Goal: Task Accomplishment & Management: Manage account settings

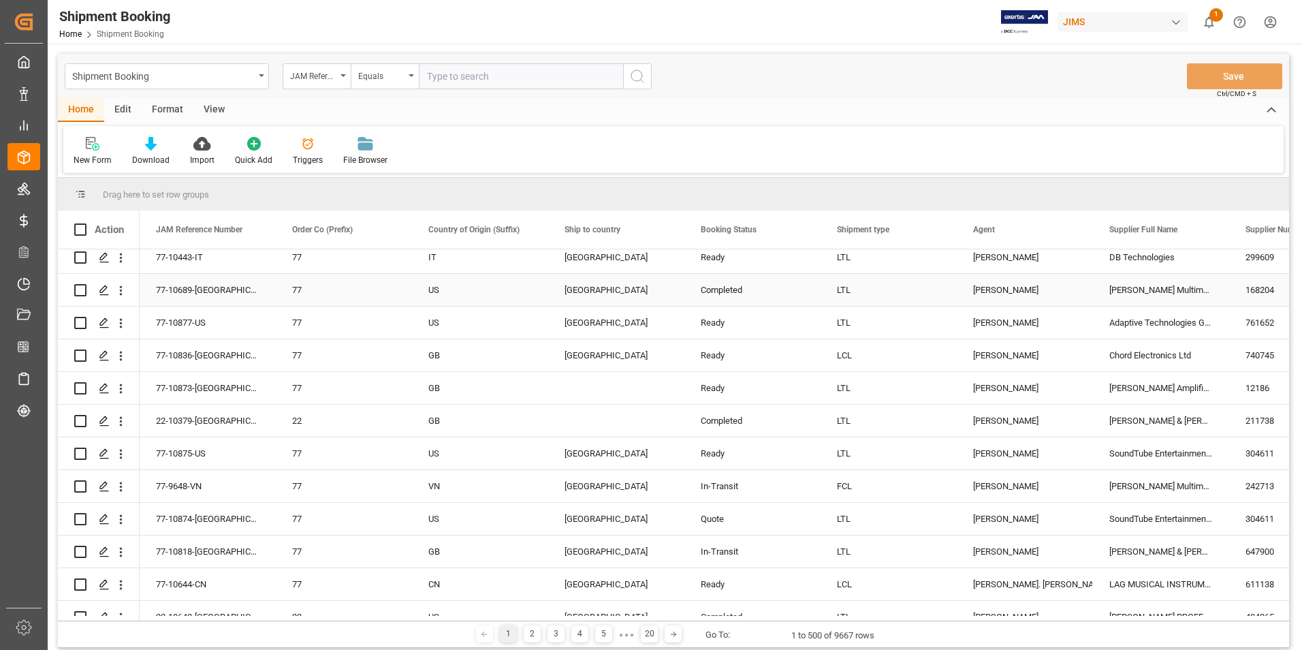
scroll to position [1839, 0]
click at [485, 70] on input "text" at bounding box center [521, 76] width 204 height 26
paste input "77-10804-[GEOGRAPHIC_DATA]"
type input "77-10804-[GEOGRAPHIC_DATA]"
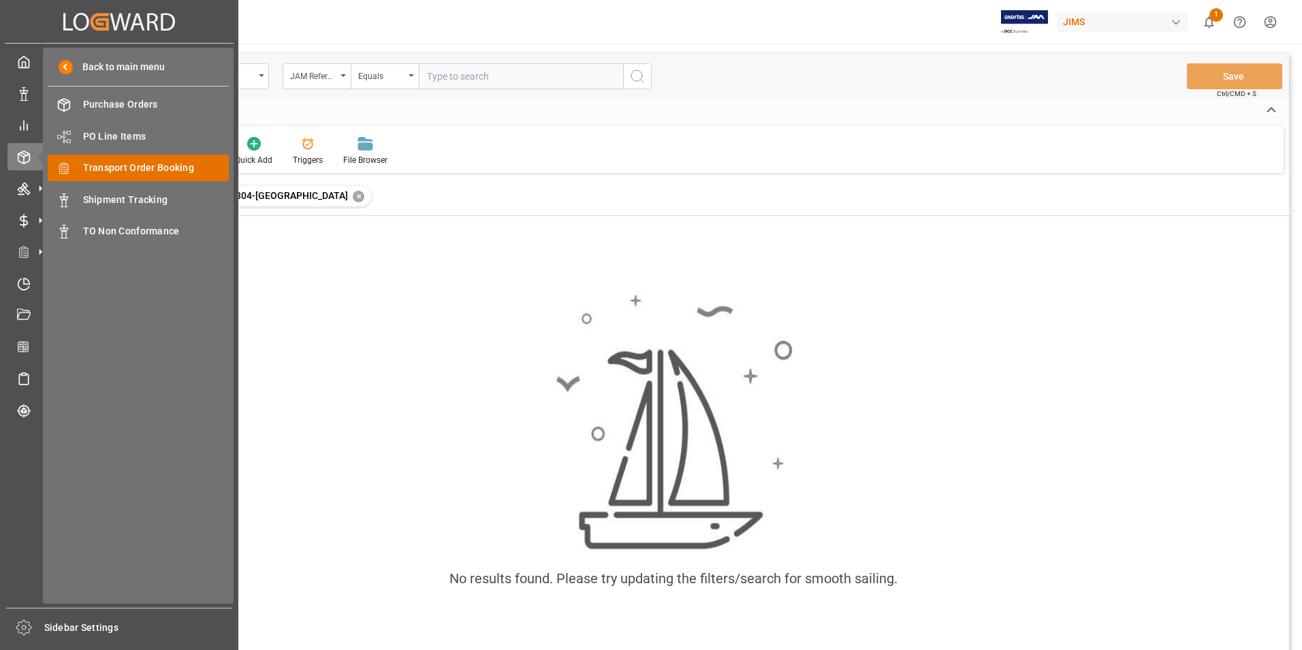
click at [161, 164] on span "Transport Order Booking" at bounding box center [156, 168] width 146 height 14
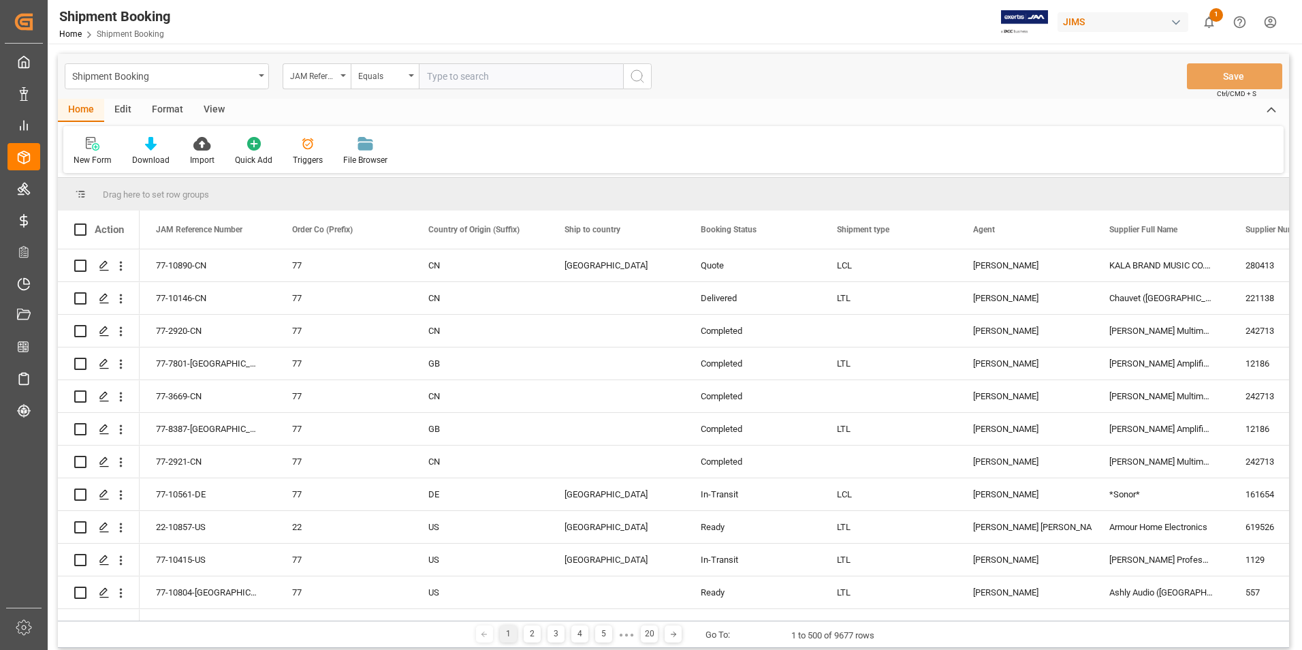
click at [449, 80] on input "text" at bounding box center [521, 76] width 204 height 26
type input "77-10804-us"
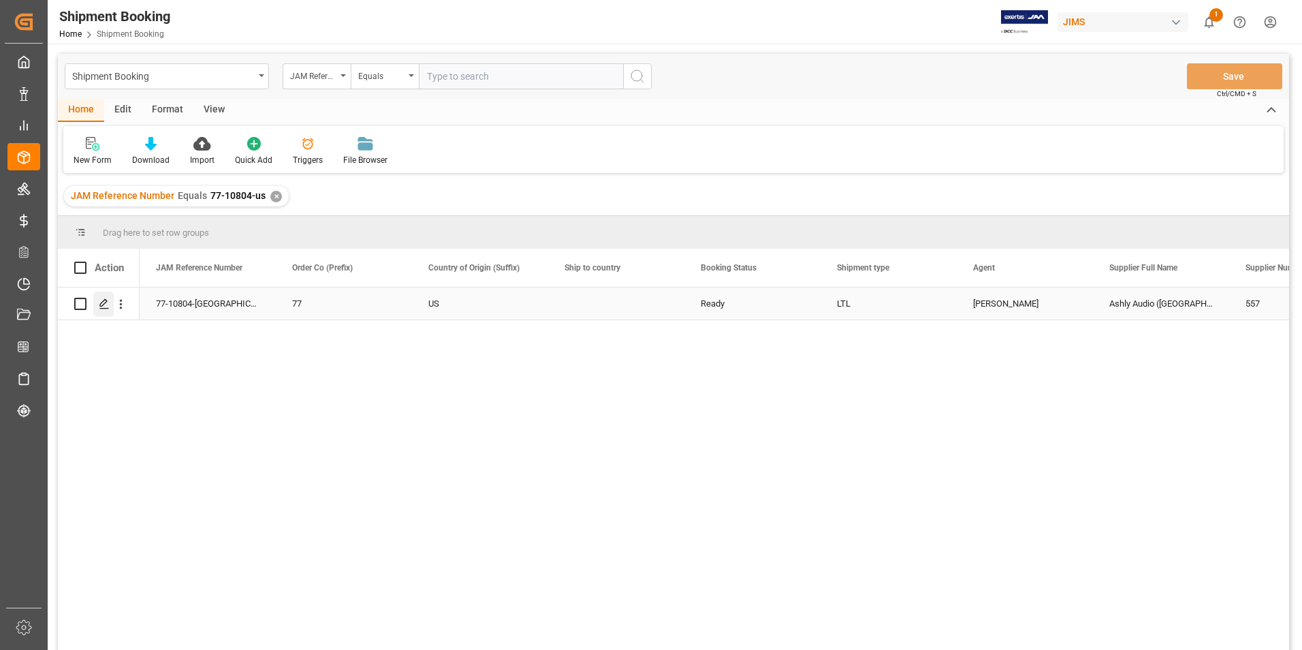
click at [106, 303] on icon "Press SPACE to select this row." at bounding box center [104, 303] width 11 height 11
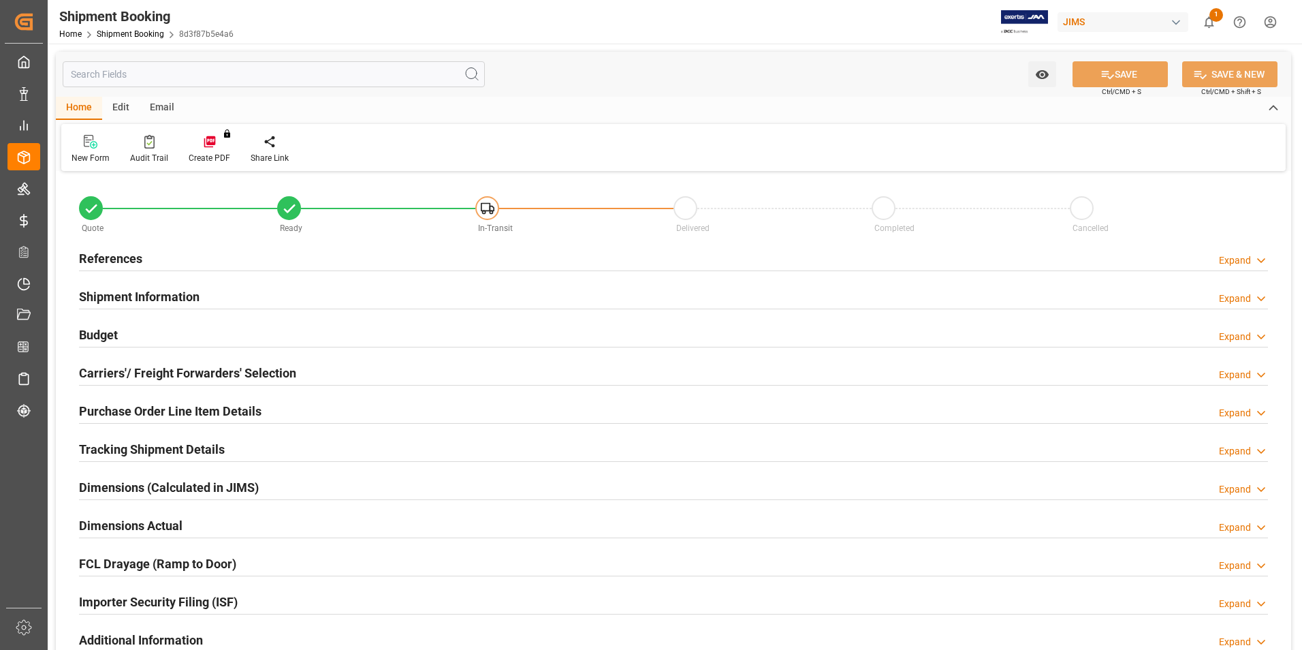
type input "66"
click at [116, 295] on h2 "Shipment Information" at bounding box center [139, 296] width 121 height 18
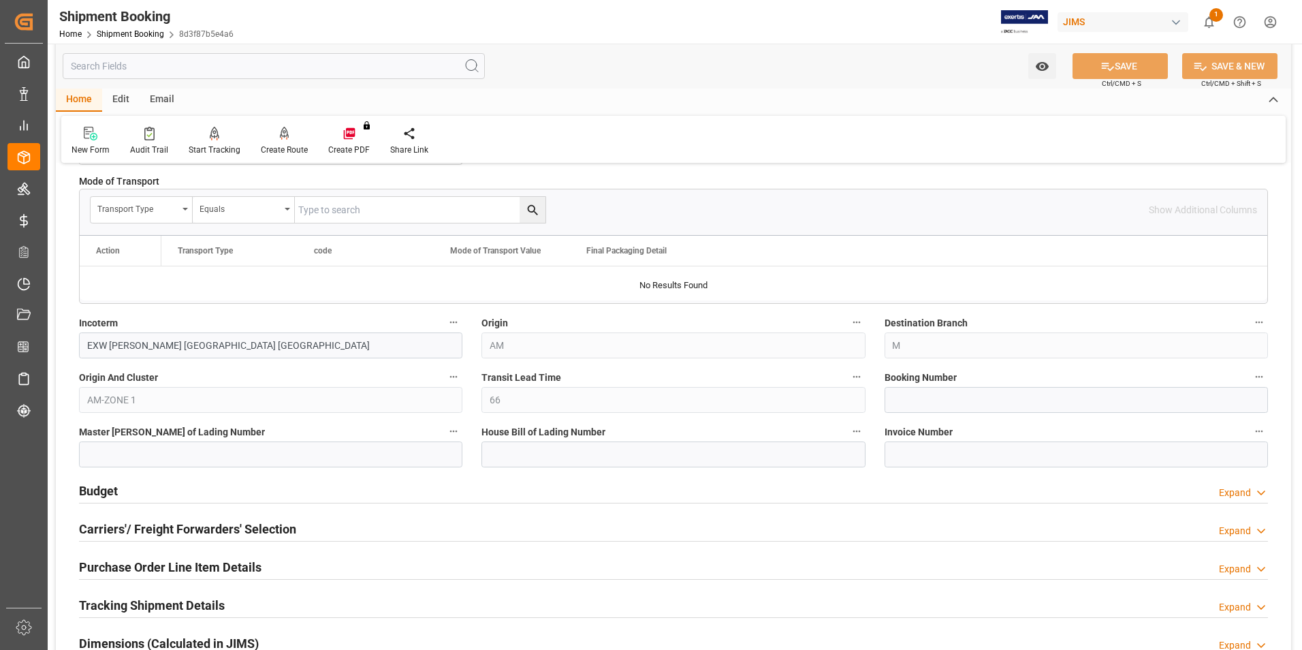
scroll to position [409, 0]
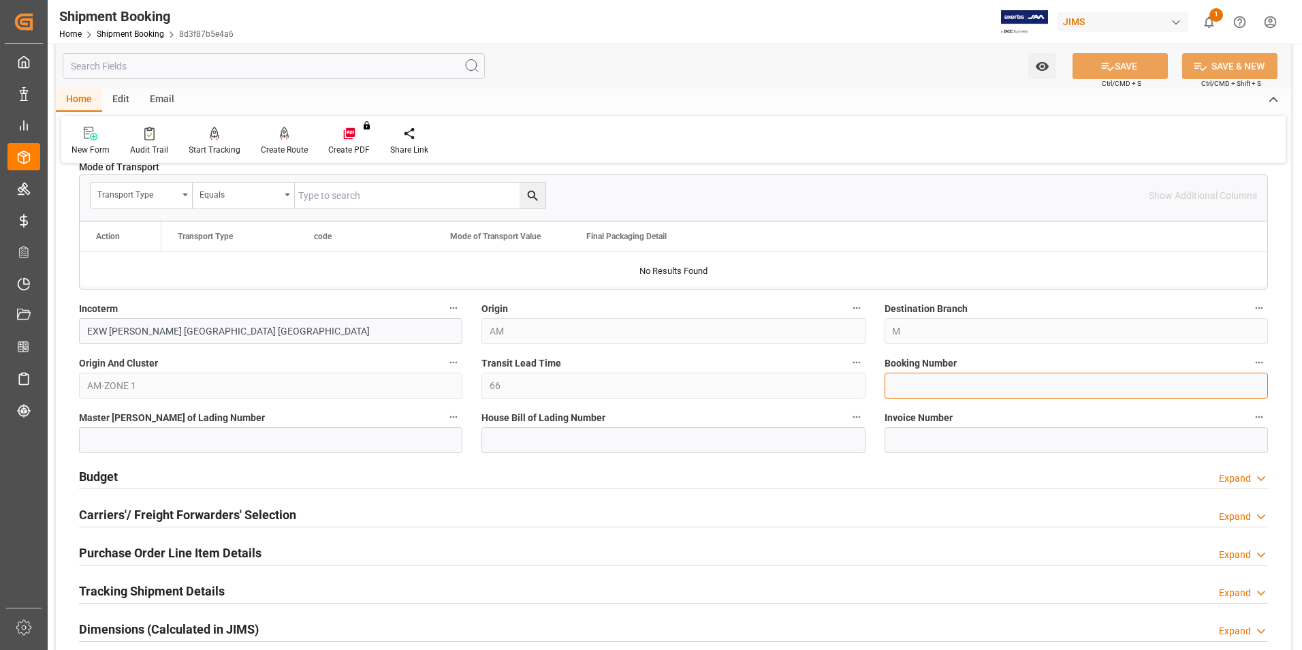
click at [946, 387] on input at bounding box center [1076, 385] width 383 height 26
paste input "883970839321"
type input "883970839321"
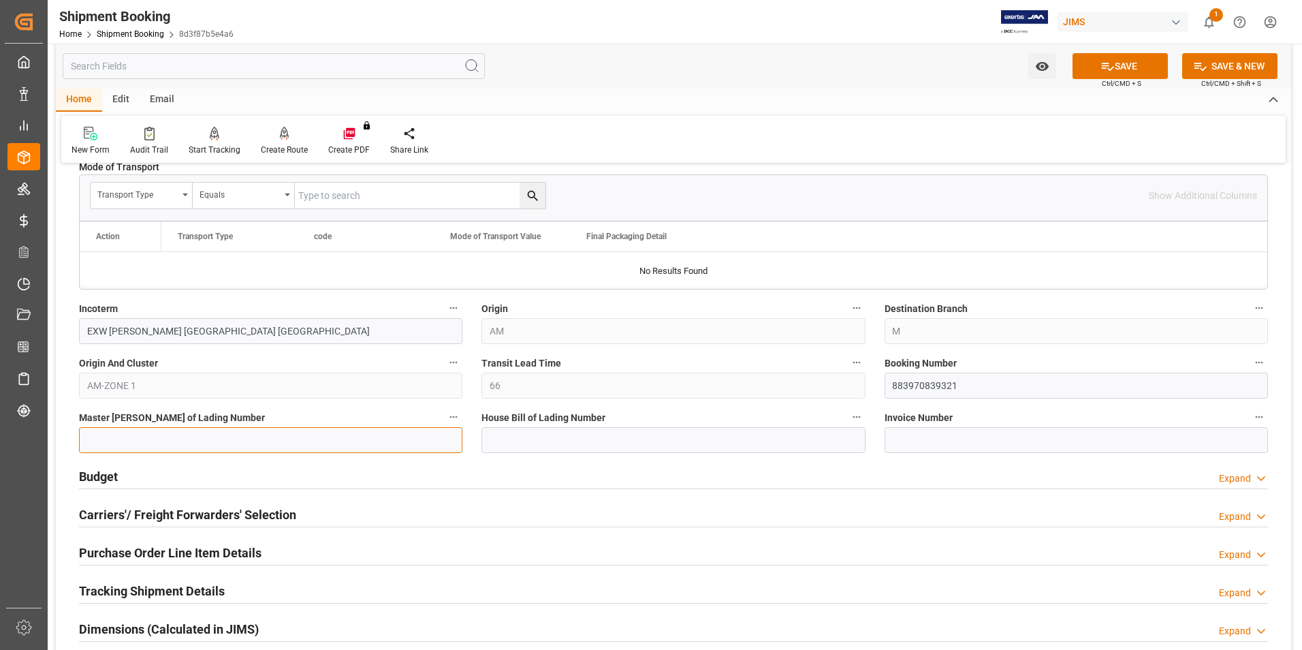
click at [189, 433] on input at bounding box center [270, 440] width 383 height 26
paste input "883970839321"
type input "883970839321"
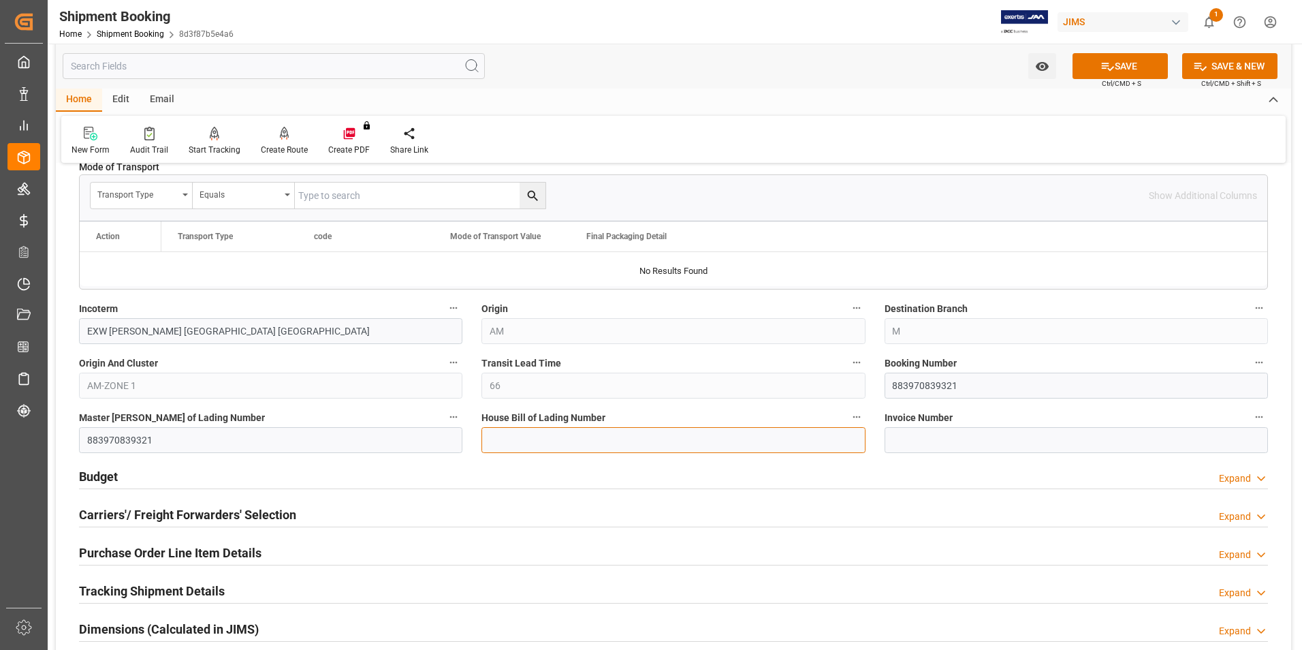
click at [551, 439] on input at bounding box center [672, 440] width 383 height 26
paste input "883970839321"
type input "883970839321"
click at [1114, 68] on button "SAVE" at bounding box center [1119, 66] width 95 height 26
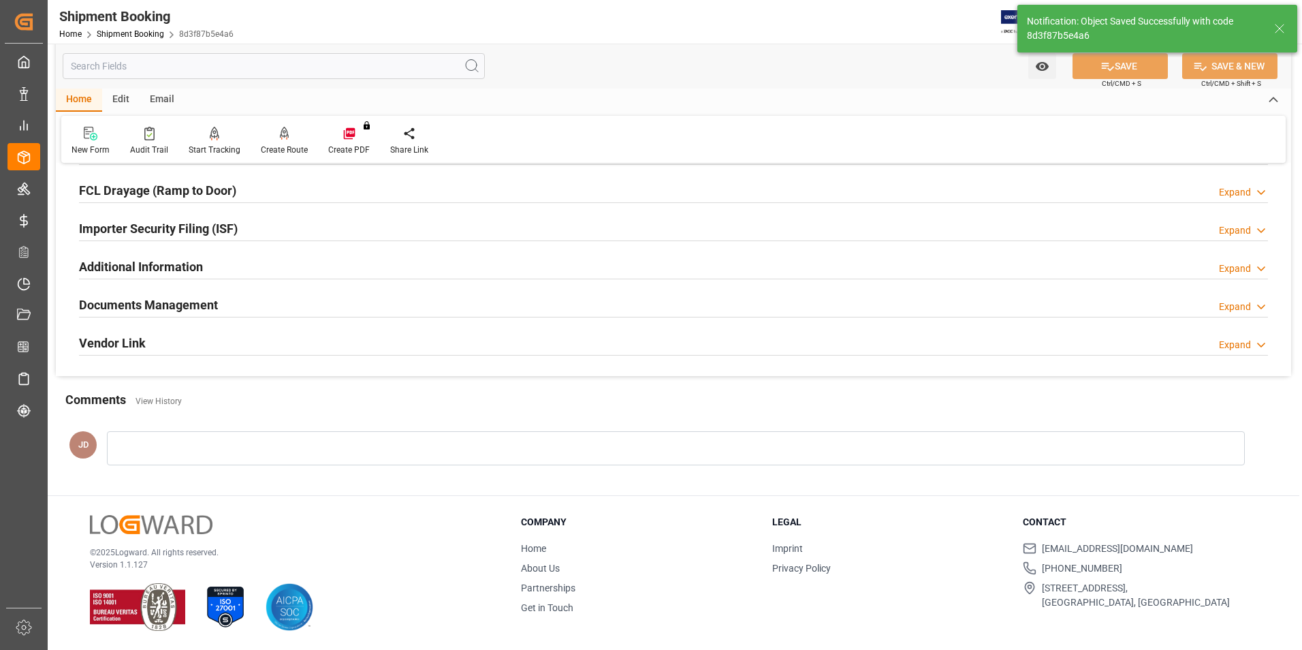
scroll to position [0, 0]
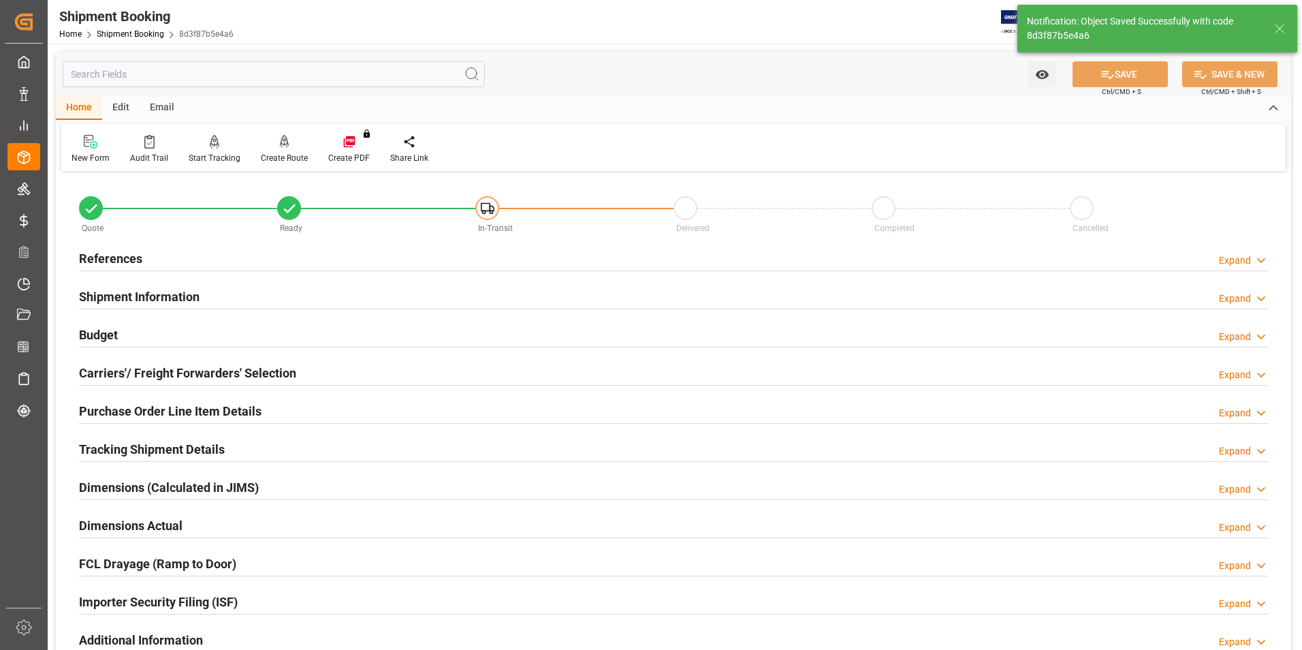
click at [101, 332] on h2 "Budget" at bounding box center [98, 334] width 39 height 18
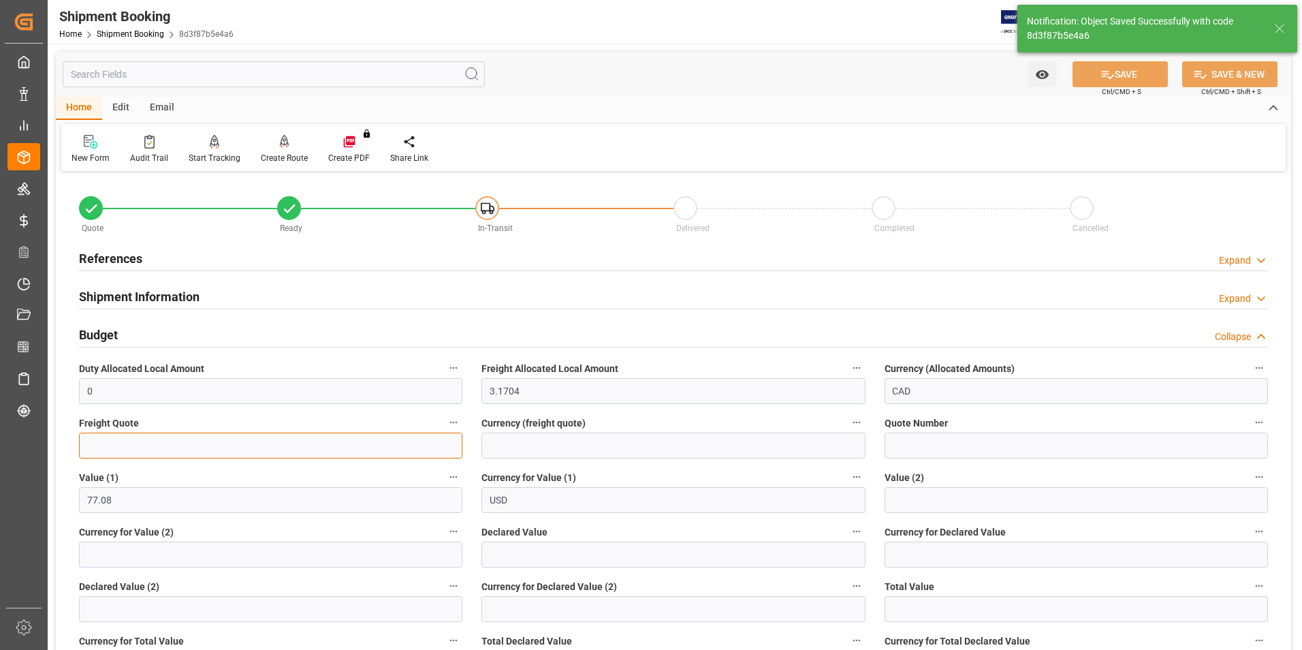
click at [150, 451] on input "text" at bounding box center [270, 445] width 383 height 26
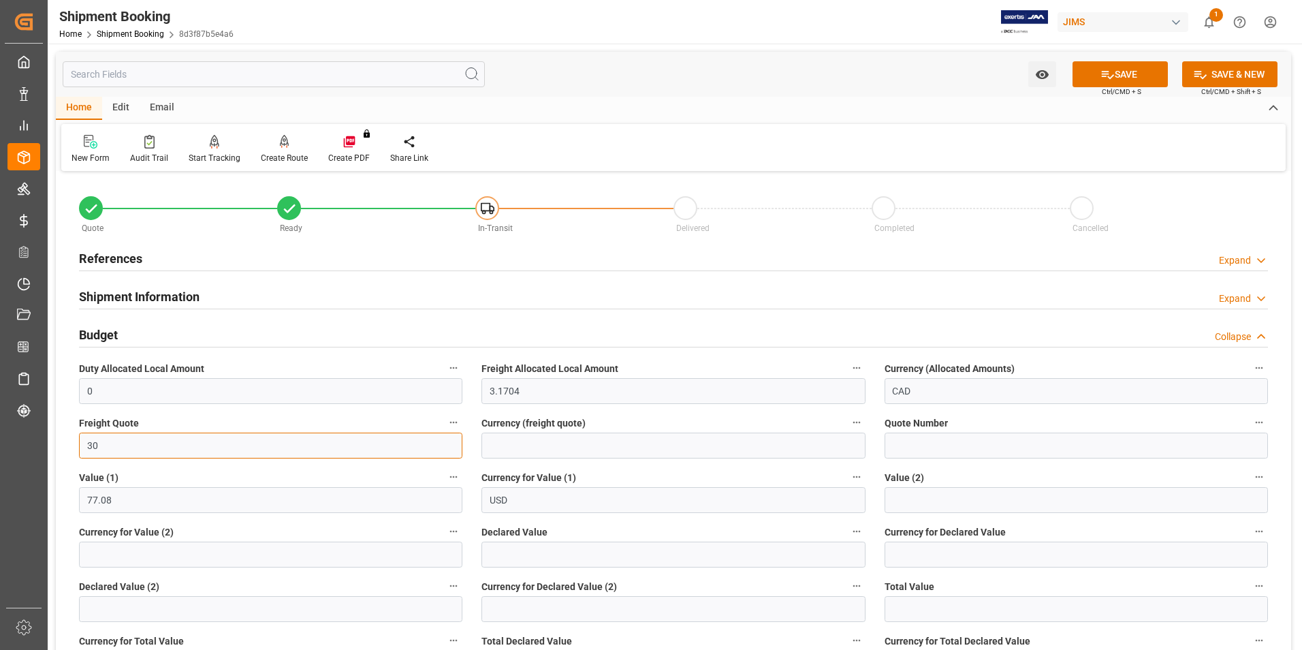
type input "30"
click at [528, 454] on input at bounding box center [672, 445] width 383 height 26
type input "usd"
click at [532, 561] on input "text" at bounding box center [672, 554] width 383 height 26
type input "77.08"
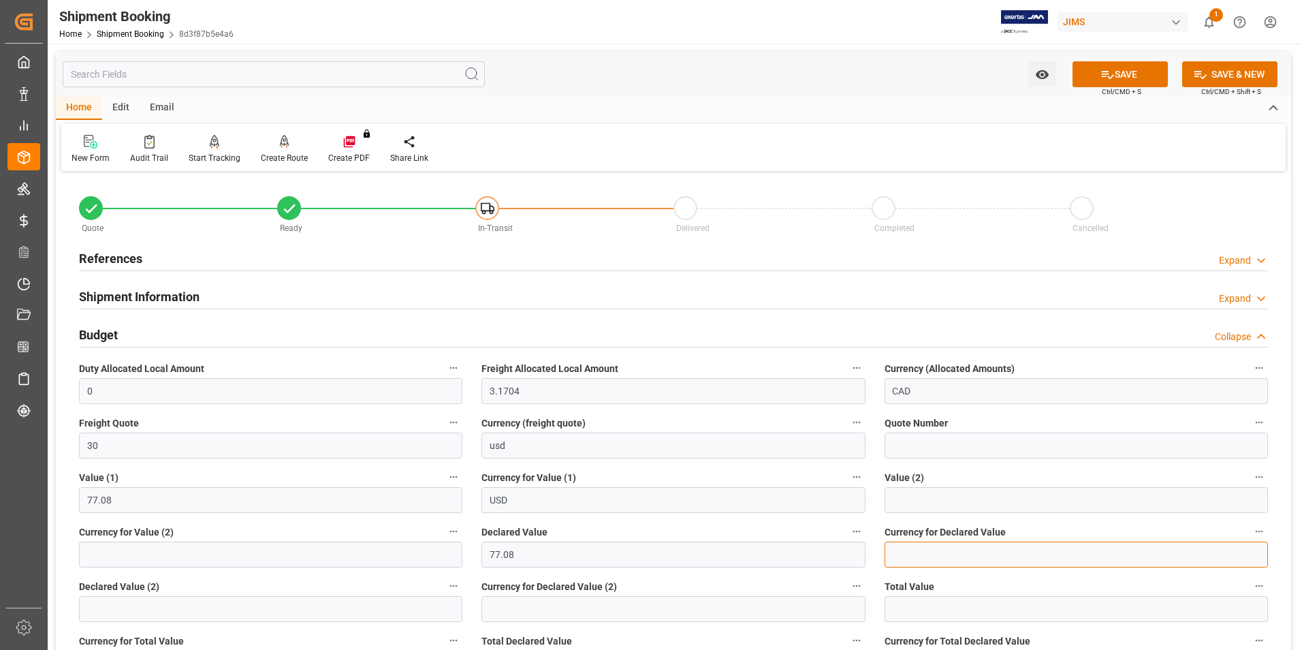
click at [910, 556] on input at bounding box center [1076, 554] width 383 height 26
type input "usd"
click at [1117, 68] on button "SAVE" at bounding box center [1119, 74] width 95 height 26
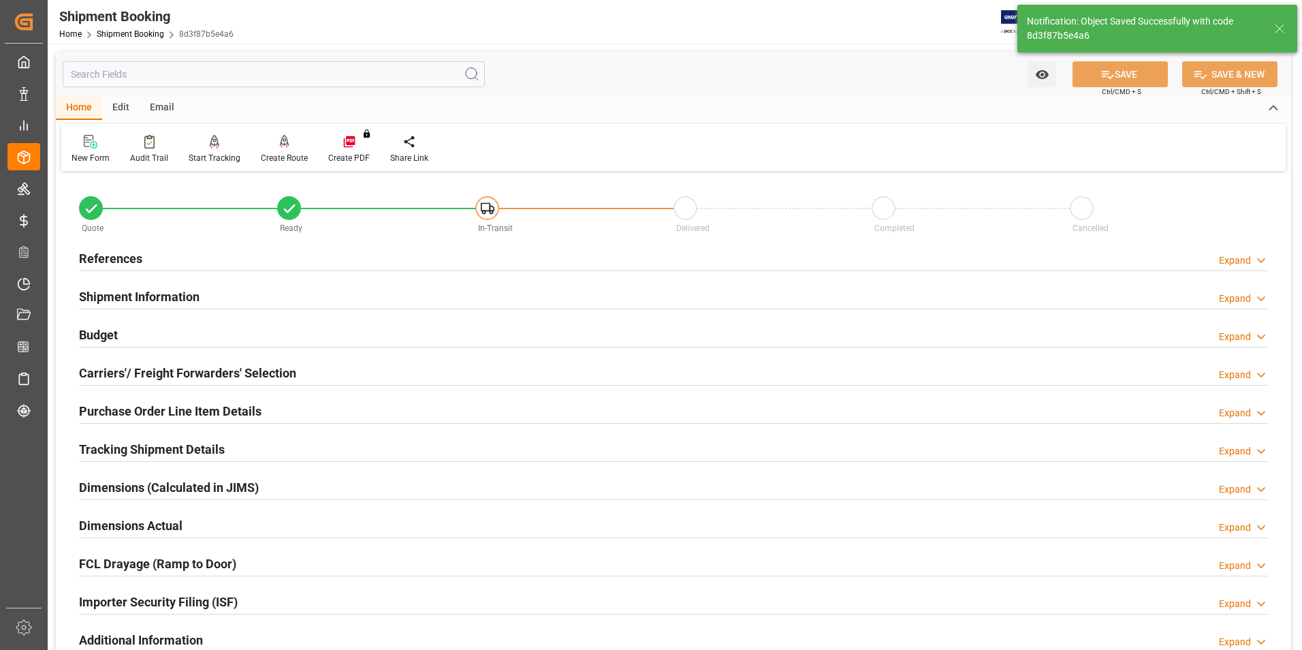
click at [150, 372] on h2 "Carriers'/ Freight Forwarders' Selection" at bounding box center [187, 373] width 217 height 18
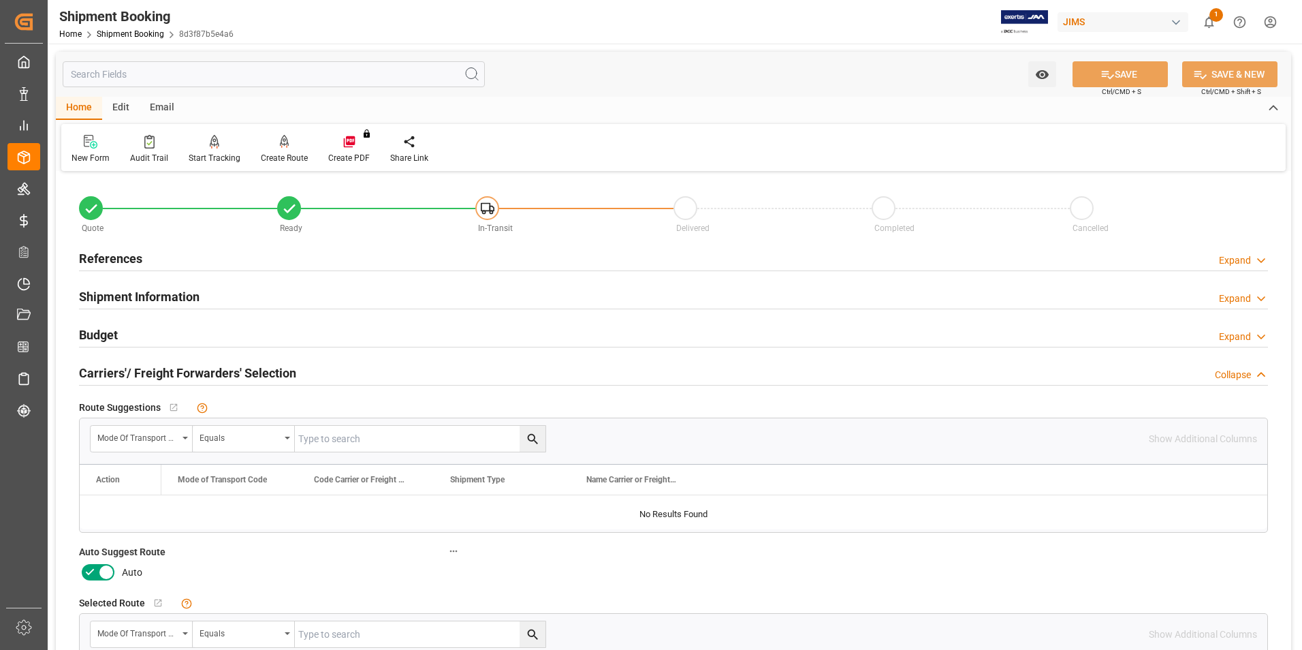
click at [88, 565] on icon at bounding box center [90, 572] width 16 height 16
click at [0, 0] on input "checkbox" at bounding box center [0, 0] width 0 height 0
click at [1133, 70] on button "SAVE" at bounding box center [1119, 74] width 95 height 26
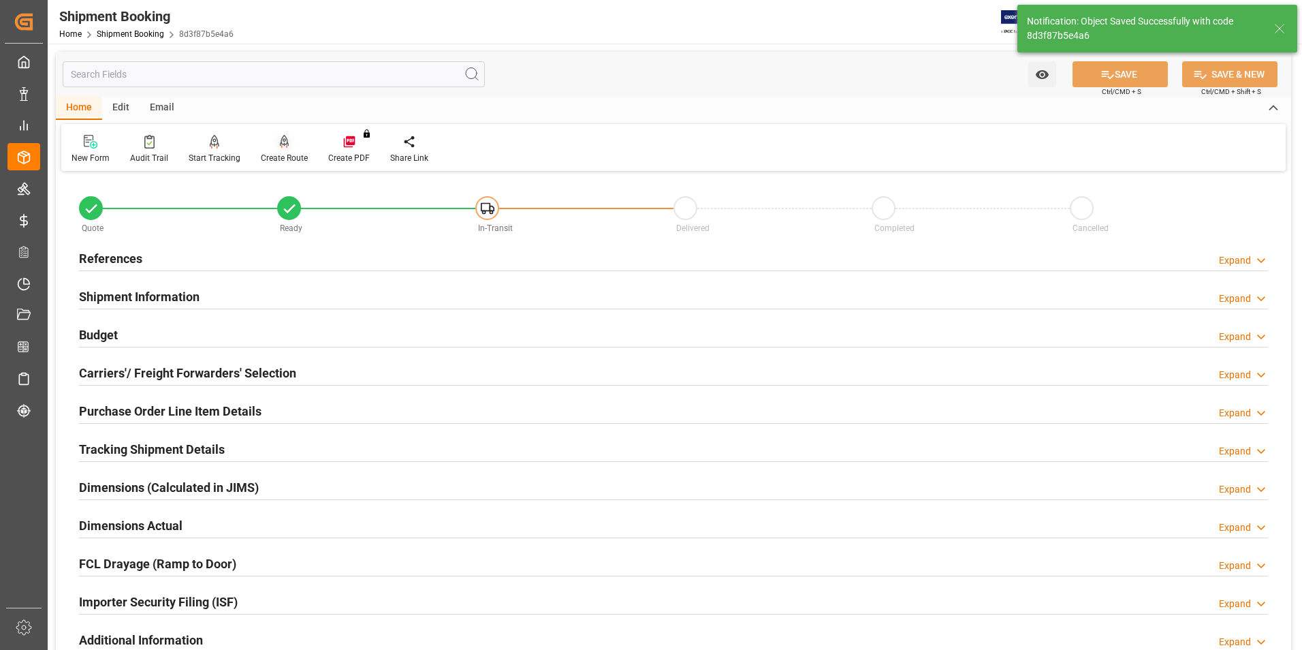
click at [268, 159] on div "Create Route" at bounding box center [284, 158] width 47 height 12
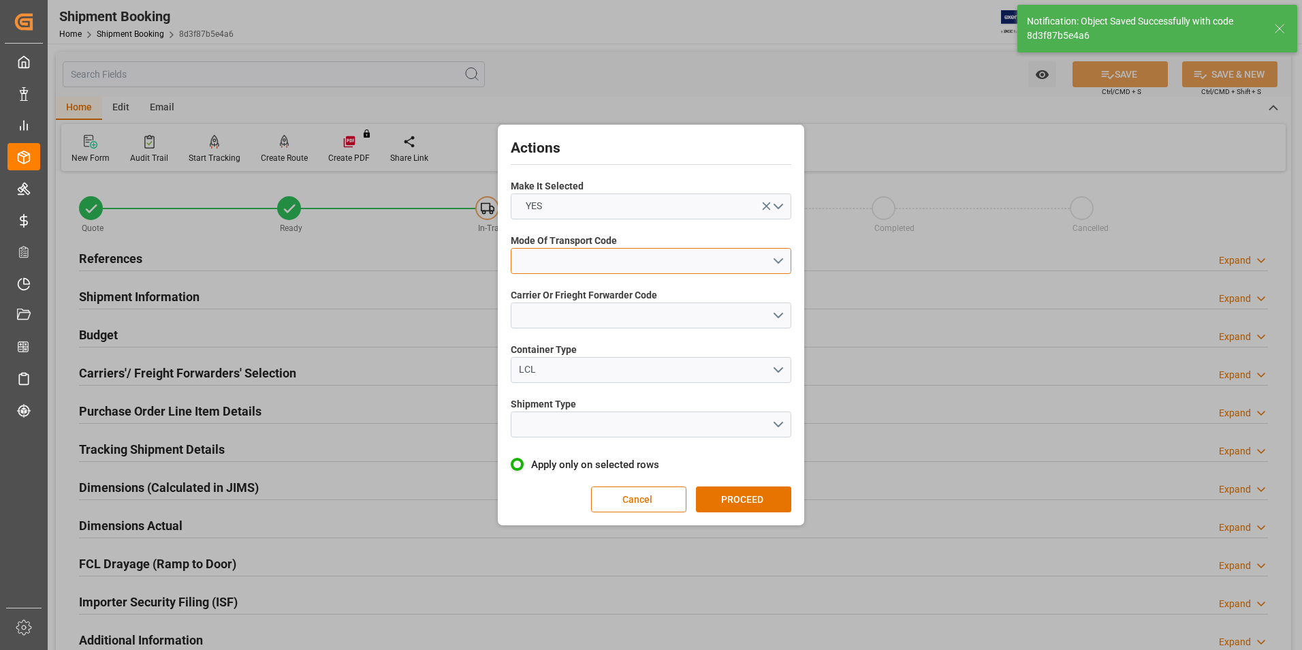
click at [632, 258] on button "open menu" at bounding box center [651, 261] width 281 height 26
click at [626, 287] on div "2- COURIER AIR" at bounding box center [650, 293] width 279 height 29
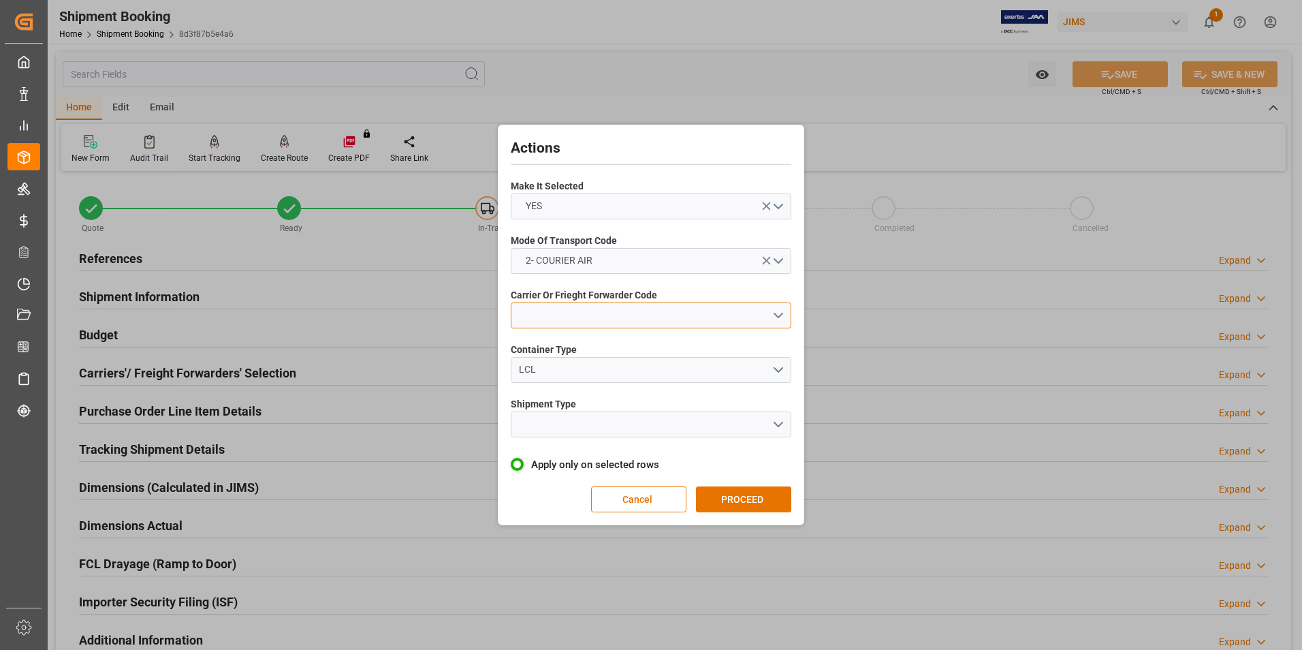
click at [628, 316] on button "open menu" at bounding box center [651, 315] width 281 height 26
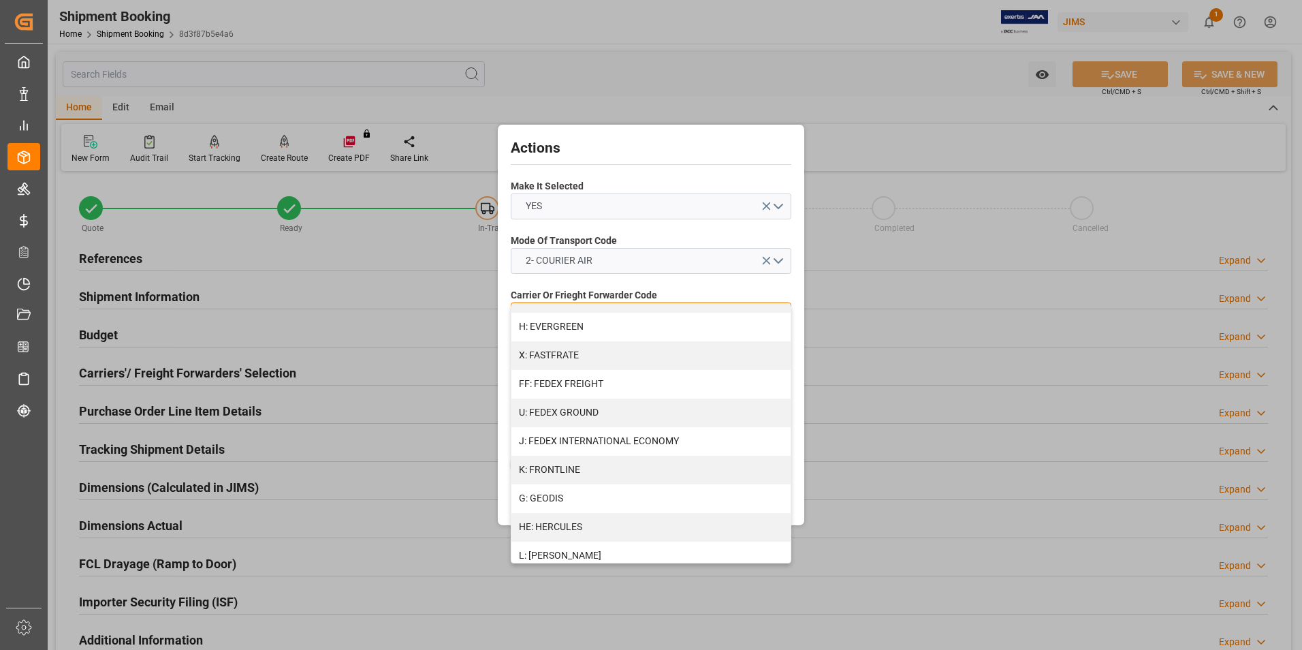
scroll to position [340, 0]
click at [629, 434] on div "J: FEDEX INTERNATIONAL ECONOMY" at bounding box center [650, 435] width 279 height 29
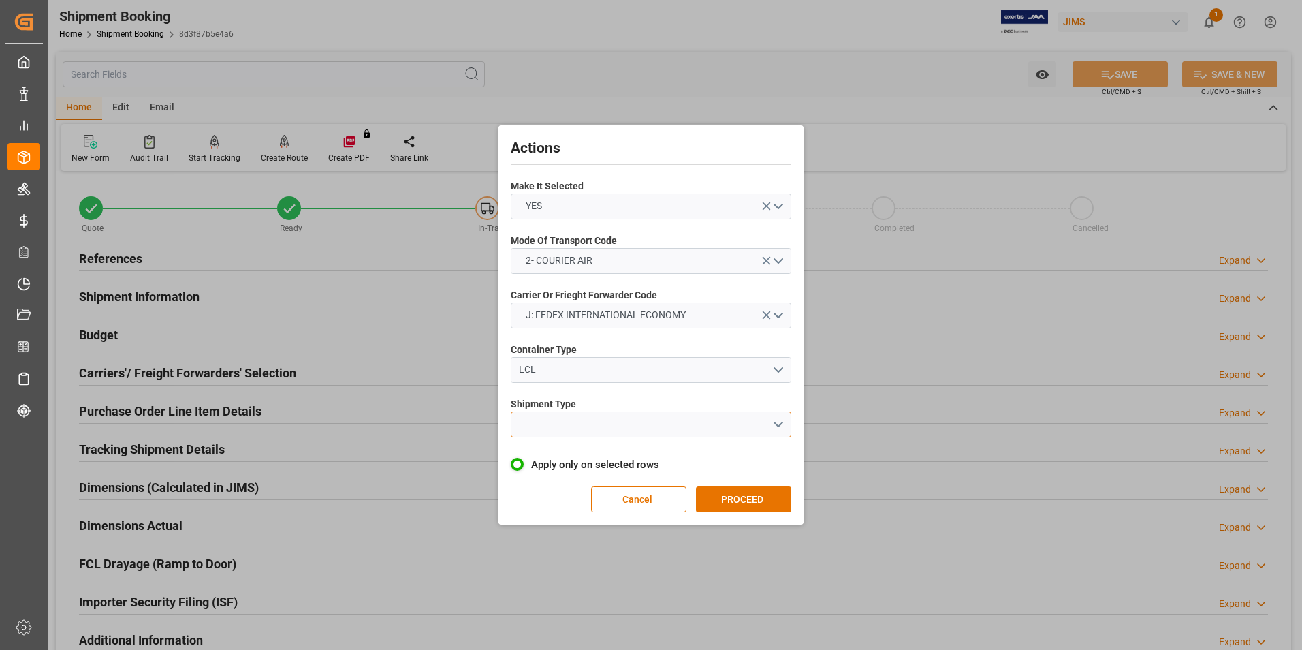
click at [619, 434] on button "open menu" at bounding box center [651, 424] width 281 height 26
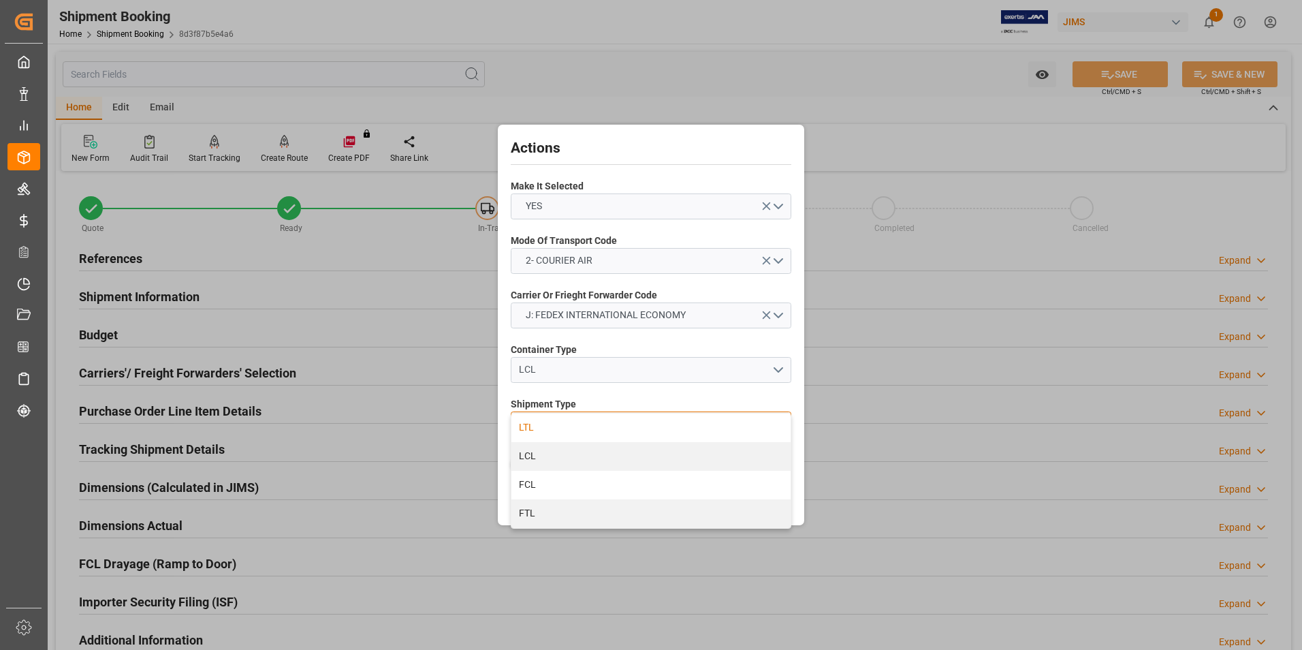
click at [619, 436] on div "LTL" at bounding box center [650, 427] width 279 height 29
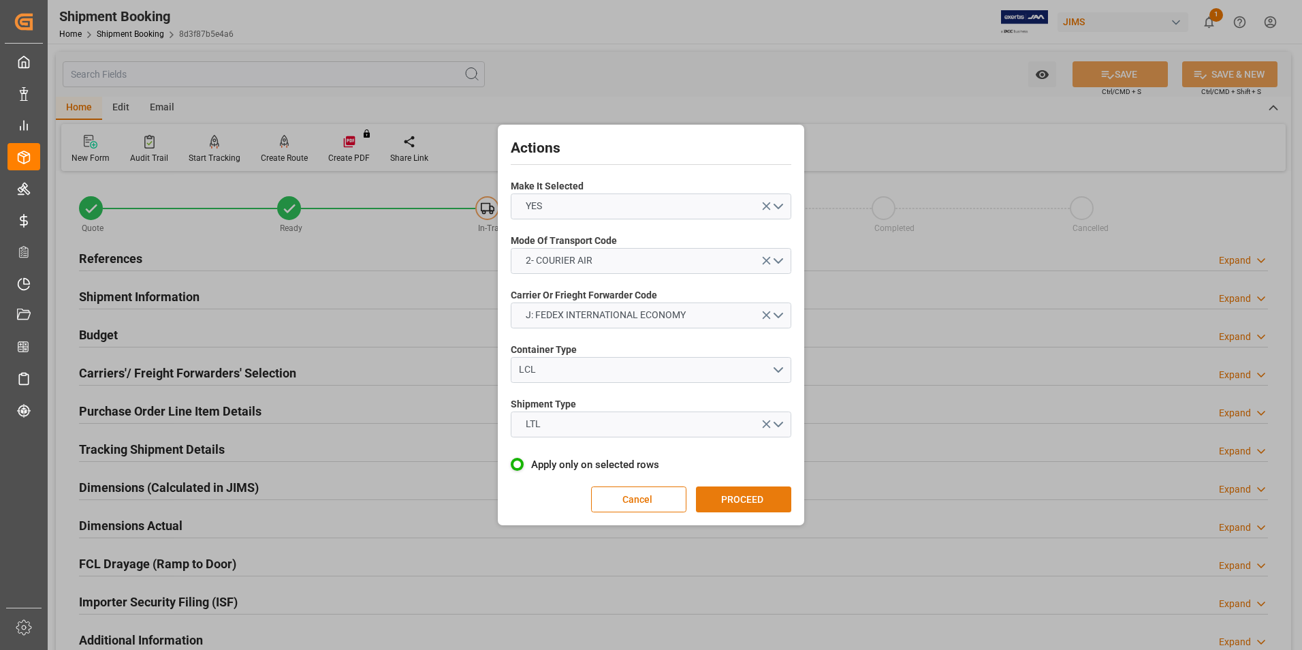
click at [744, 498] on button "PROCEED" at bounding box center [743, 499] width 95 height 26
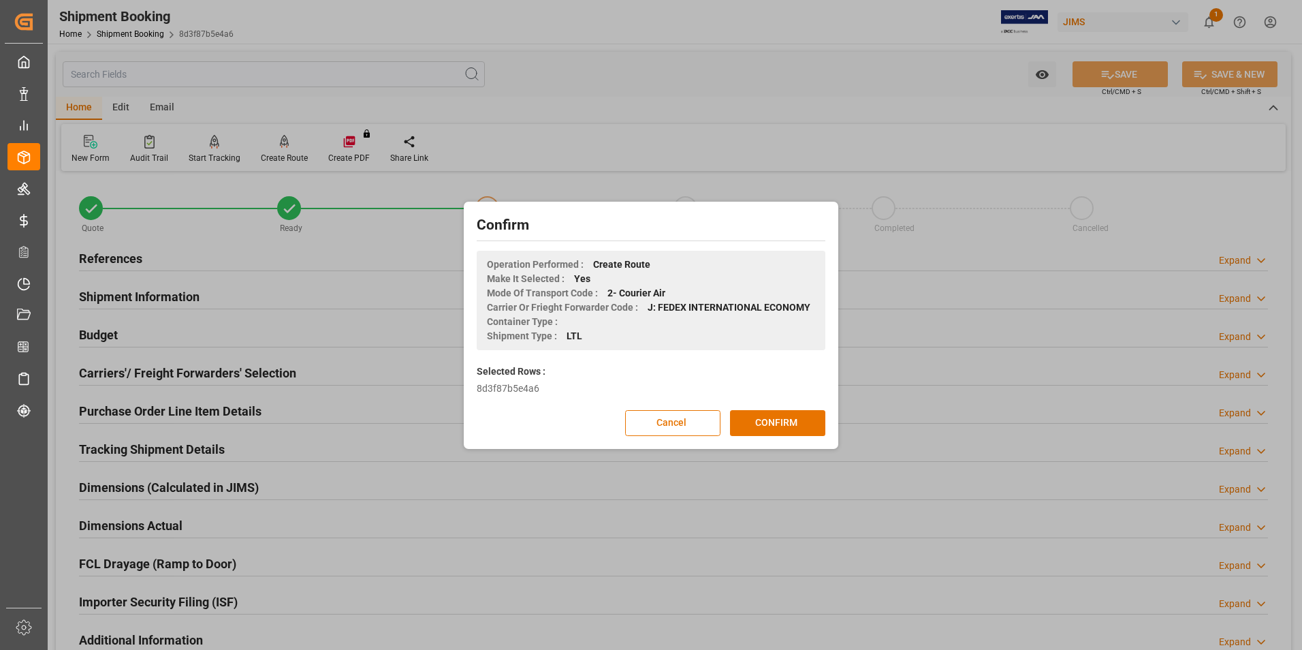
drag, startPoint x: 781, startPoint y: 421, endPoint x: 786, endPoint y: 409, distance: 14.0
click at [781, 421] on button "CONFIRM" at bounding box center [777, 423] width 95 height 26
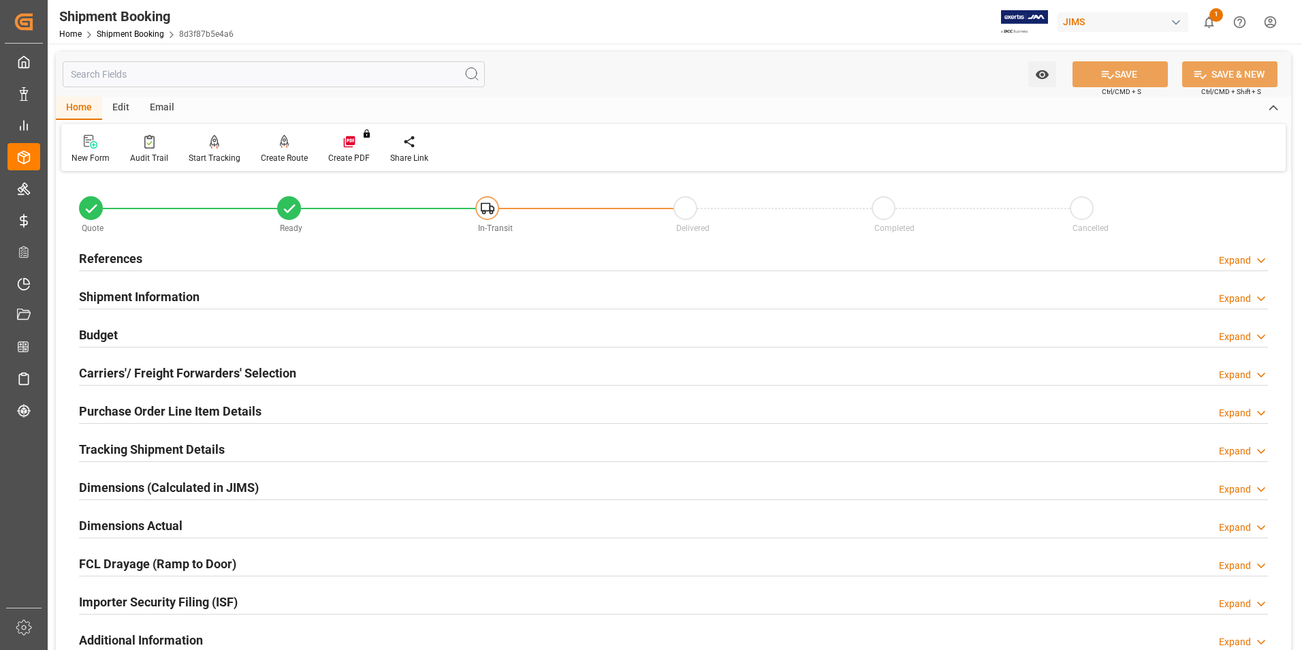
click at [127, 525] on h2 "Dimensions Actual" at bounding box center [131, 525] width 104 height 18
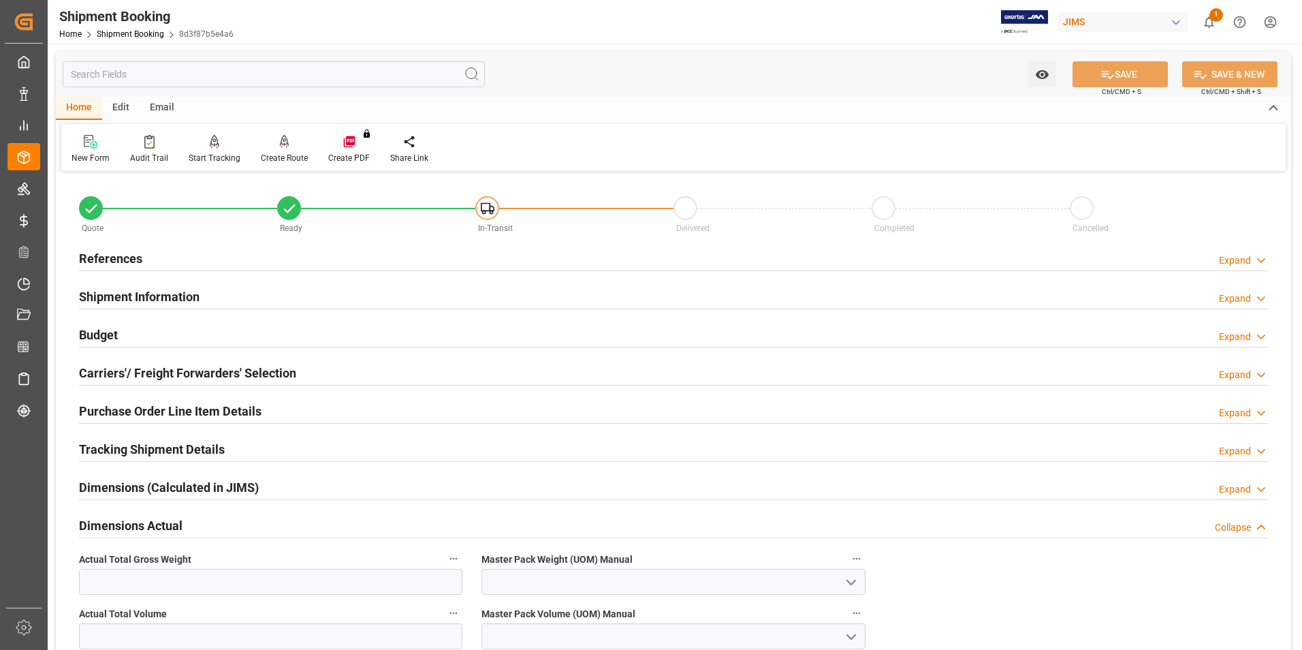
scroll to position [68, 0]
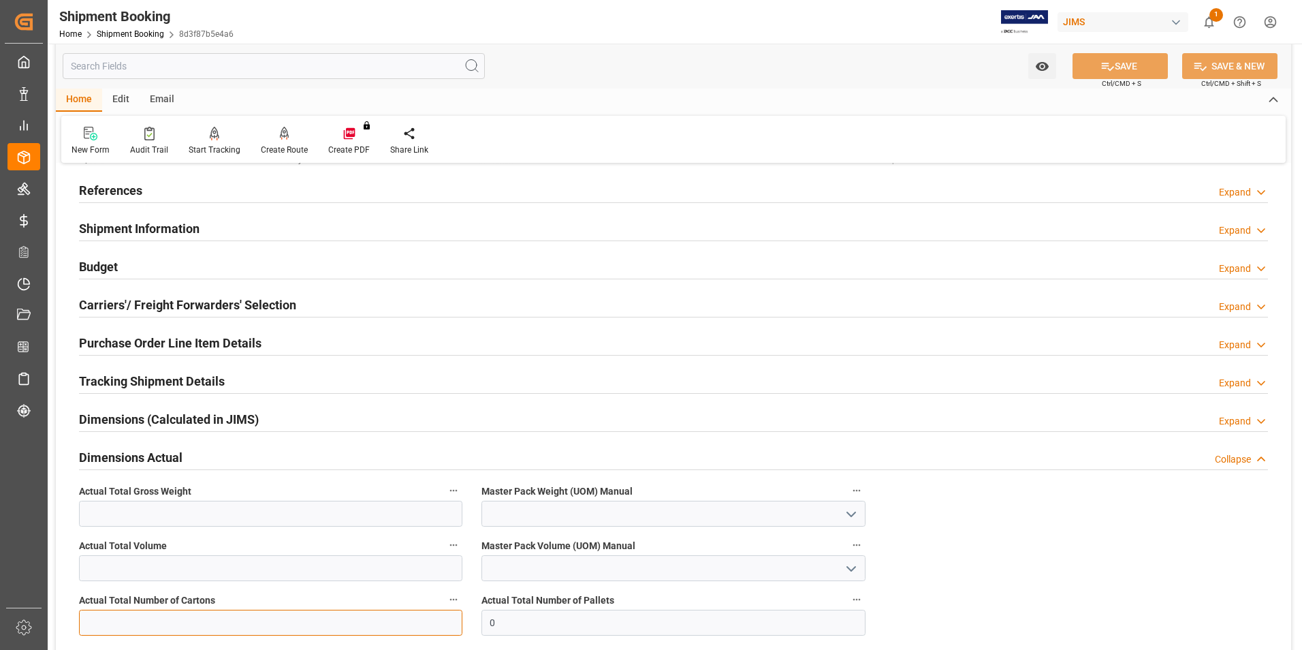
click at [143, 613] on input "text" at bounding box center [270, 622] width 383 height 26
type input "1"
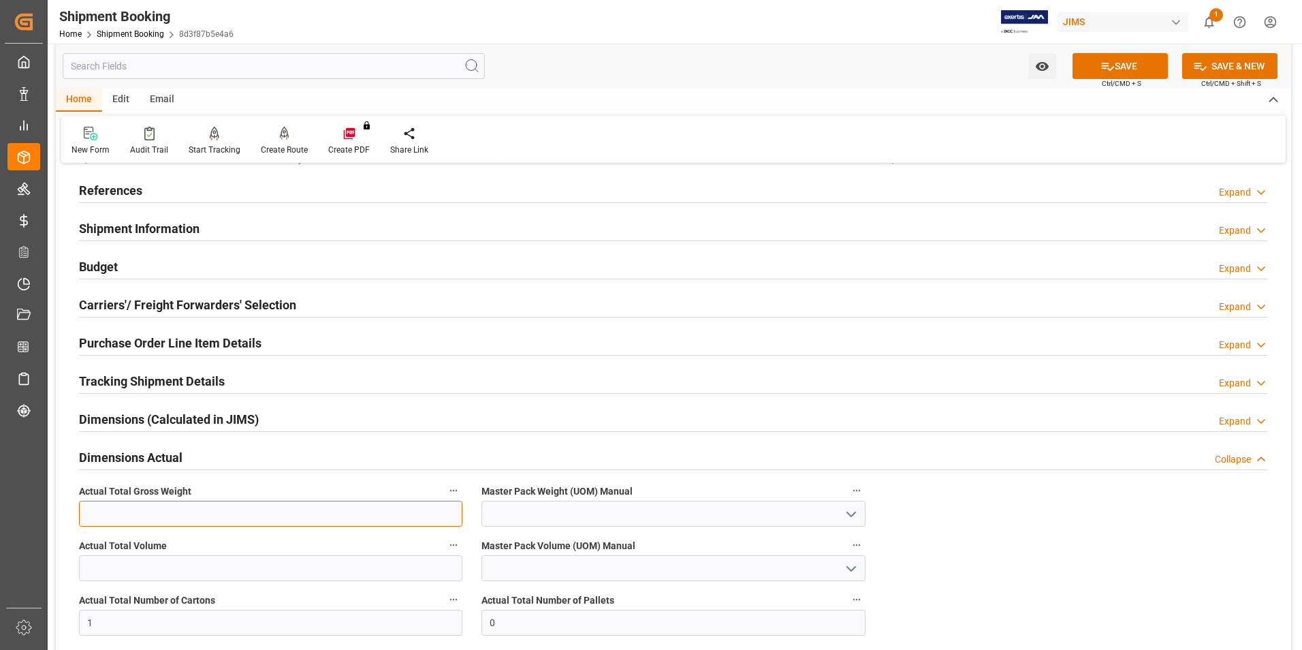
click at [91, 508] on input "text" at bounding box center [270, 513] width 383 height 26
type input "1"
click at [509, 508] on input at bounding box center [672, 513] width 383 height 26
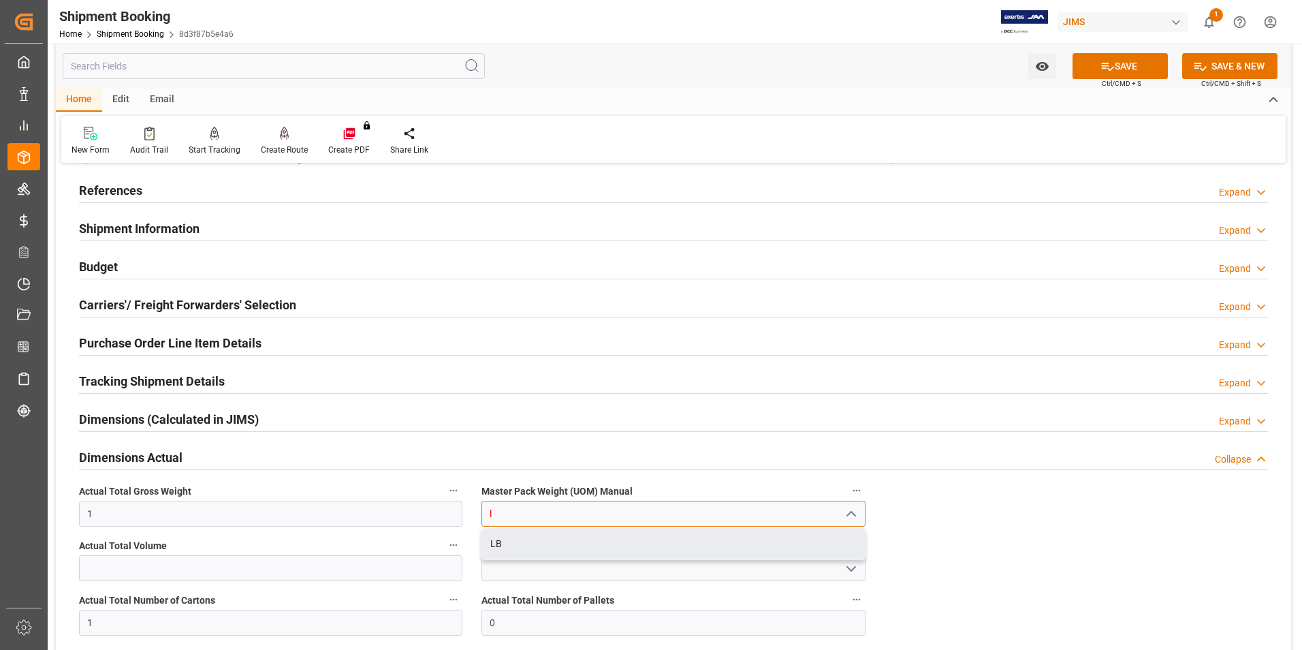
drag, startPoint x: 528, startPoint y: 540, endPoint x: 618, endPoint y: 529, distance: 89.9
click at [531, 540] on div "LB" at bounding box center [673, 543] width 382 height 31
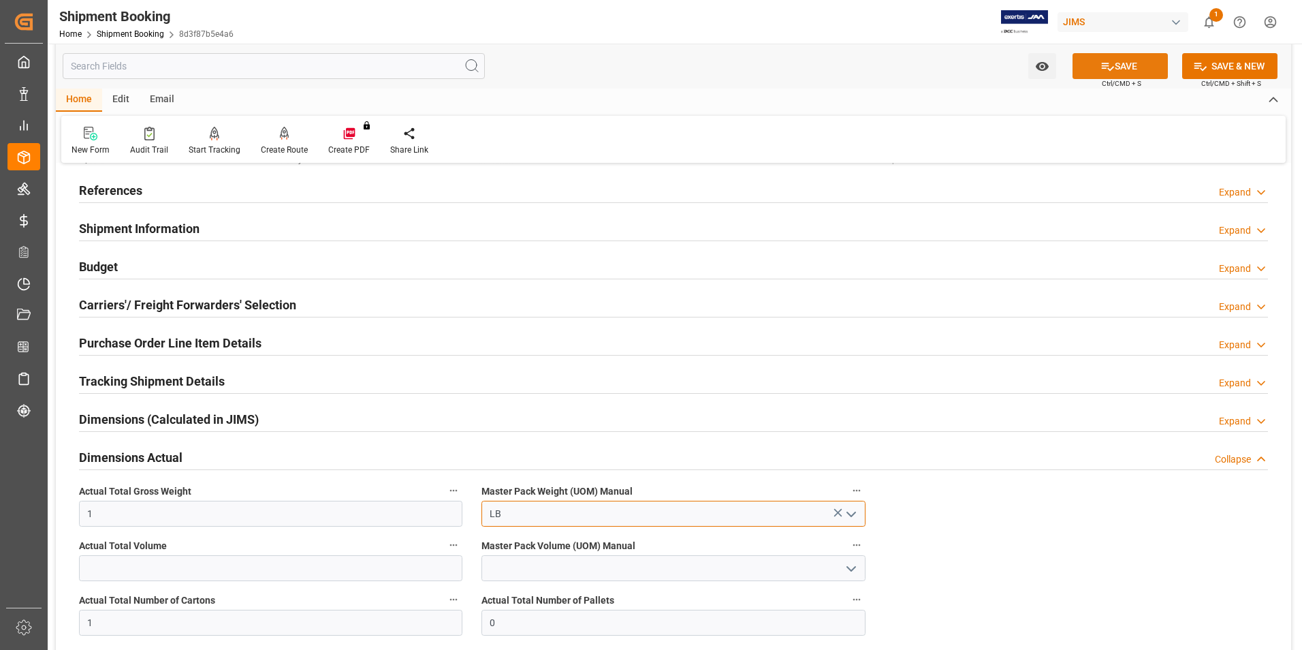
type input "LB"
click at [1125, 63] on button "SAVE" at bounding box center [1119, 66] width 95 height 26
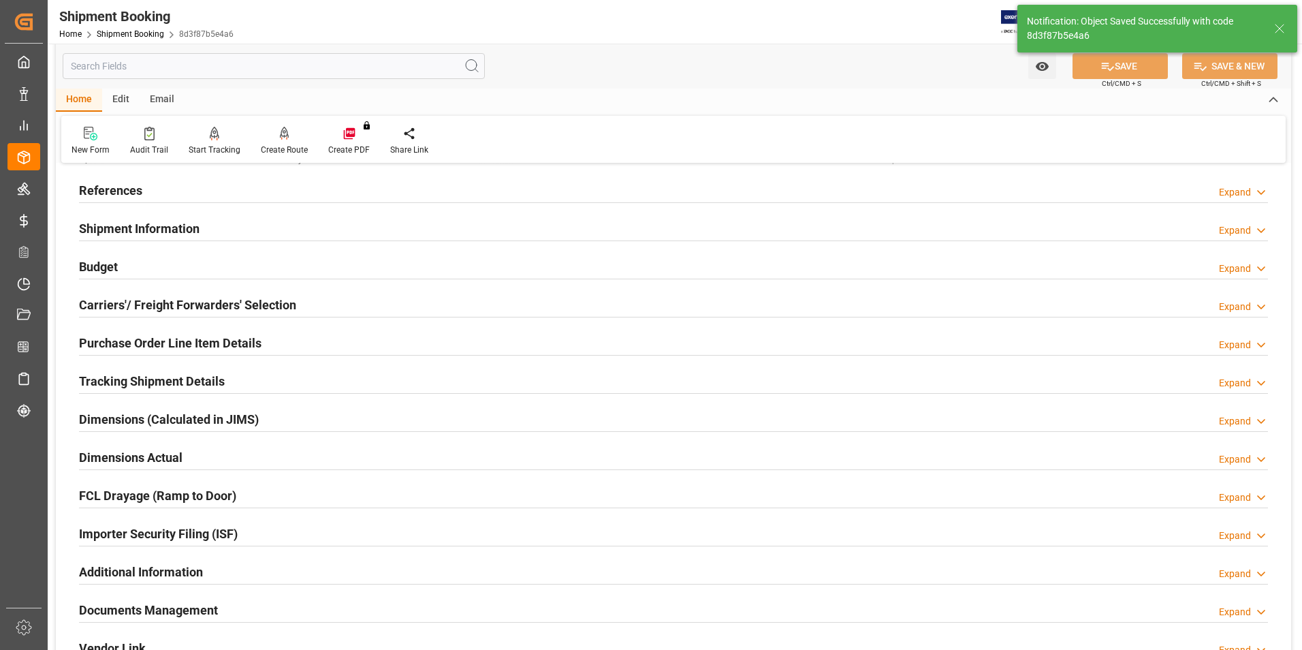
click at [146, 378] on h2 "Tracking Shipment Details" at bounding box center [152, 381] width 146 height 18
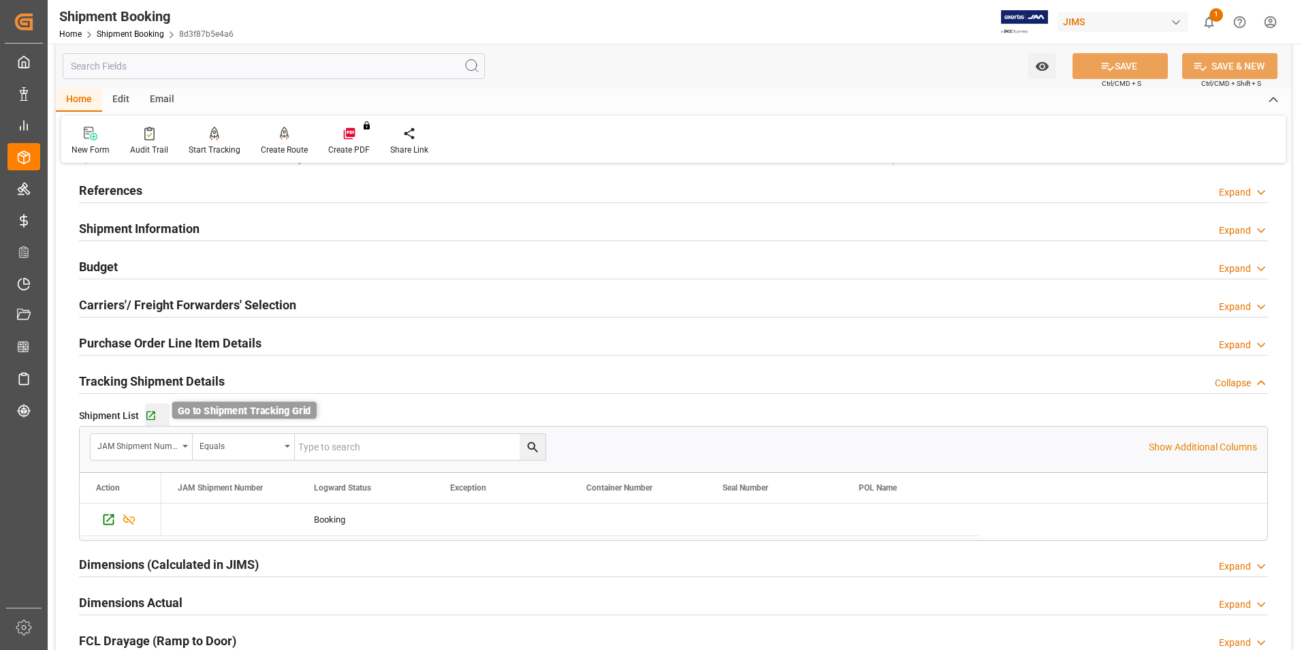
click at [147, 413] on icon "button" at bounding box center [151, 416] width 12 height 12
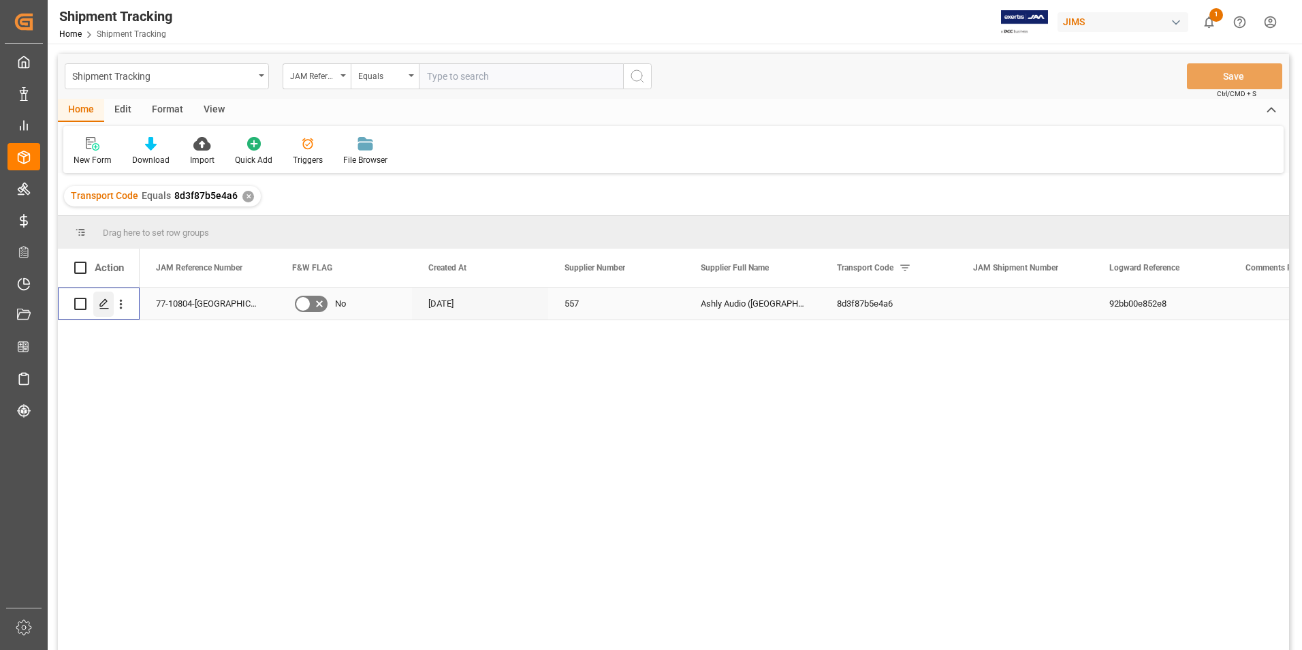
click at [103, 300] on icon "Press SPACE to select this row." at bounding box center [104, 303] width 11 height 11
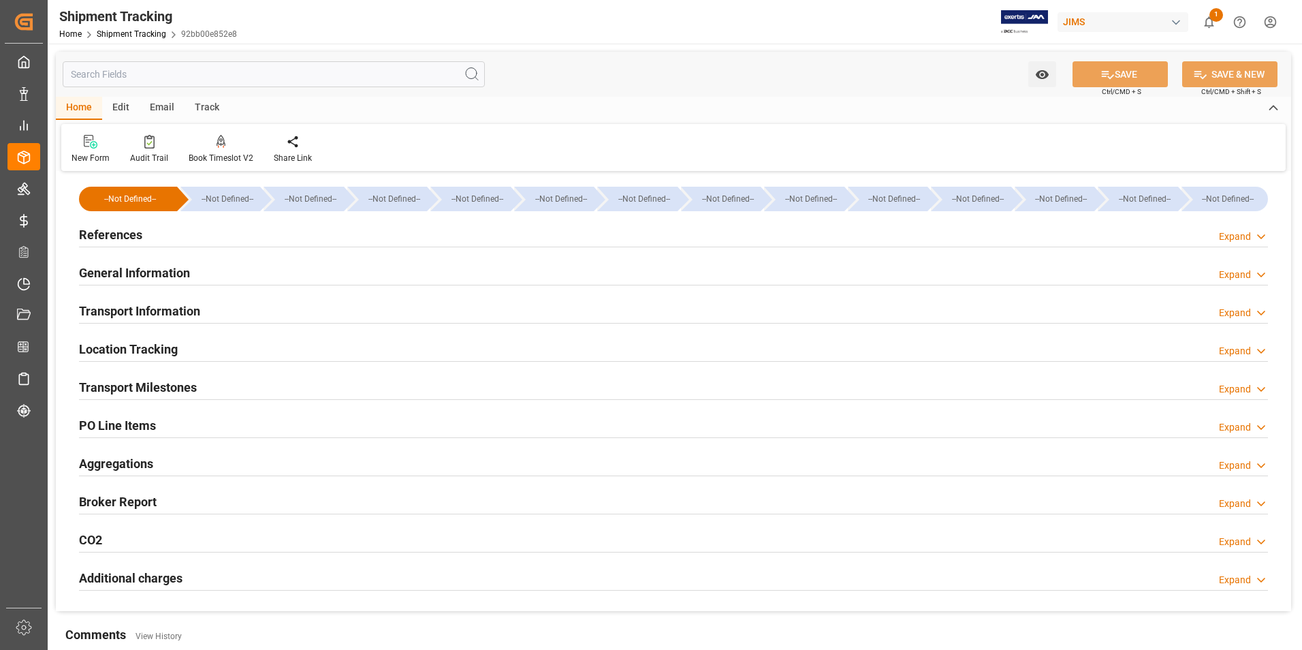
click at [122, 234] on h2 "References" at bounding box center [110, 234] width 63 height 18
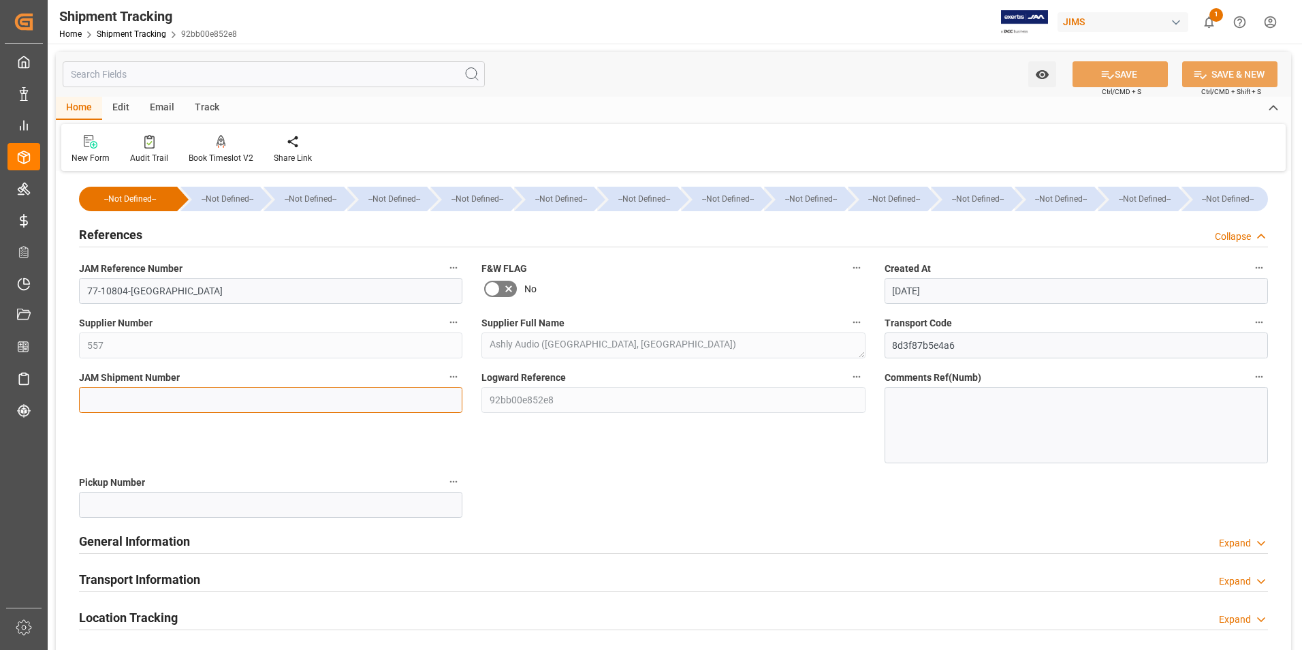
click at [200, 395] on input at bounding box center [270, 400] width 383 height 26
type input "72881"
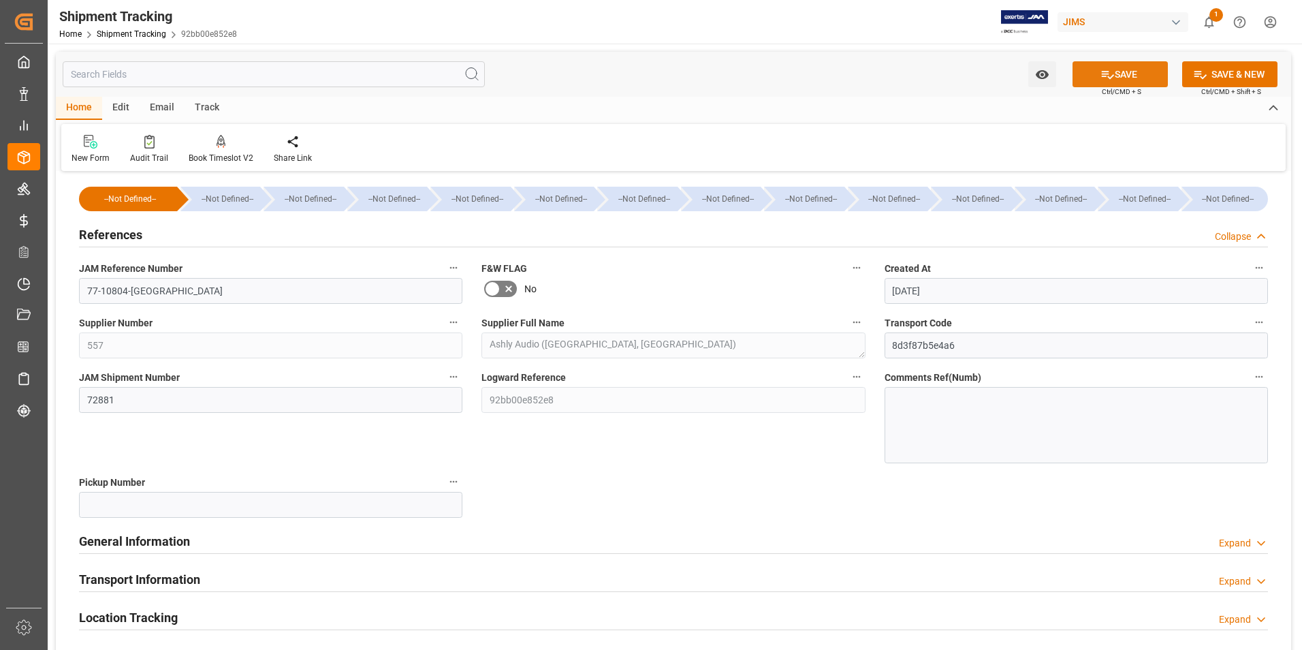
click at [1128, 79] on button "SAVE" at bounding box center [1119, 74] width 95 height 26
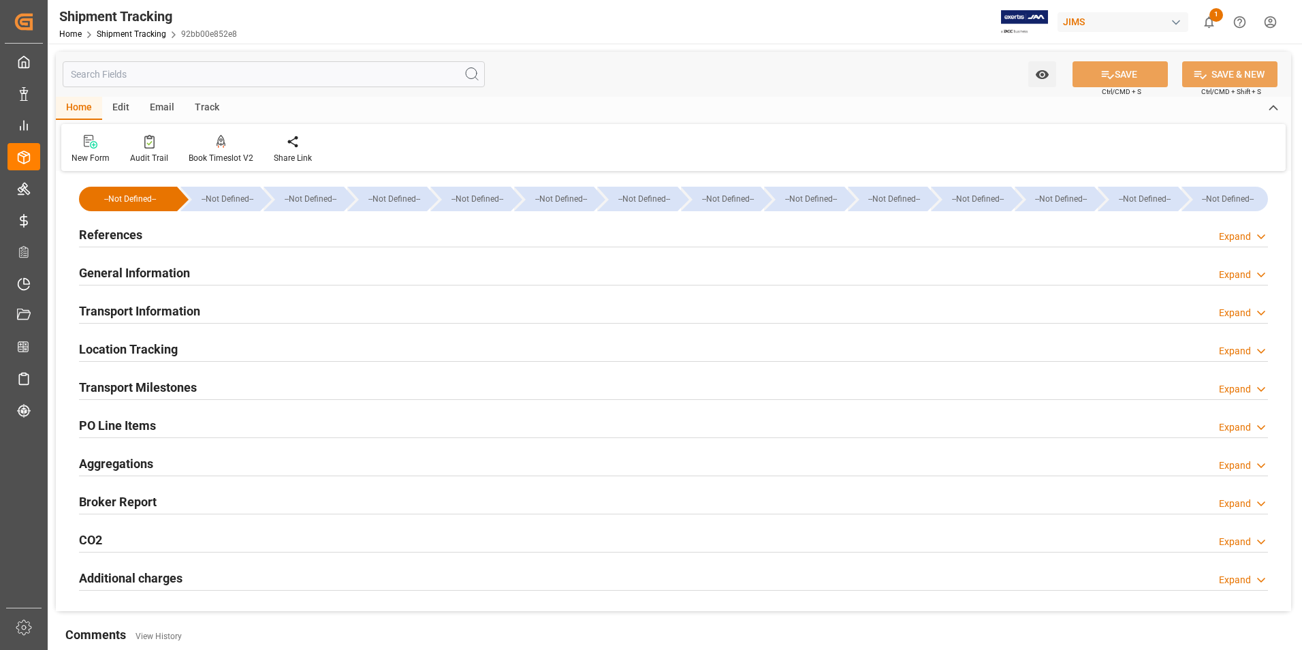
click at [156, 310] on h2 "Transport Information" at bounding box center [139, 311] width 121 height 18
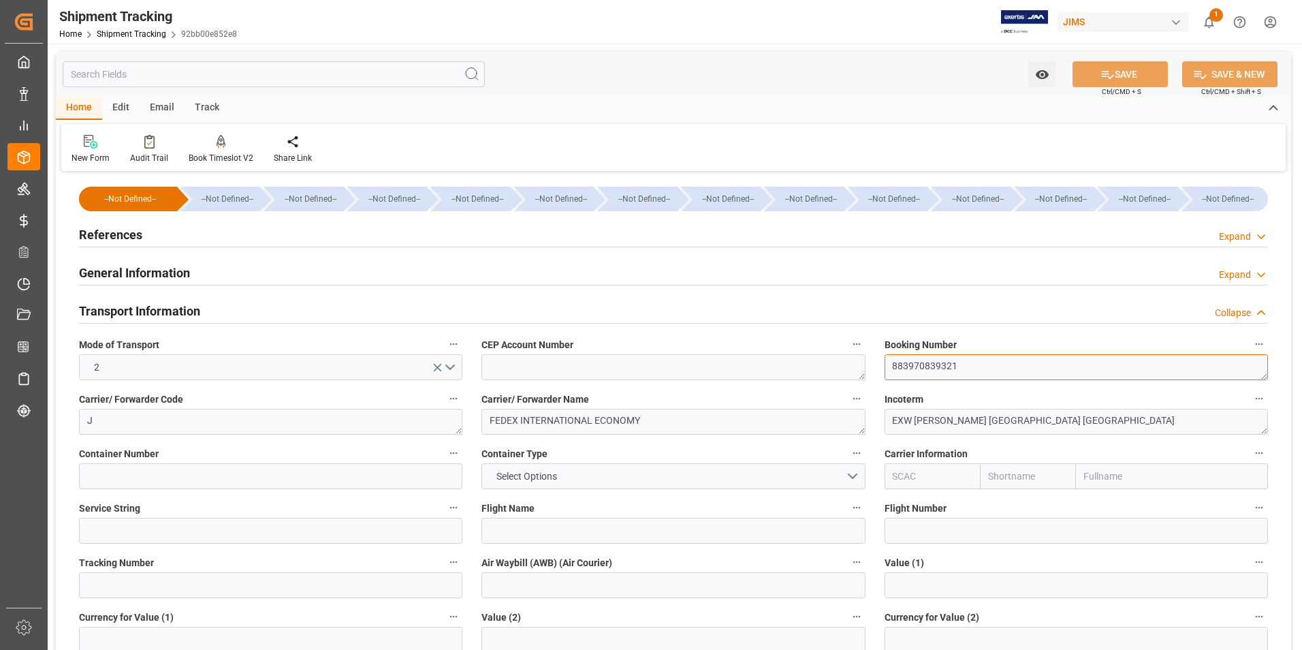
drag, startPoint x: 960, startPoint y: 370, endPoint x: 849, endPoint y: 375, distance: 111.1
click at [849, 375] on div "--Not Defined-- --Not Defined-- --Not Defined-- --Not Defined-- --Not Defined--…" at bounding box center [673, 638] width 1235 height 926
click at [178, 585] on input at bounding box center [270, 585] width 383 height 26
paste input "883970839321"
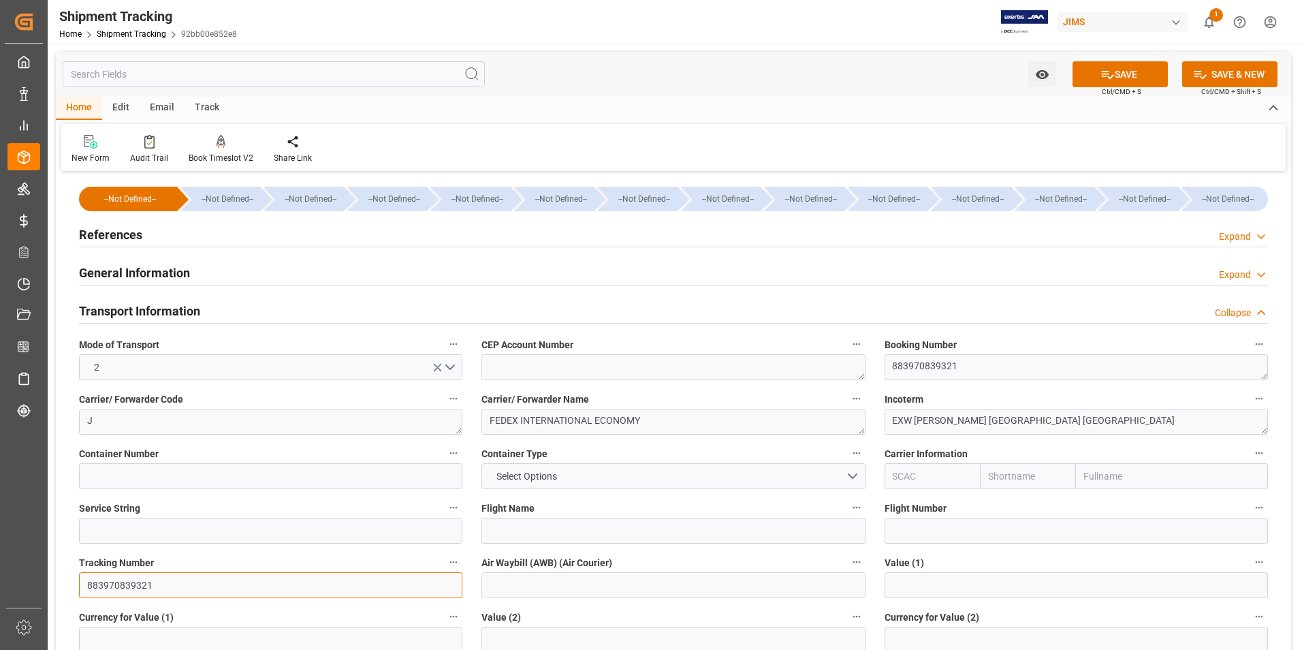
type input "883970839321"
click at [497, 588] on input at bounding box center [672, 585] width 383 height 26
paste input "883970839321"
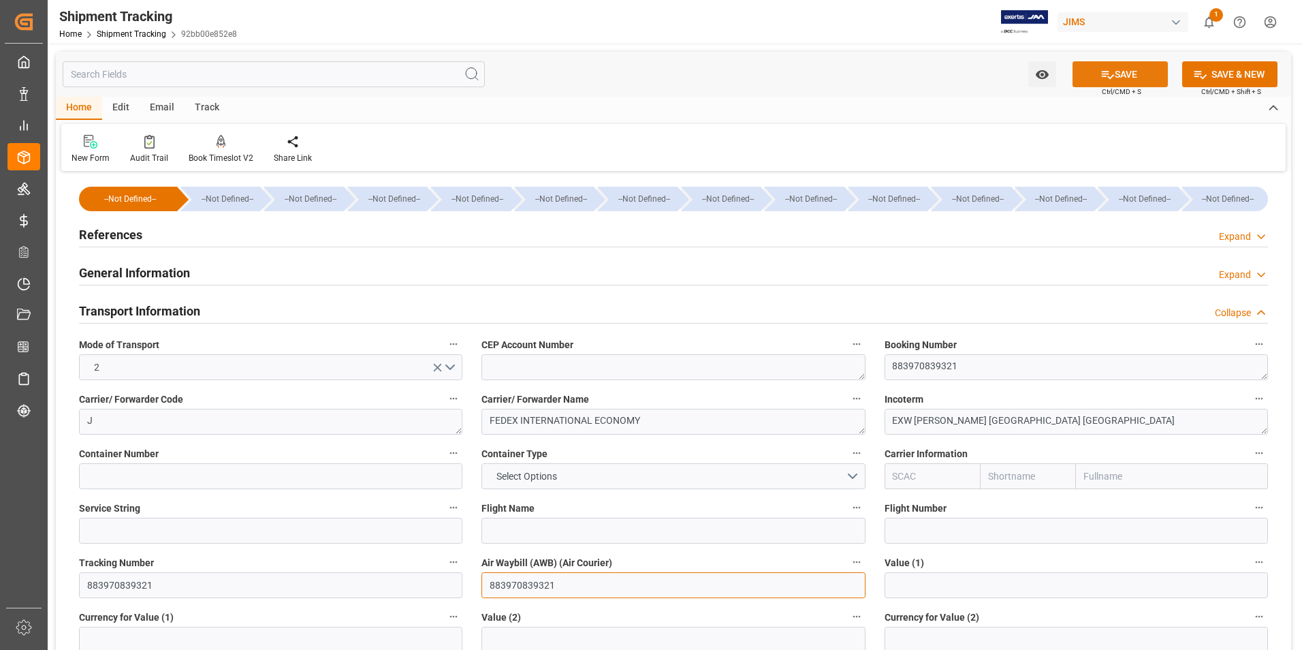
type input "883970839321"
click at [1147, 76] on button "SAVE" at bounding box center [1119, 74] width 95 height 26
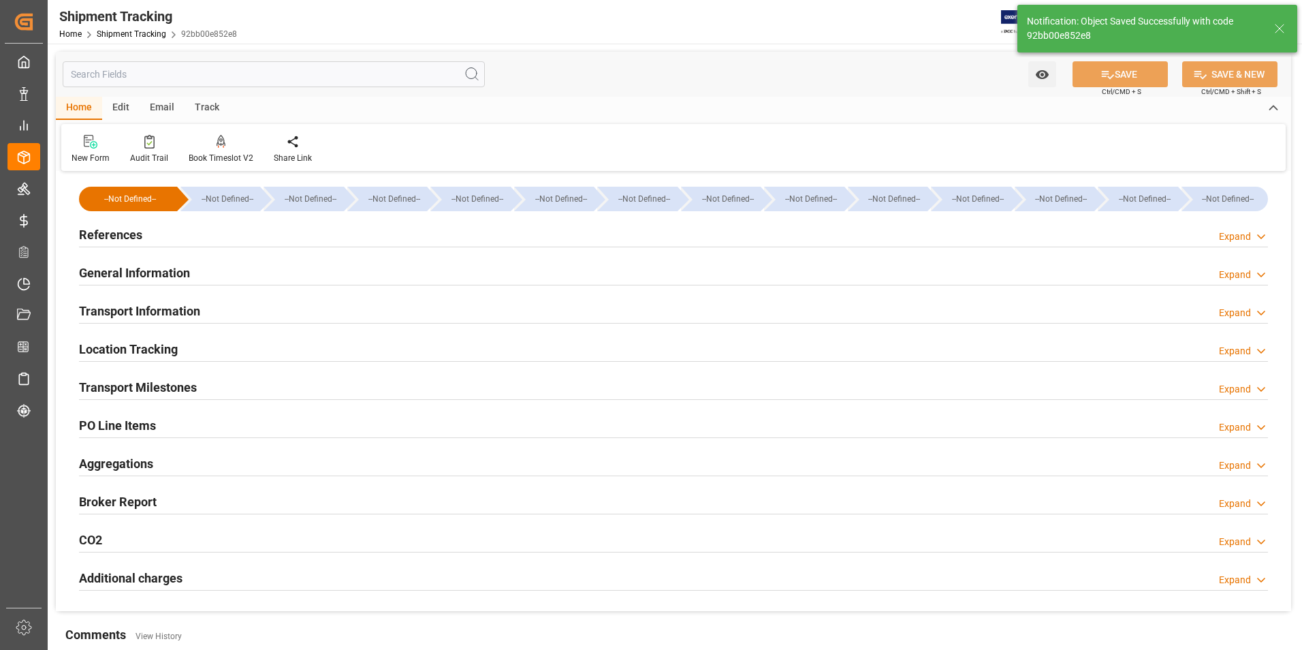
click at [166, 387] on h2 "Transport Milestones" at bounding box center [138, 387] width 118 height 18
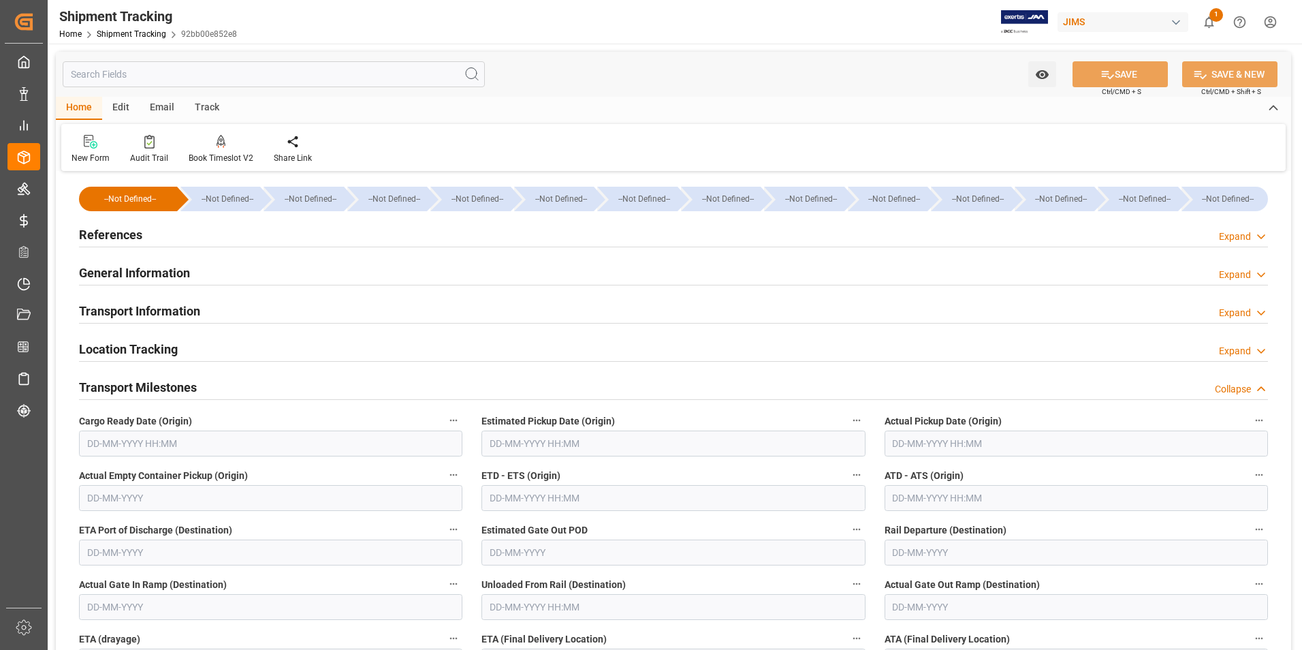
click at [927, 442] on input "text" at bounding box center [1076, 443] width 383 height 26
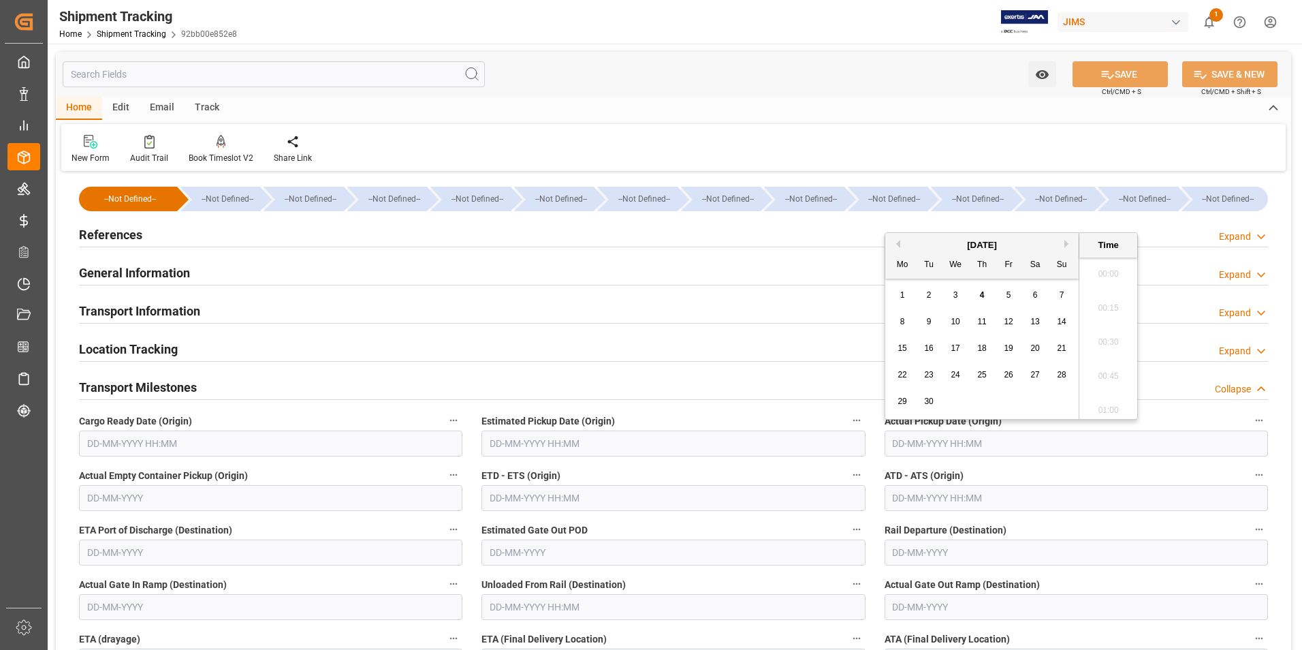
scroll to position [1843, 0]
click at [902, 241] on div "September 2025" at bounding box center [981, 245] width 193 height 14
click at [900, 244] on div "September 2025" at bounding box center [981, 245] width 193 height 14
click at [898, 248] on div "September 2025" at bounding box center [981, 245] width 193 height 14
click at [898, 244] on button "Previous Month" at bounding box center [896, 244] width 8 height 8
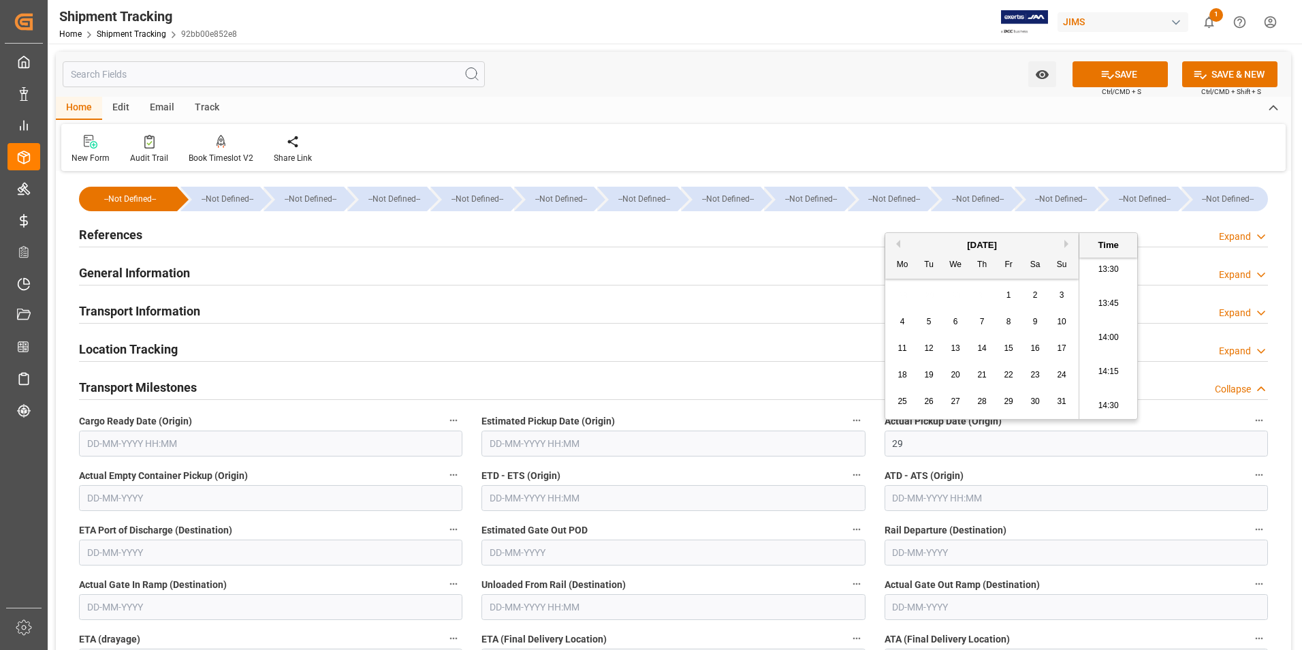
click at [1006, 400] on span "29" at bounding box center [1008, 401] width 9 height 10
type input "29-08-2025 00:00"
click at [553, 492] on input "text" at bounding box center [672, 498] width 383 height 26
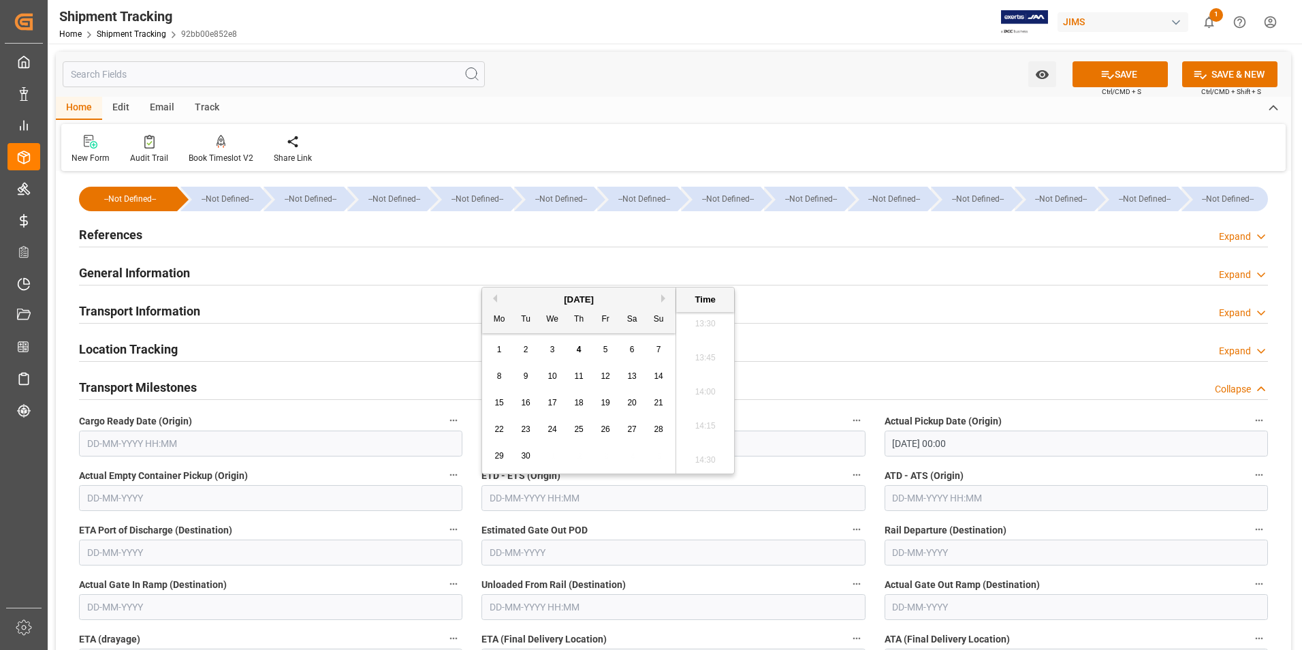
click at [496, 294] on button "Previous Month" at bounding box center [493, 298] width 8 height 8
click at [607, 456] on span "29" at bounding box center [605, 456] width 9 height 10
type input "29-08-2025 00:00"
click at [923, 497] on input "text" at bounding box center [1076, 498] width 383 height 26
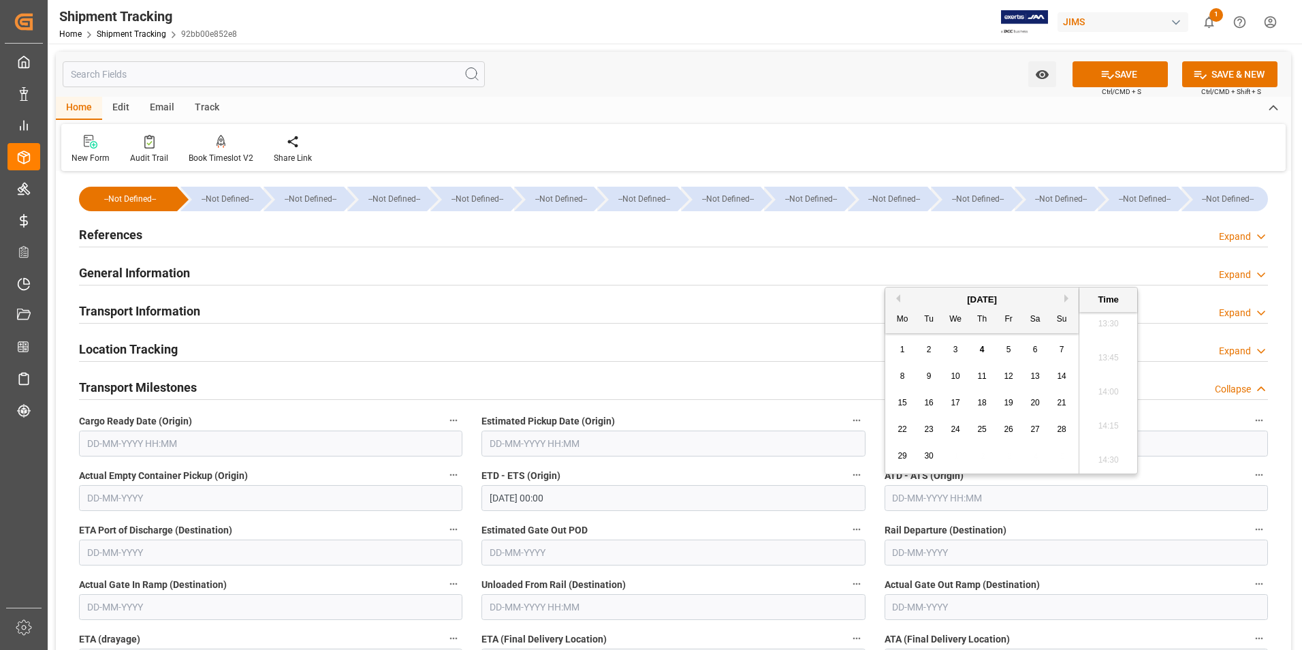
click at [901, 300] on div "September 2025" at bounding box center [981, 300] width 193 height 14
click at [900, 299] on button "Previous Month" at bounding box center [896, 298] width 8 height 8
click at [1013, 451] on span "29" at bounding box center [1008, 456] width 9 height 10
type input "29-08-2025 00:00"
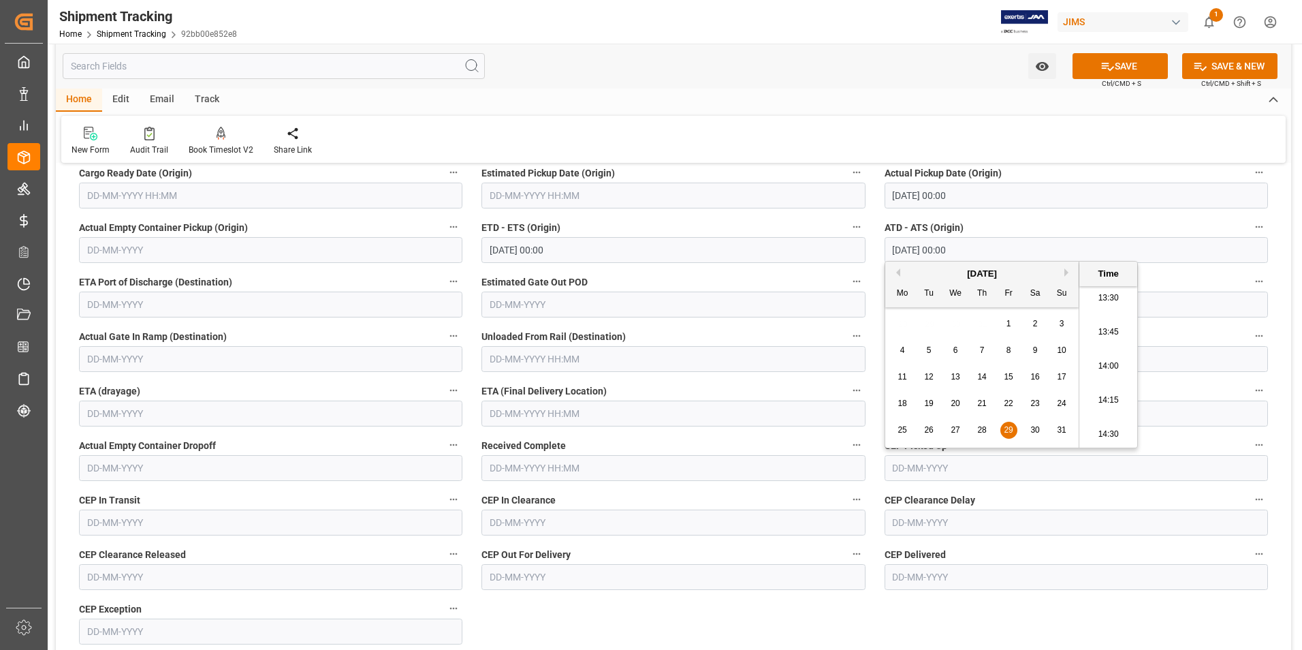
scroll to position [272, 0]
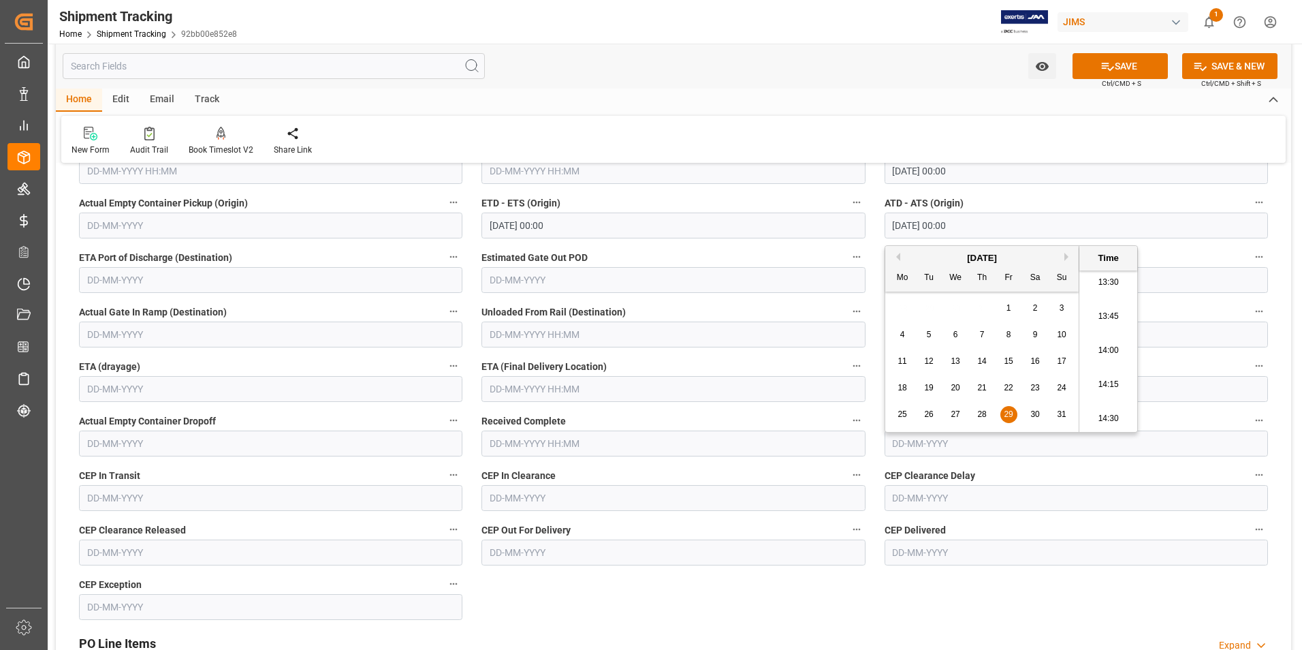
click at [529, 392] on input "text" at bounding box center [672, 389] width 383 height 26
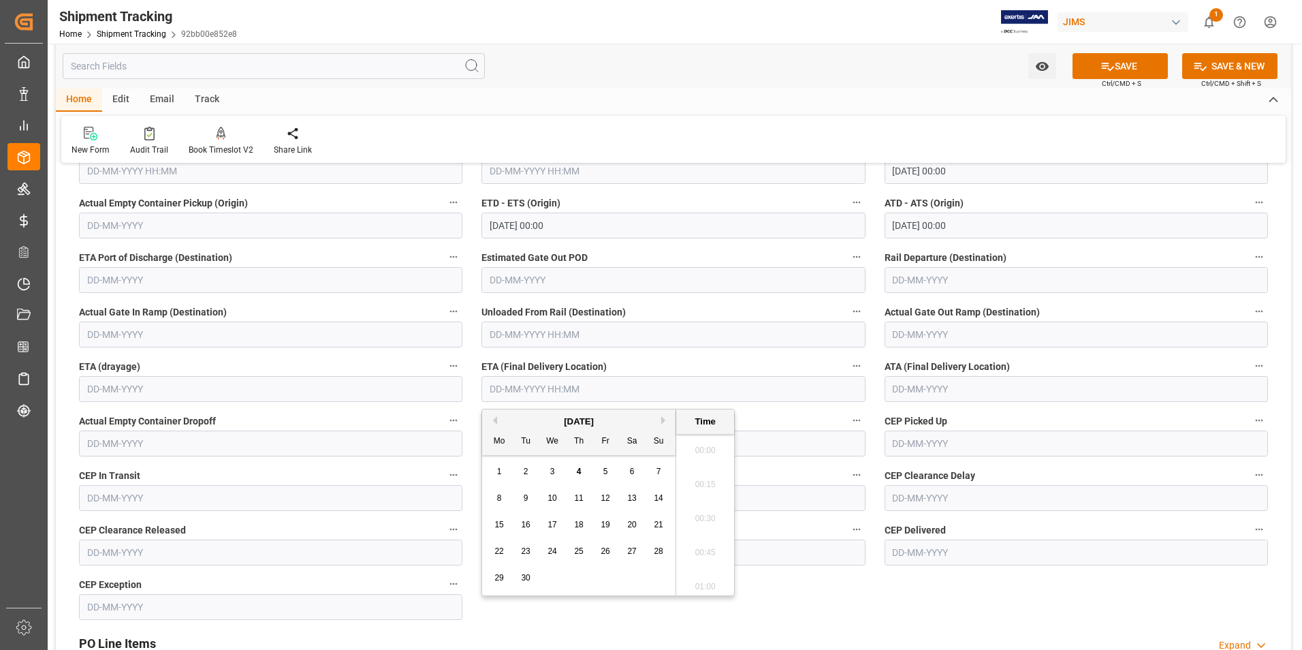
scroll to position [1877, 0]
click at [488, 466] on div "1 2 3 4 5 6 7" at bounding box center [579, 471] width 186 height 27
click at [526, 469] on span "2" at bounding box center [526, 471] width 5 height 10
type input "02-09-2025 00:00"
click at [1104, 57] on button "SAVE" at bounding box center [1119, 66] width 95 height 26
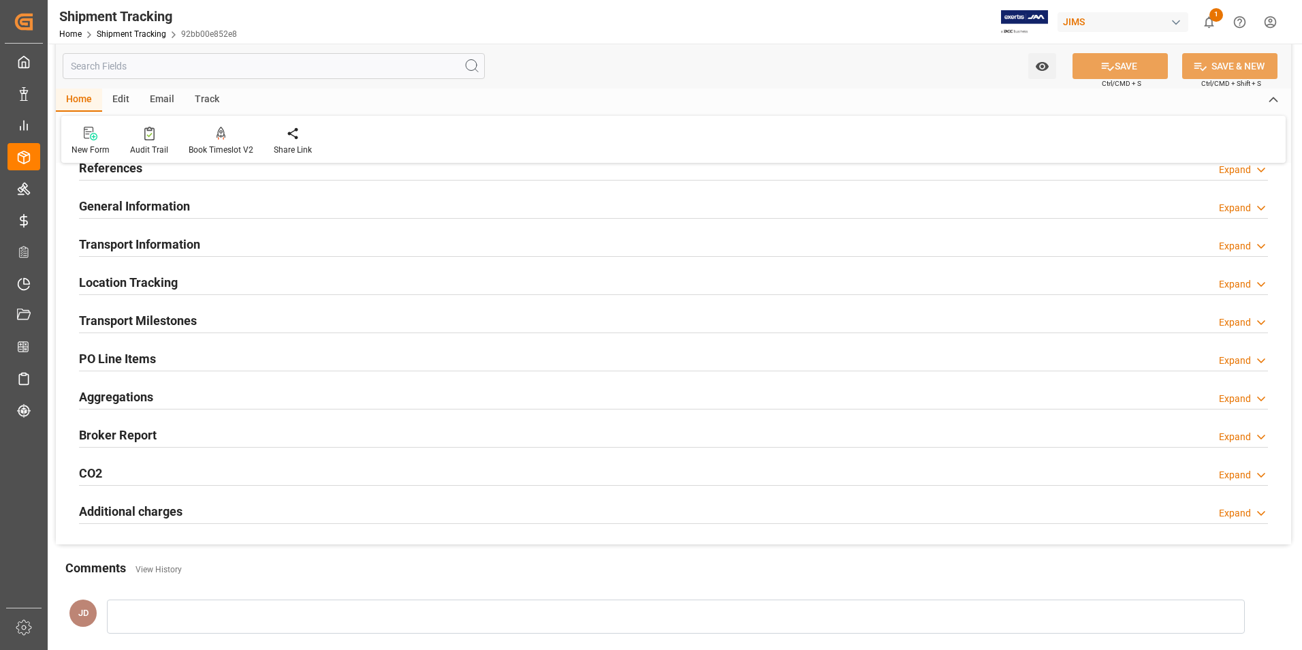
scroll to position [31, 0]
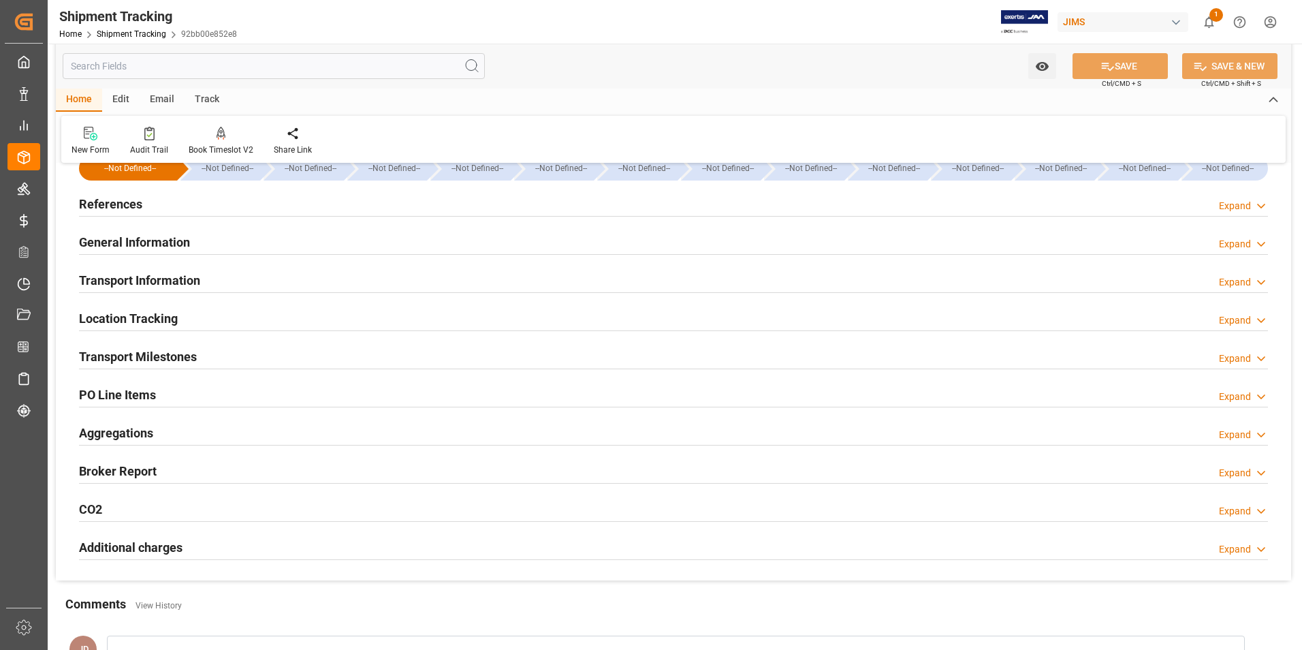
click at [115, 198] on h2 "References" at bounding box center [110, 204] width 63 height 18
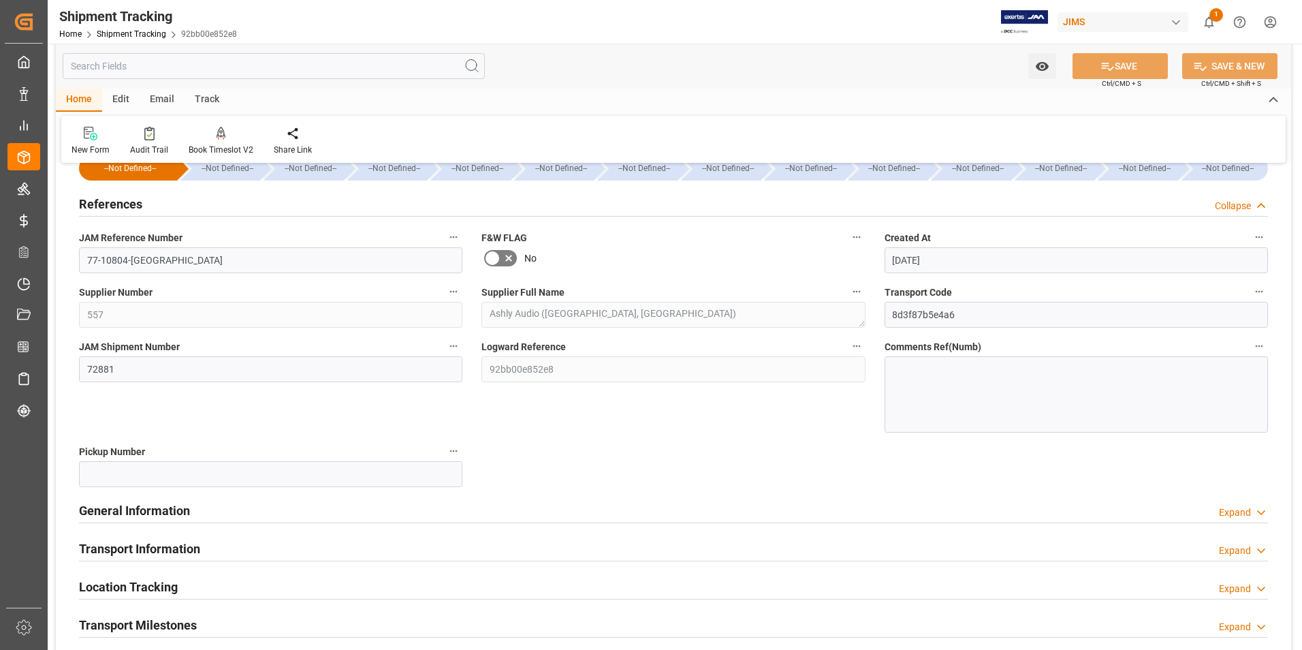
click at [123, 514] on h2 "General Information" at bounding box center [134, 510] width 111 height 18
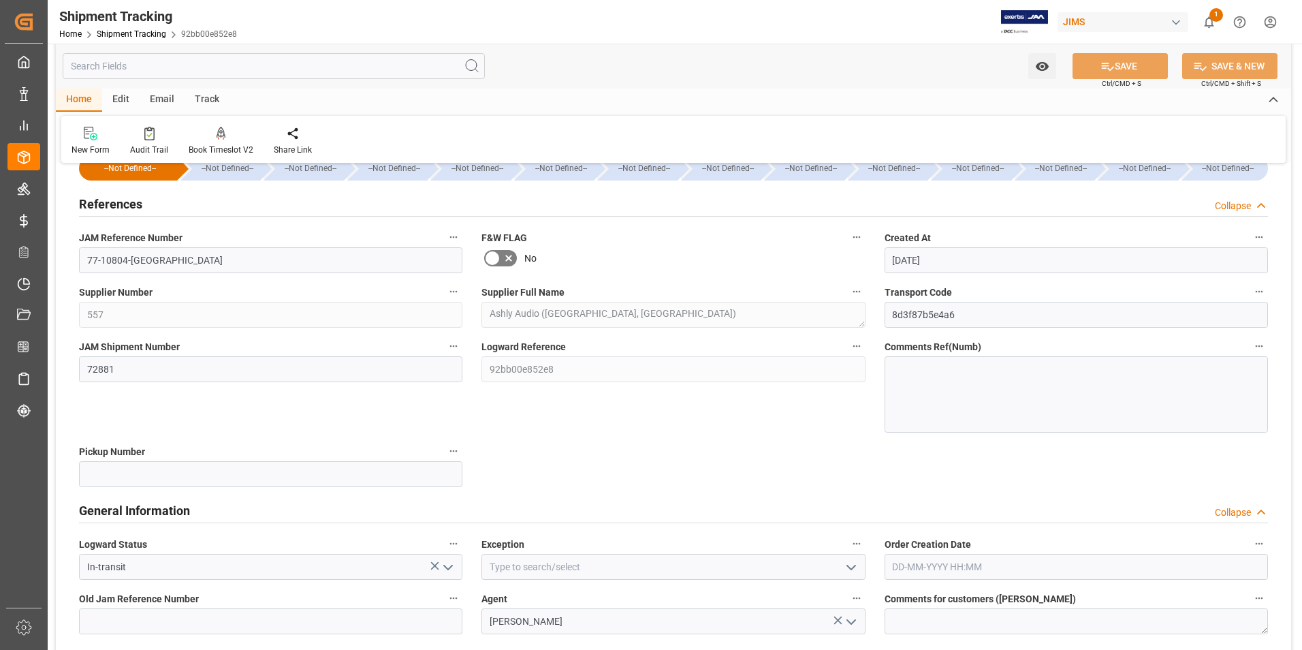
click at [447, 567] on icon "open menu" at bounding box center [448, 567] width 16 height 16
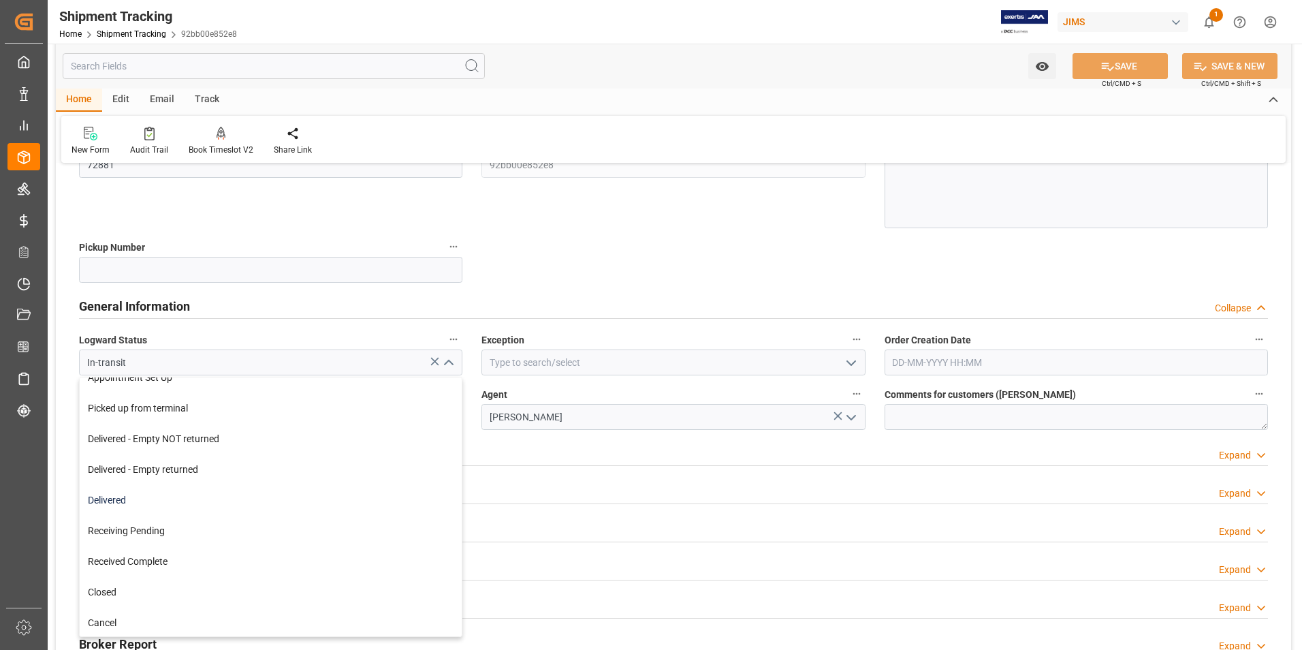
scroll to position [232, 0]
click at [175, 501] on div "Delivered" at bounding box center [271, 498] width 382 height 31
type input "Delivered"
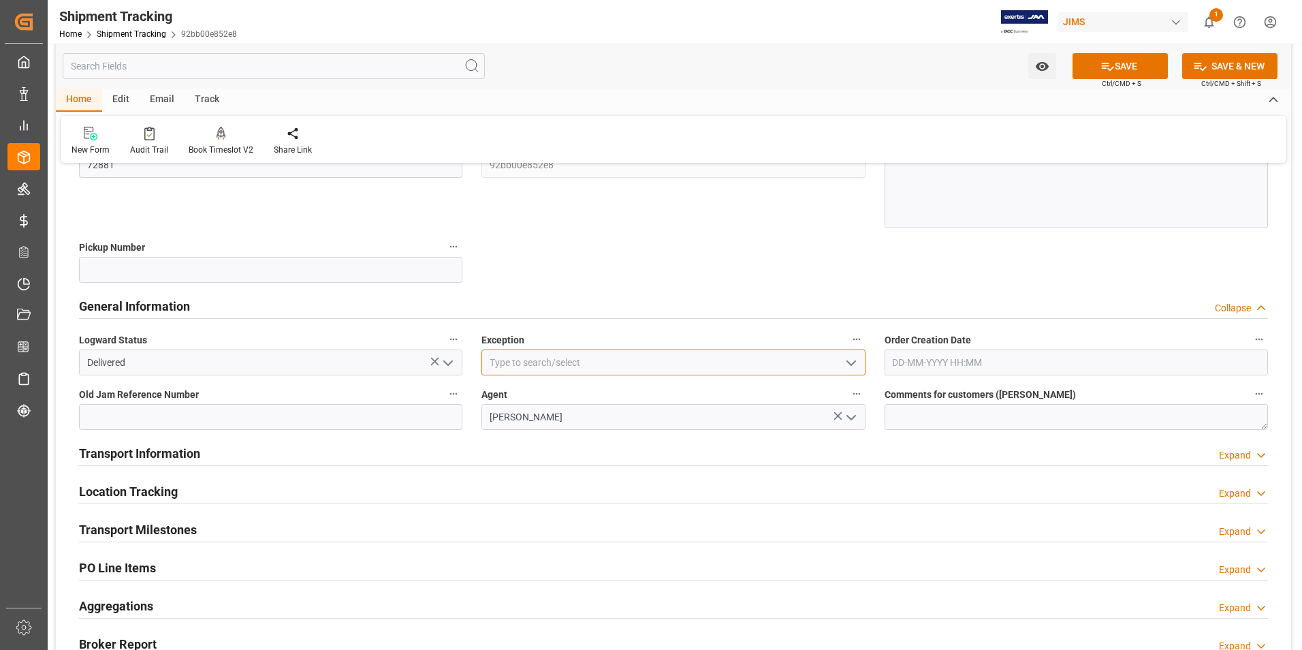
click at [729, 366] on input at bounding box center [672, 362] width 383 height 26
click at [857, 360] on icon "open menu" at bounding box center [851, 363] width 16 height 16
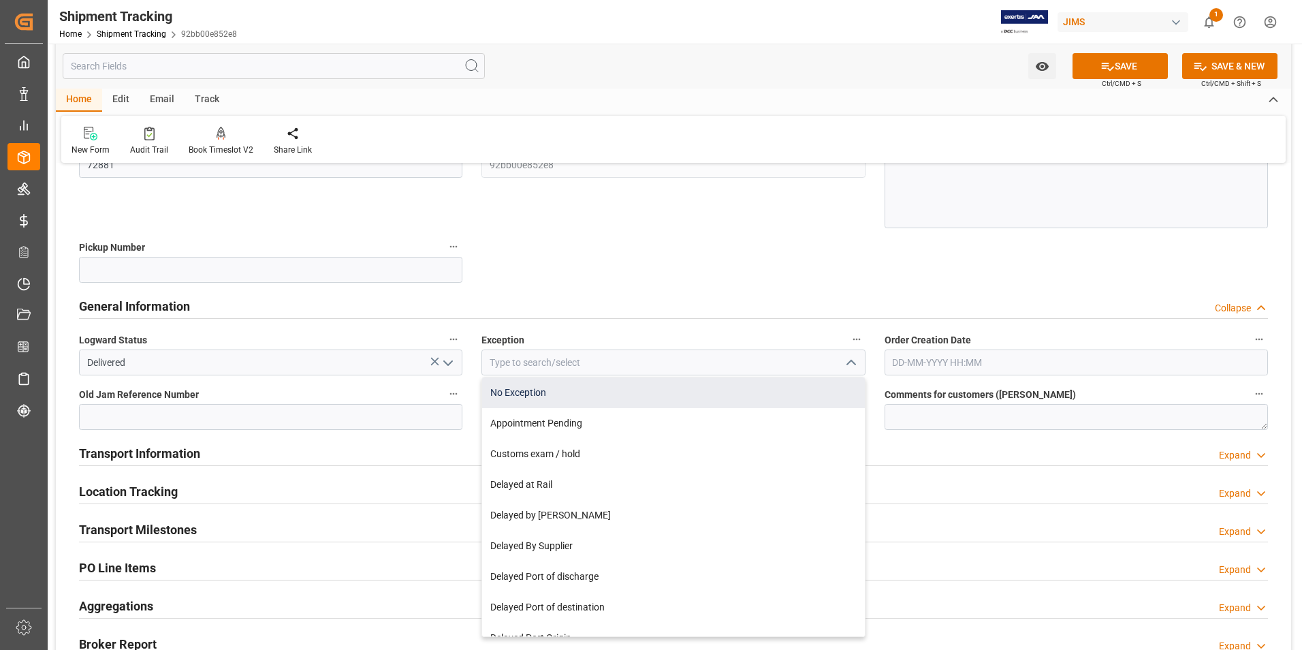
click at [624, 393] on div "No Exception" at bounding box center [673, 392] width 382 height 31
type input "No Exception"
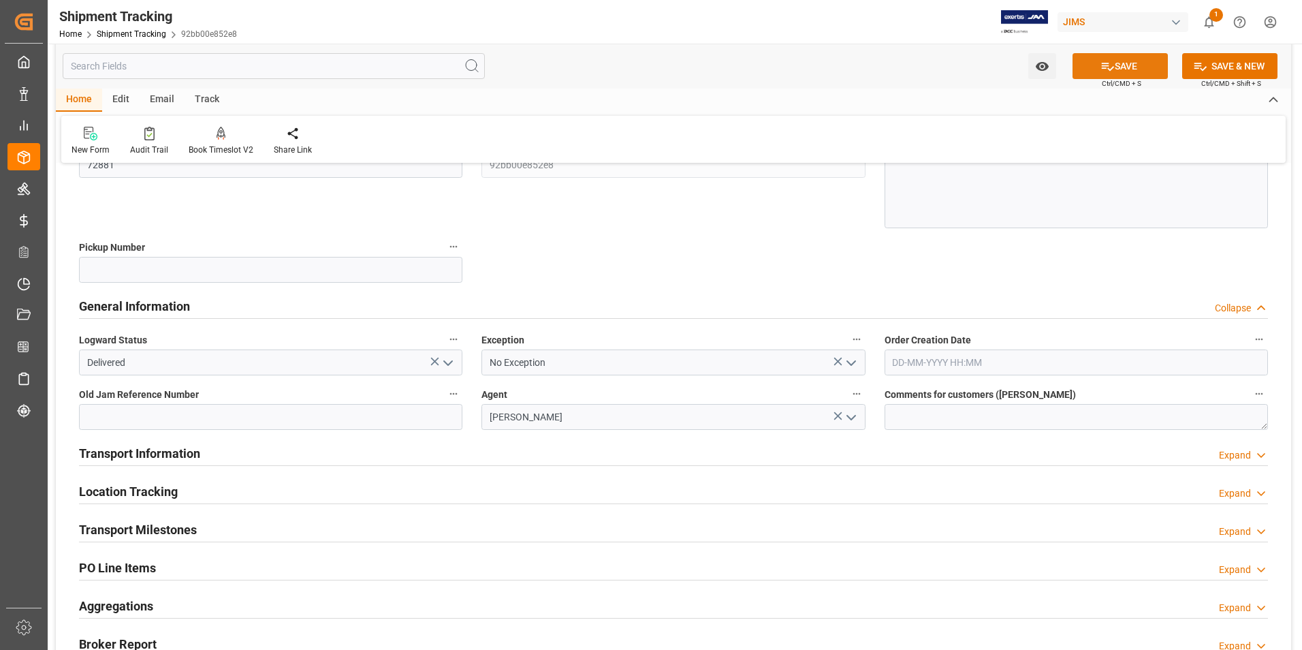
click at [1119, 58] on button "SAVE" at bounding box center [1119, 66] width 95 height 26
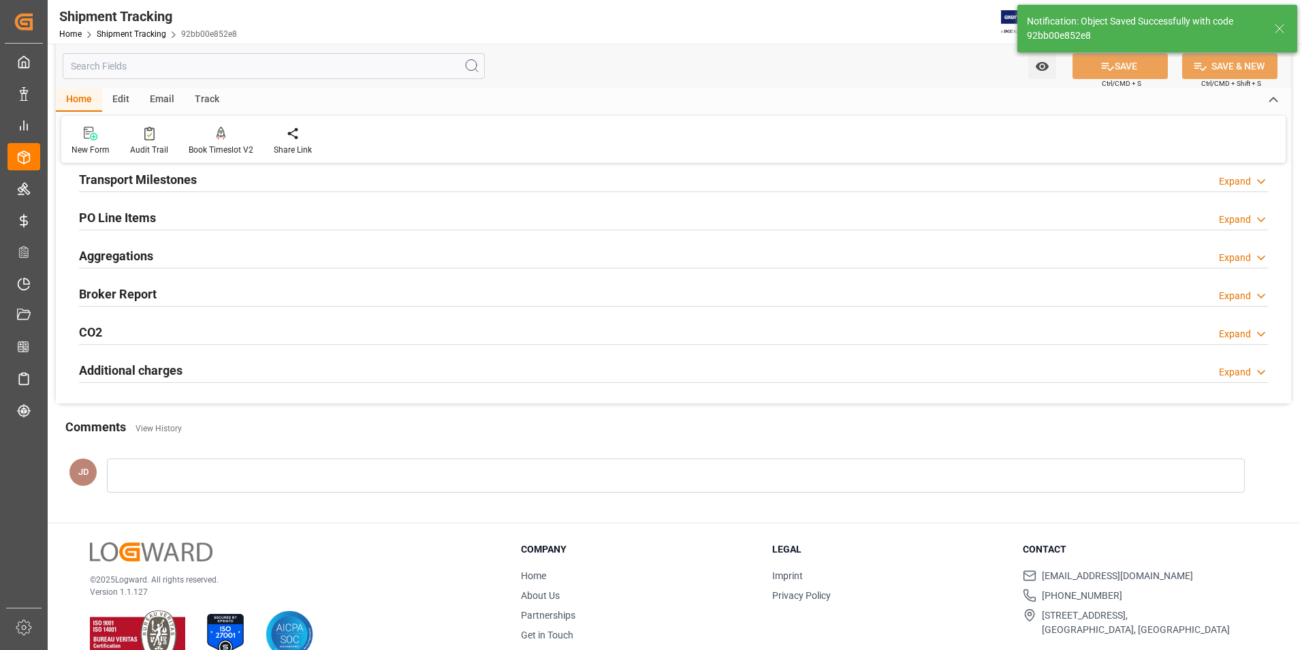
scroll to position [235, 0]
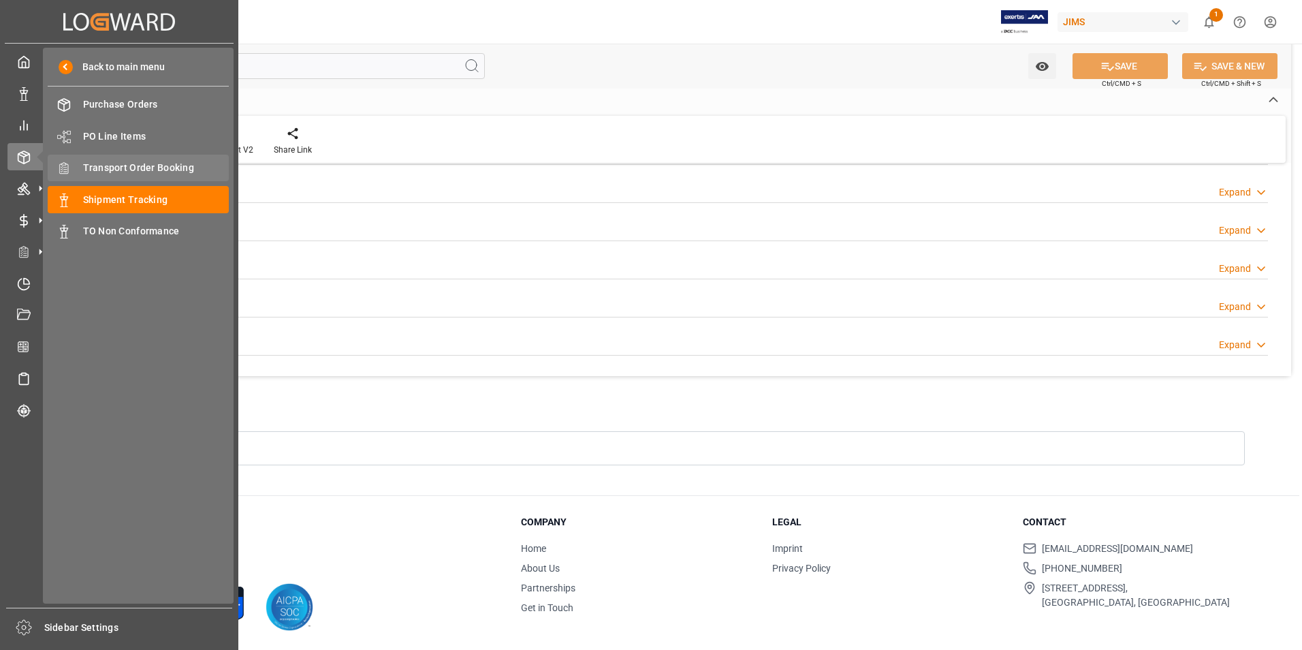
click at [119, 168] on span "Transport Order Booking" at bounding box center [156, 168] width 146 height 14
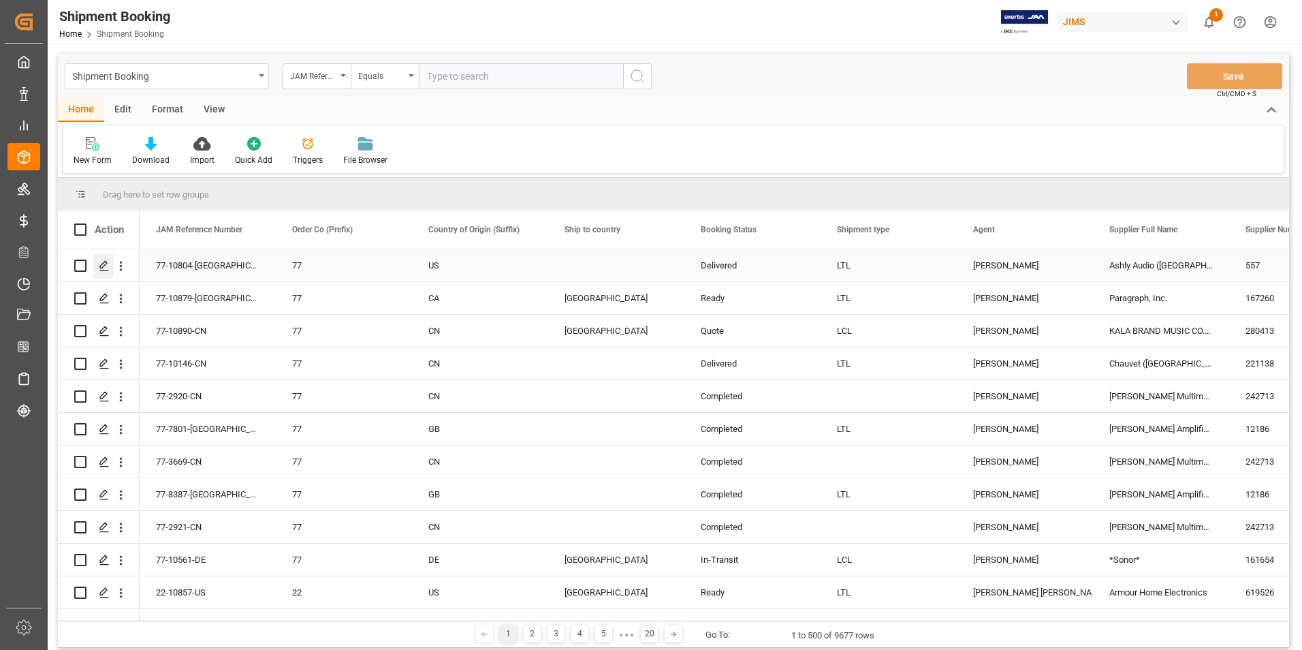
click at [108, 264] on icon "Press SPACE to select this row." at bounding box center [104, 265] width 11 height 11
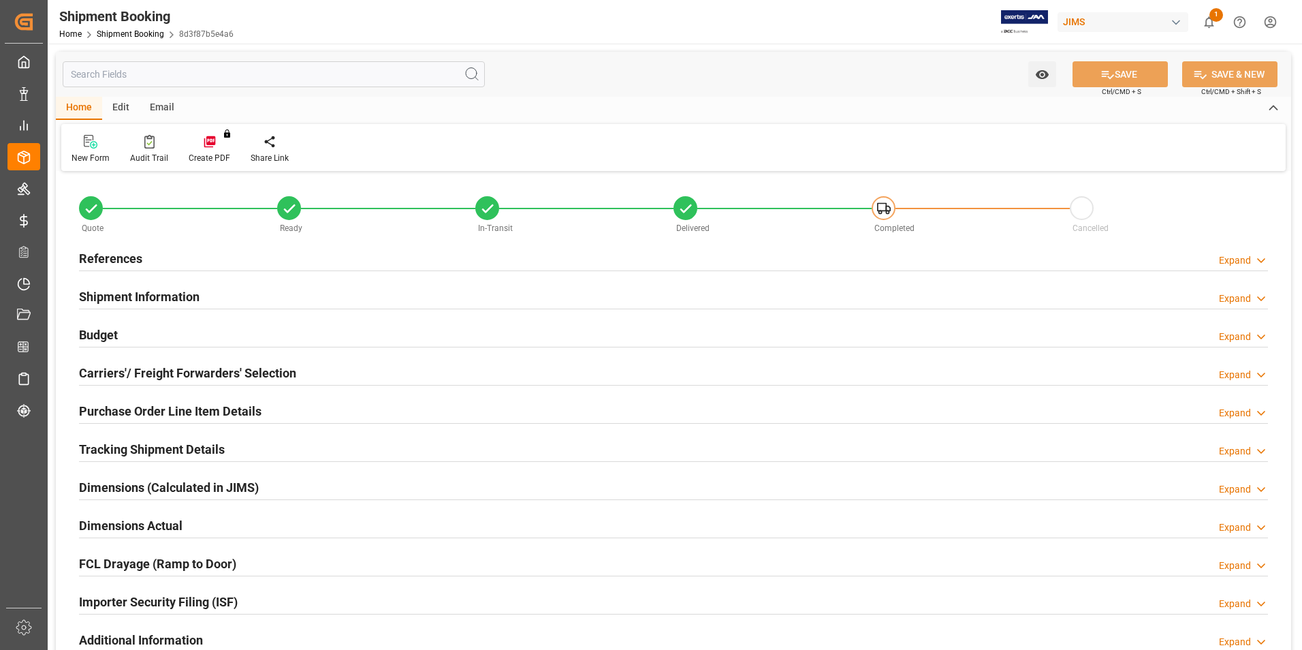
type input "2"
click at [159, 407] on h2 "Purchase Order Line Item Details" at bounding box center [170, 411] width 182 height 18
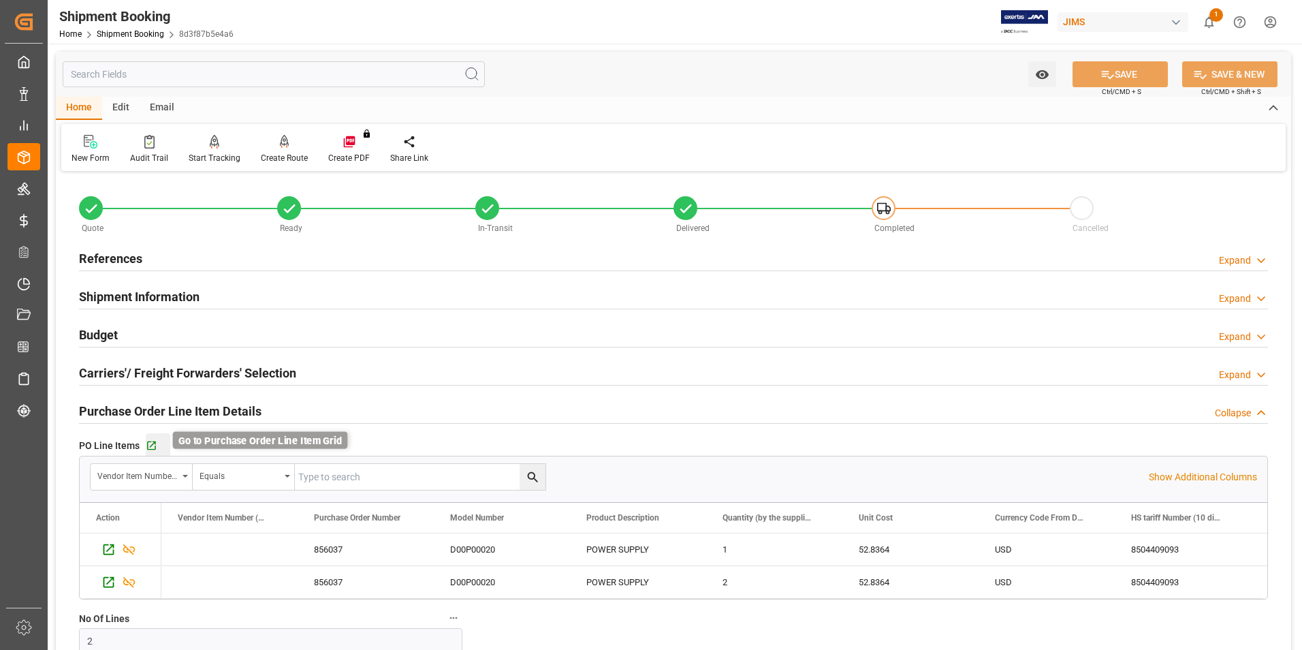
click at [146, 444] on icon "button" at bounding box center [152, 446] width 12 height 12
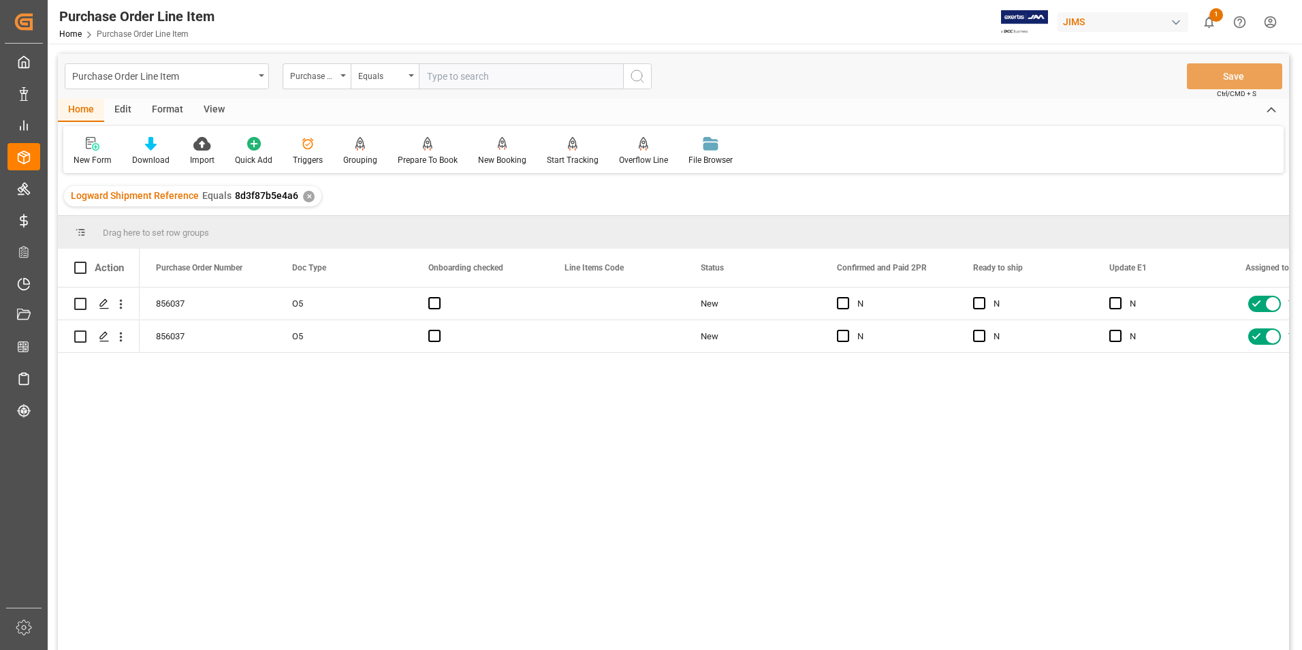
click at [216, 106] on div "View" at bounding box center [214, 110] width 42 height 23
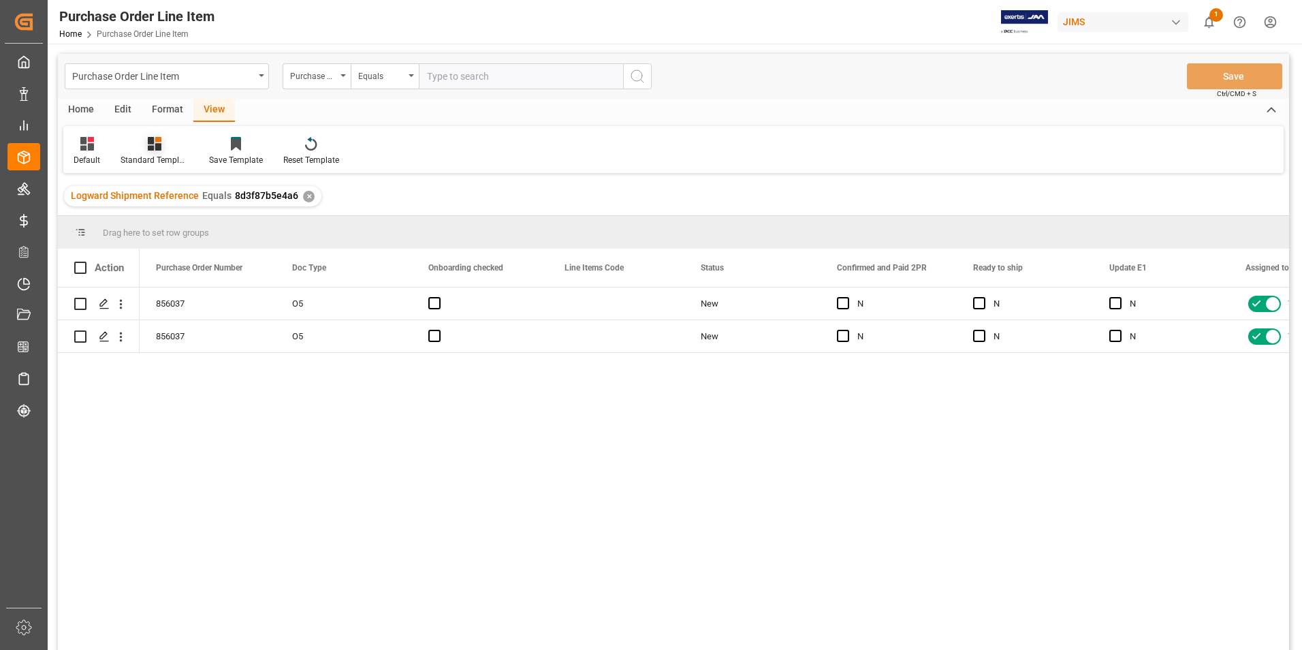
click at [146, 156] on div "Standard Templates" at bounding box center [155, 160] width 68 height 12
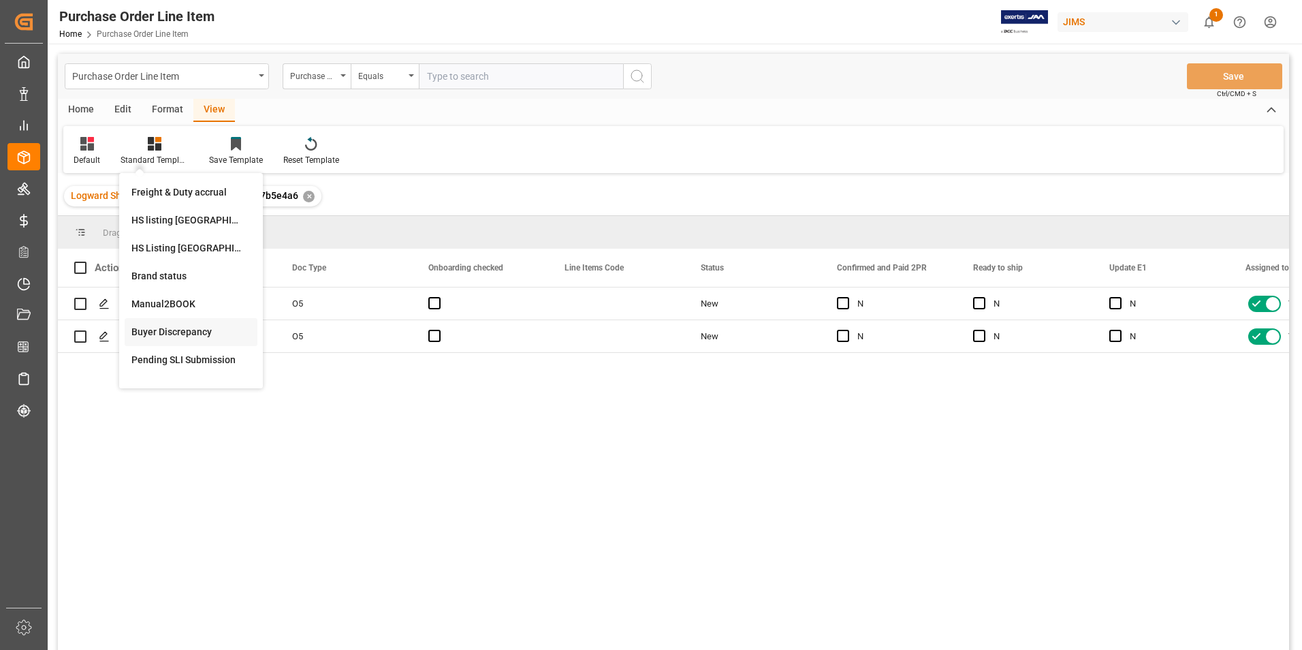
click at [171, 332] on div "Buyer Discrepancy" at bounding box center [190, 332] width 119 height 14
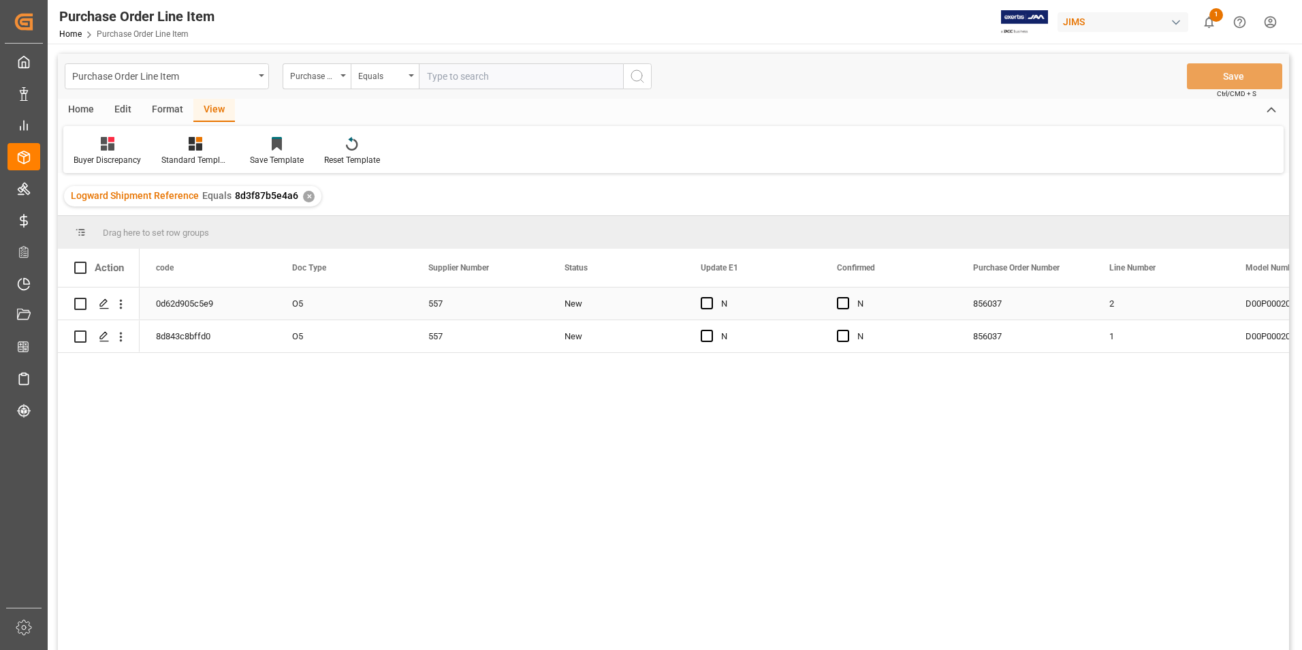
click at [366, 304] on div "O5" at bounding box center [344, 303] width 136 height 32
click at [846, 302] on span "Press SPACE to select this row." at bounding box center [843, 303] width 12 height 12
click at [847, 297] on input "Press SPACE to select this row." at bounding box center [847, 297] width 0 height 0
click at [844, 337] on span "Press SPACE to select this row." at bounding box center [843, 336] width 12 height 12
click at [847, 330] on input "Press SPACE to select this row." at bounding box center [847, 330] width 0 height 0
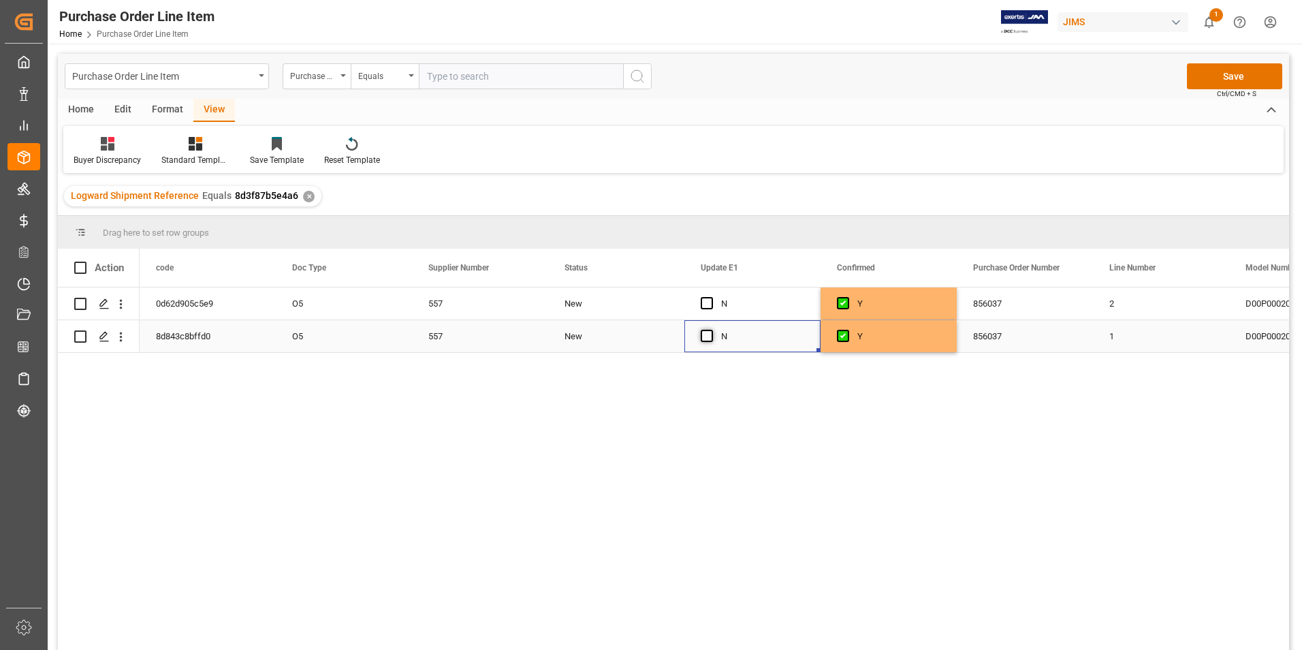
click at [707, 334] on span "Press SPACE to select this row." at bounding box center [707, 336] width 12 height 12
click at [711, 330] on input "Press SPACE to select this row." at bounding box center [711, 330] width 0 height 0
click at [712, 301] on span "Press SPACE to select this row." at bounding box center [707, 303] width 12 height 12
click at [711, 297] on input "Press SPACE to select this row." at bounding box center [711, 297] width 0 height 0
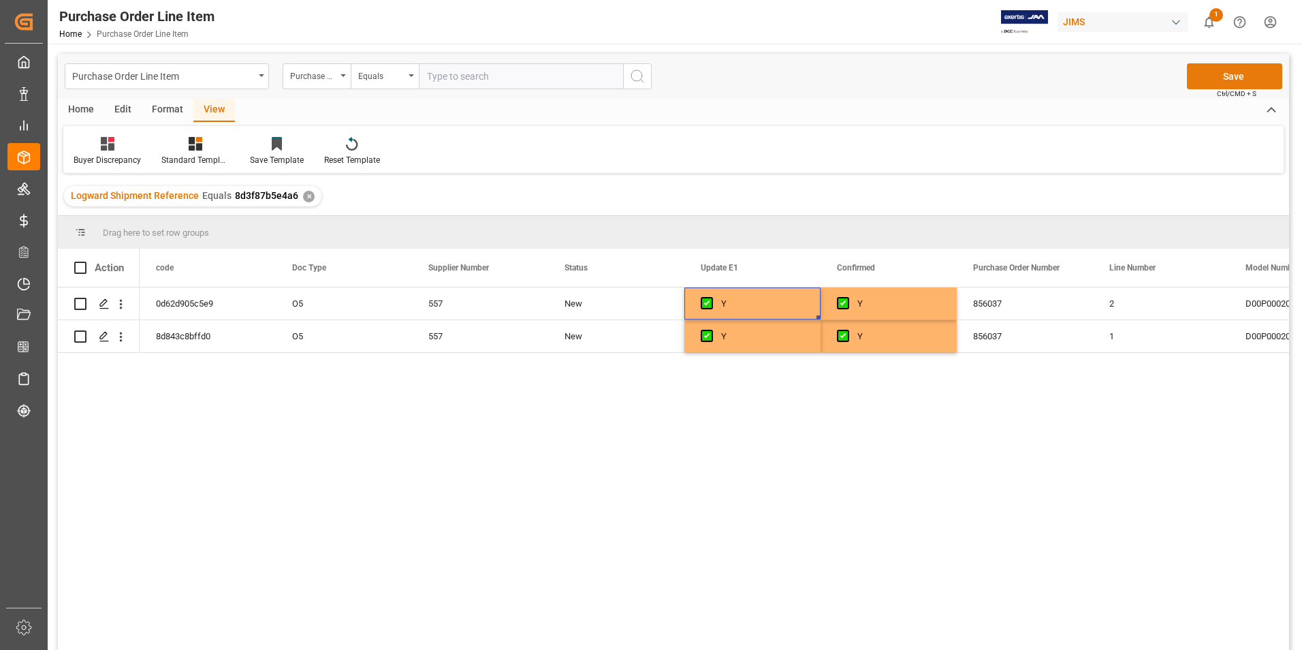
click at [1237, 65] on button "Save" at bounding box center [1234, 76] width 95 height 26
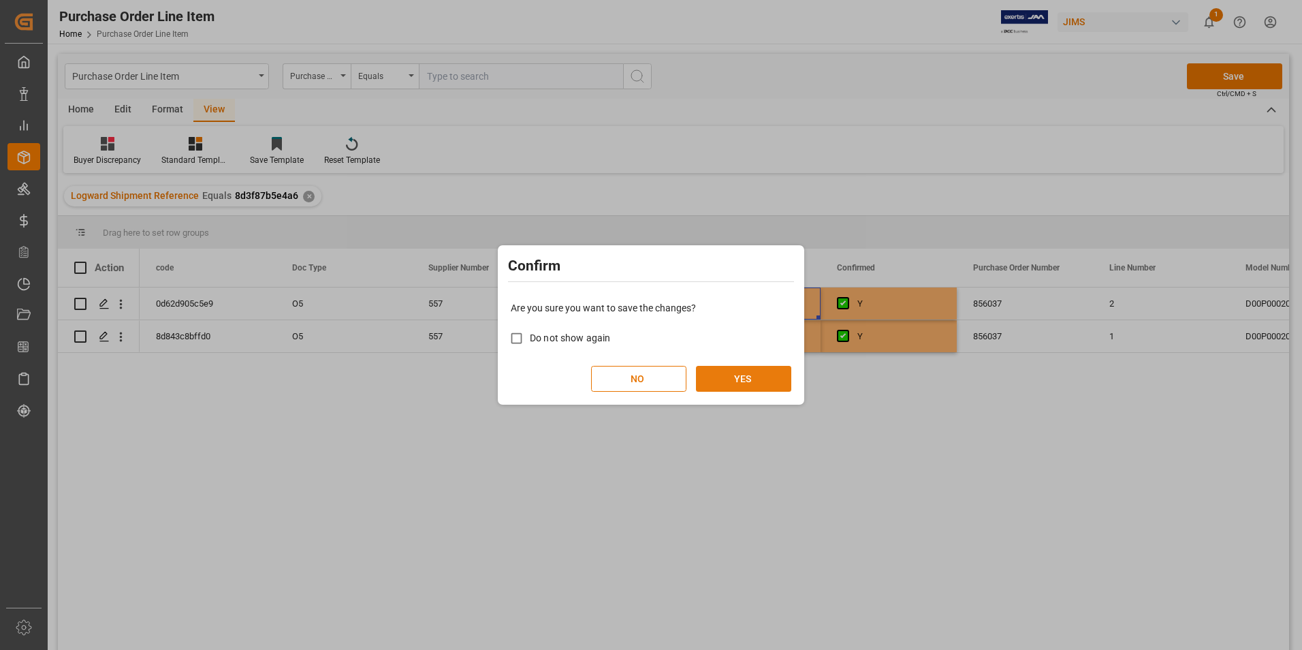
click at [733, 373] on button "YES" at bounding box center [743, 379] width 95 height 26
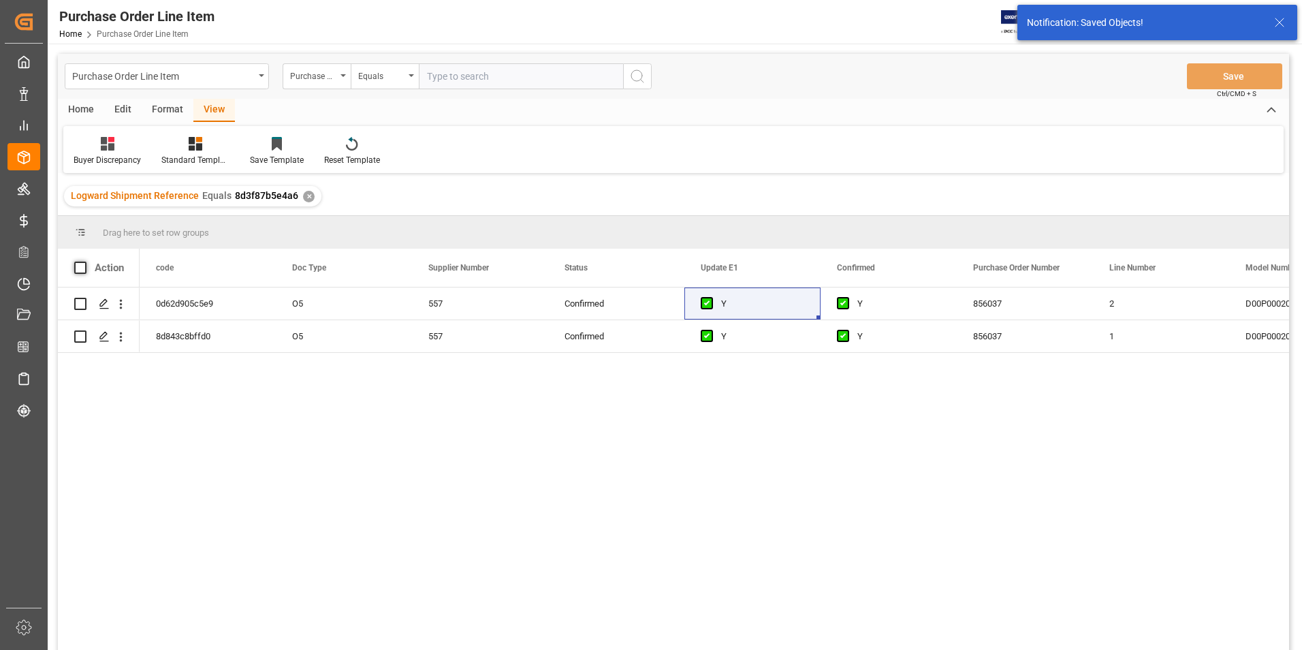
click at [77, 266] on span at bounding box center [80, 267] width 12 height 12
click at [84, 261] on input "checkbox" at bounding box center [84, 261] width 0 height 0
checkbox input "true"
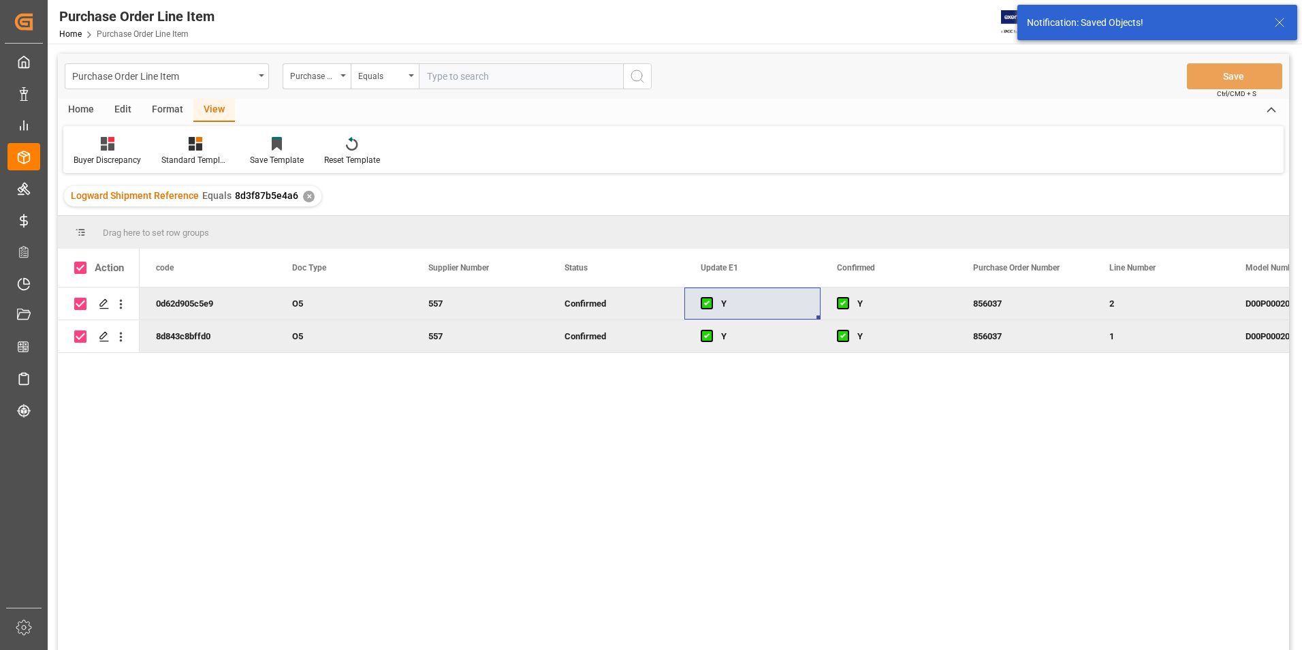
click at [84, 105] on div "Home" at bounding box center [81, 110] width 46 height 23
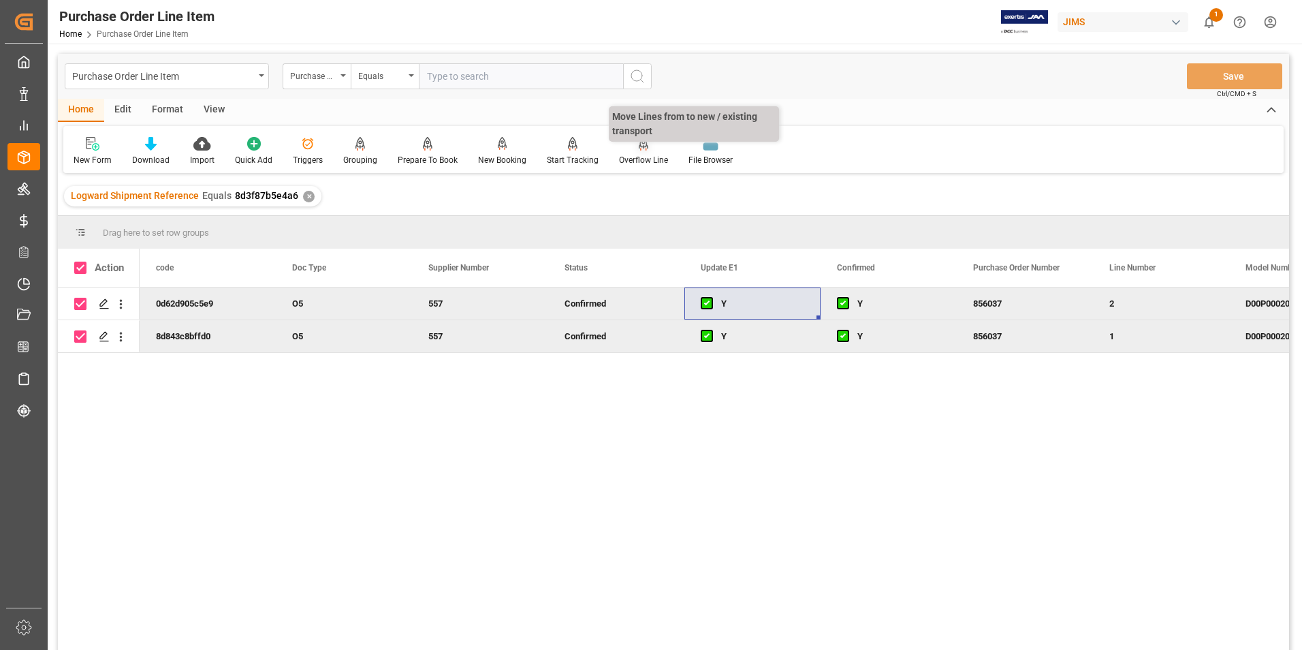
click at [628, 160] on div "Overflow Line" at bounding box center [643, 160] width 49 height 12
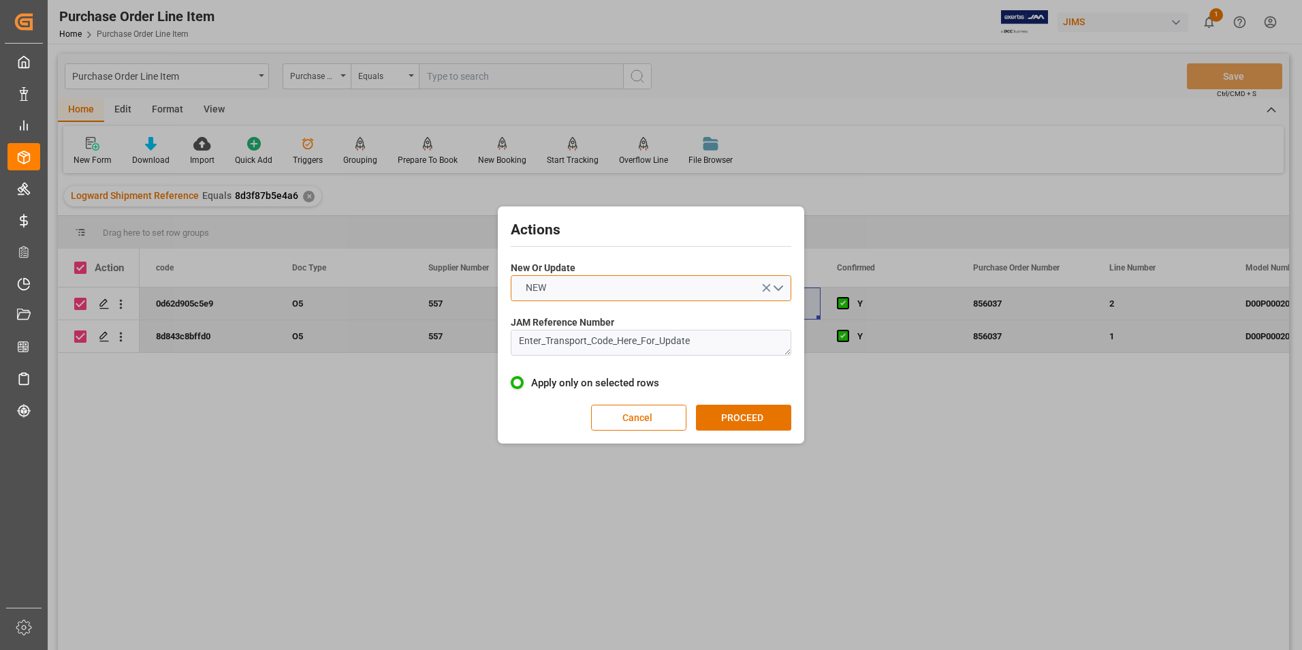
click at [596, 294] on button "NEW" at bounding box center [651, 288] width 281 height 26
click at [606, 317] on div "UPDATE" at bounding box center [650, 320] width 279 height 29
click at [630, 338] on textarea "Enter_Transport_Code_Here_For_Update" at bounding box center [651, 343] width 281 height 26
drag, startPoint x: 710, startPoint y: 338, endPoint x: 426, endPoint y: 348, distance: 284.1
click at [426, 348] on div "Actions New Or Update UPDATE JAM Reference Number Enter_Transport_Code_Here_For…" at bounding box center [651, 325] width 1302 height 650
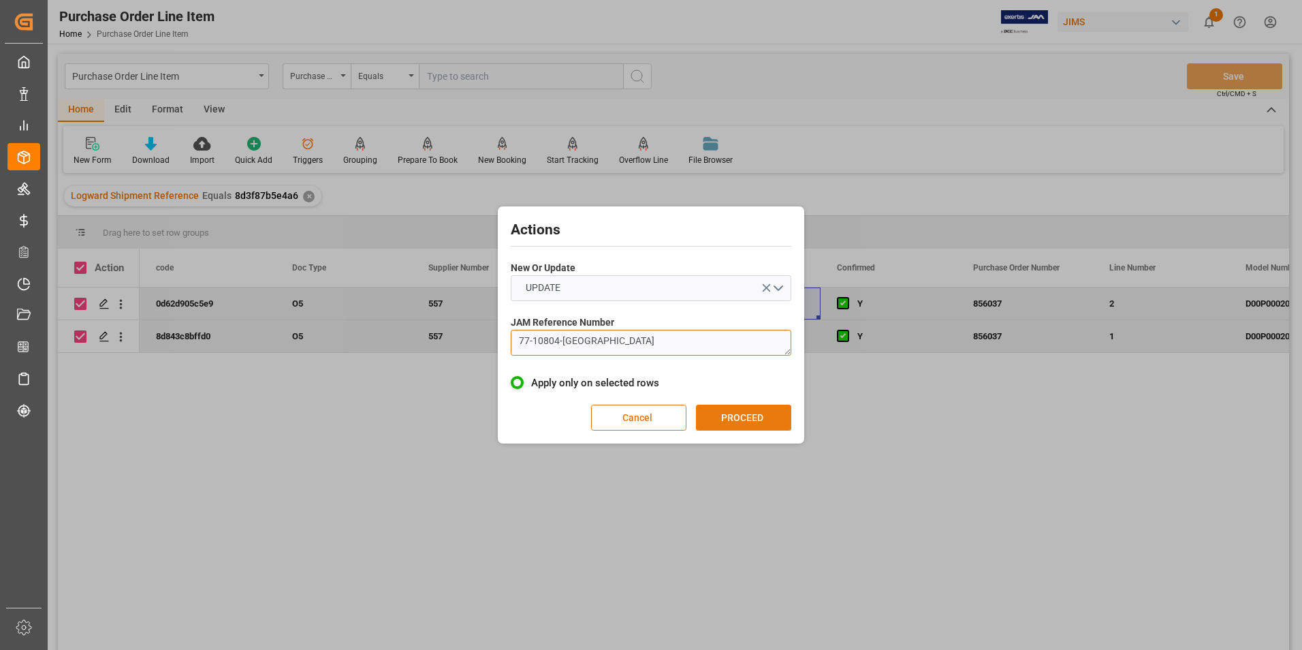
type textarea "77-10804-[GEOGRAPHIC_DATA]"
click at [727, 408] on button "PROCEED" at bounding box center [743, 417] width 95 height 26
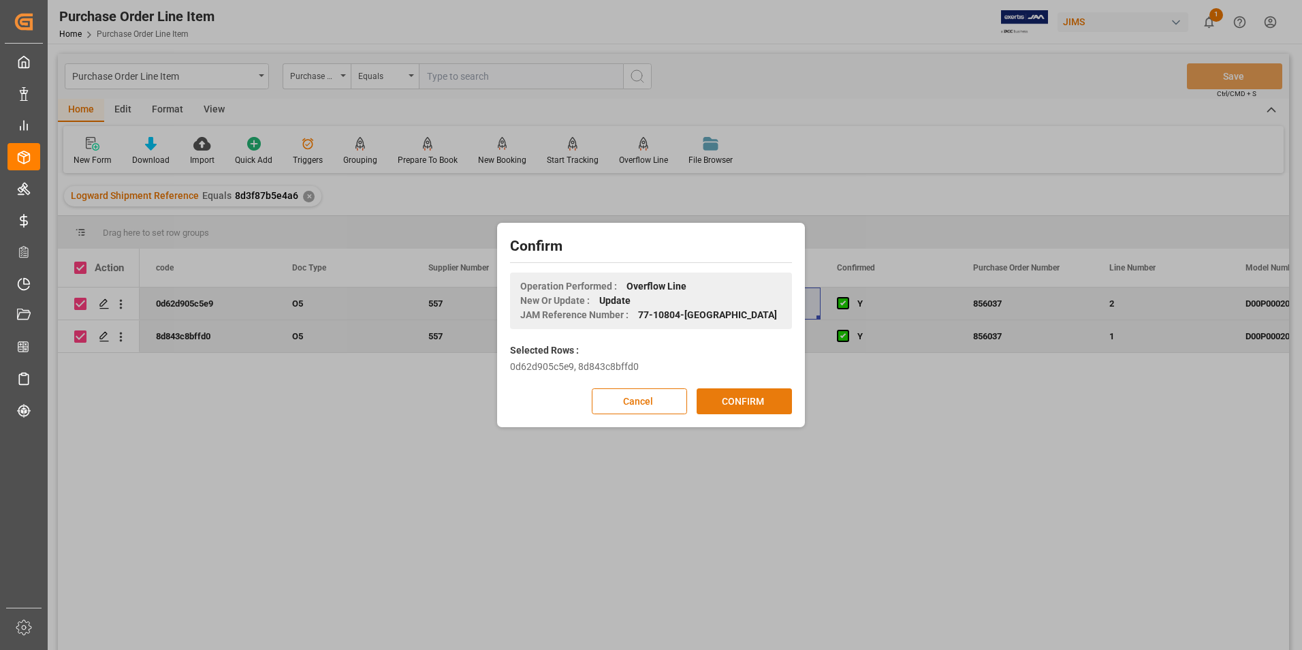
click at [734, 400] on button "CONFIRM" at bounding box center [744, 401] width 95 height 26
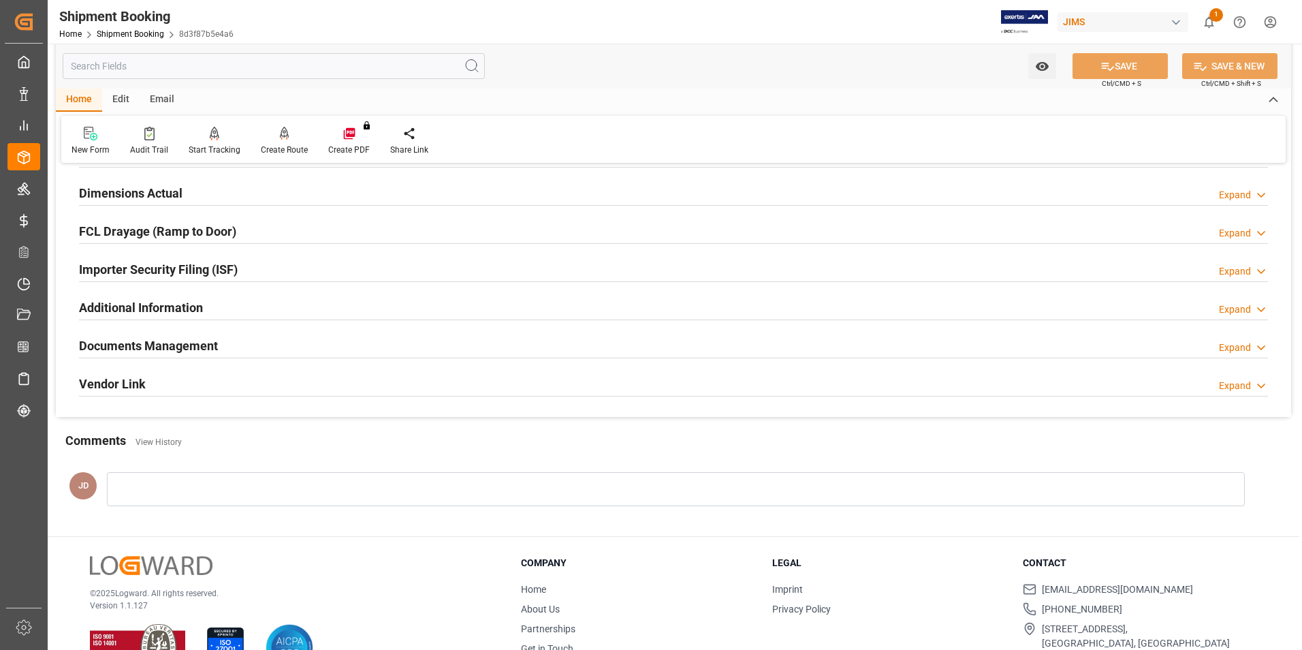
scroll to position [340, 0]
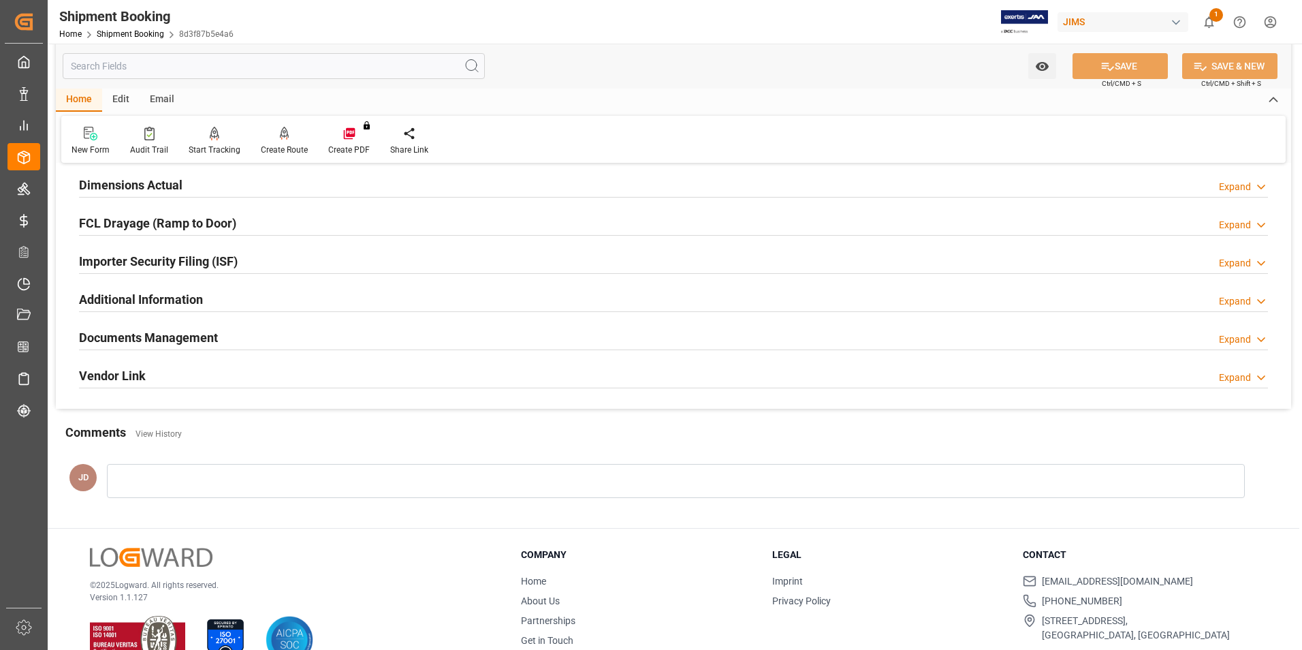
click at [130, 332] on h2 "Documents Management" at bounding box center [148, 337] width 139 height 18
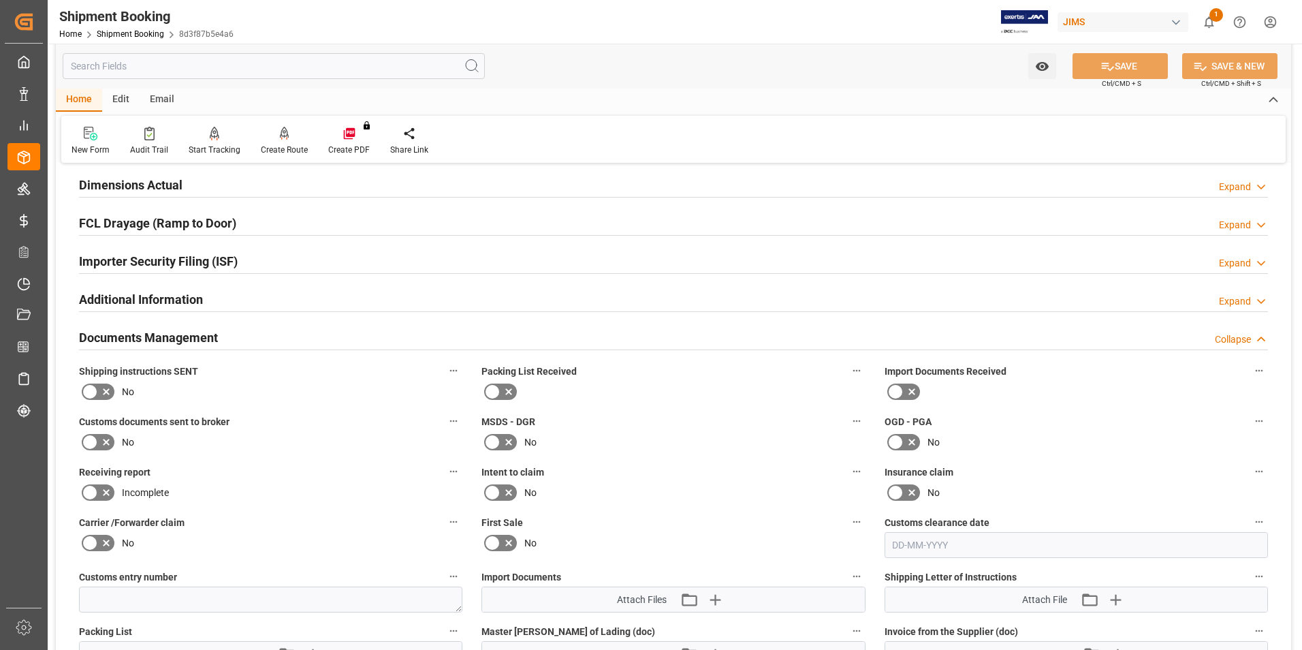
click at [900, 394] on icon at bounding box center [895, 391] width 16 height 16
click at [0, 0] on input "checkbox" at bounding box center [0, 0] width 0 height 0
click at [712, 594] on icon "button" at bounding box center [714, 599] width 22 height 22
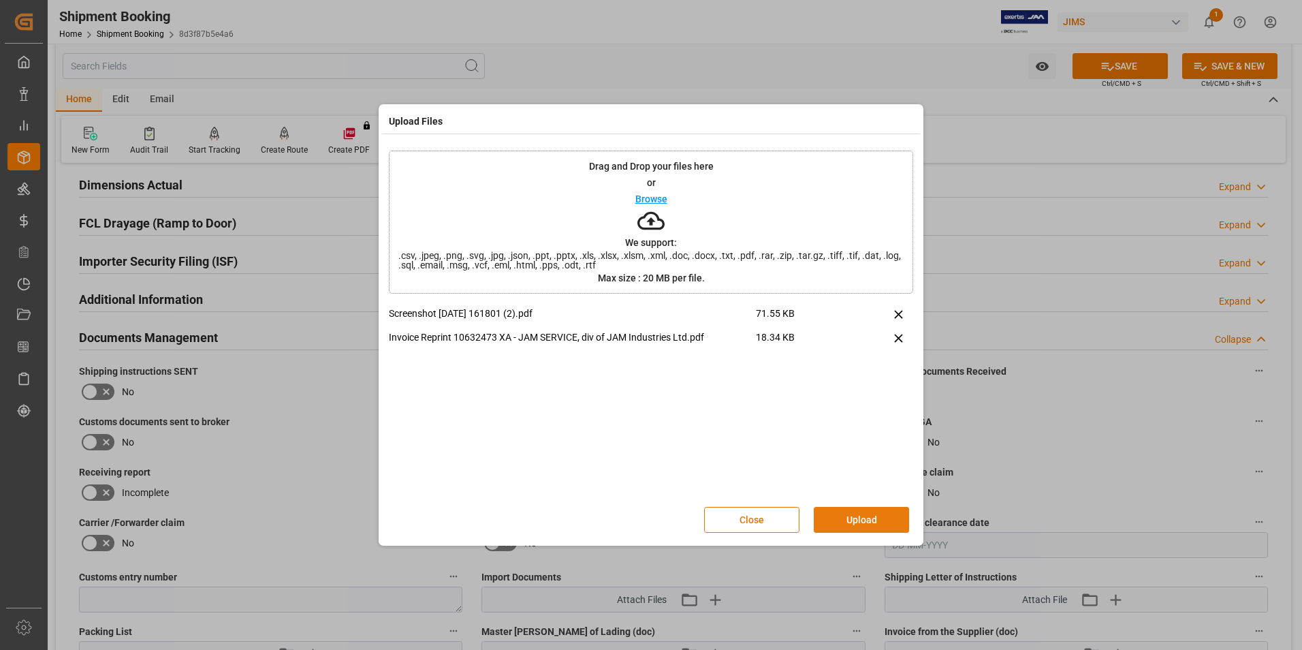
click at [862, 518] on button "Upload" at bounding box center [861, 520] width 95 height 26
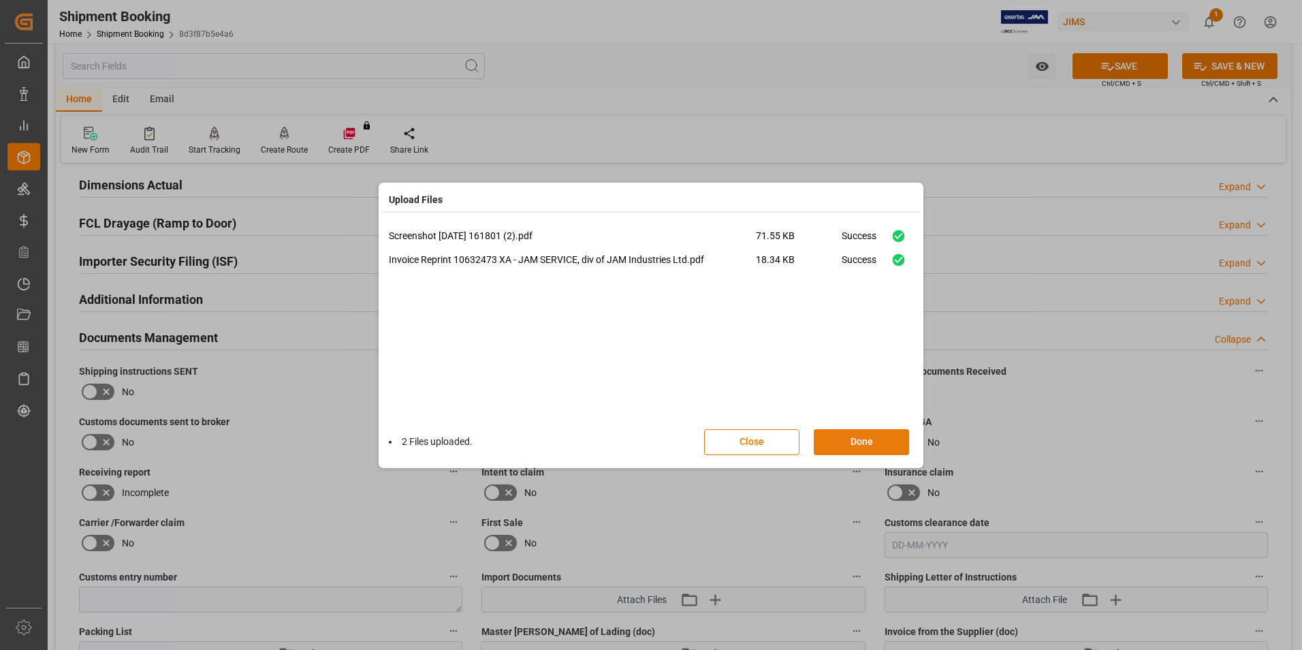
click at [869, 445] on button "Done" at bounding box center [861, 442] width 95 height 26
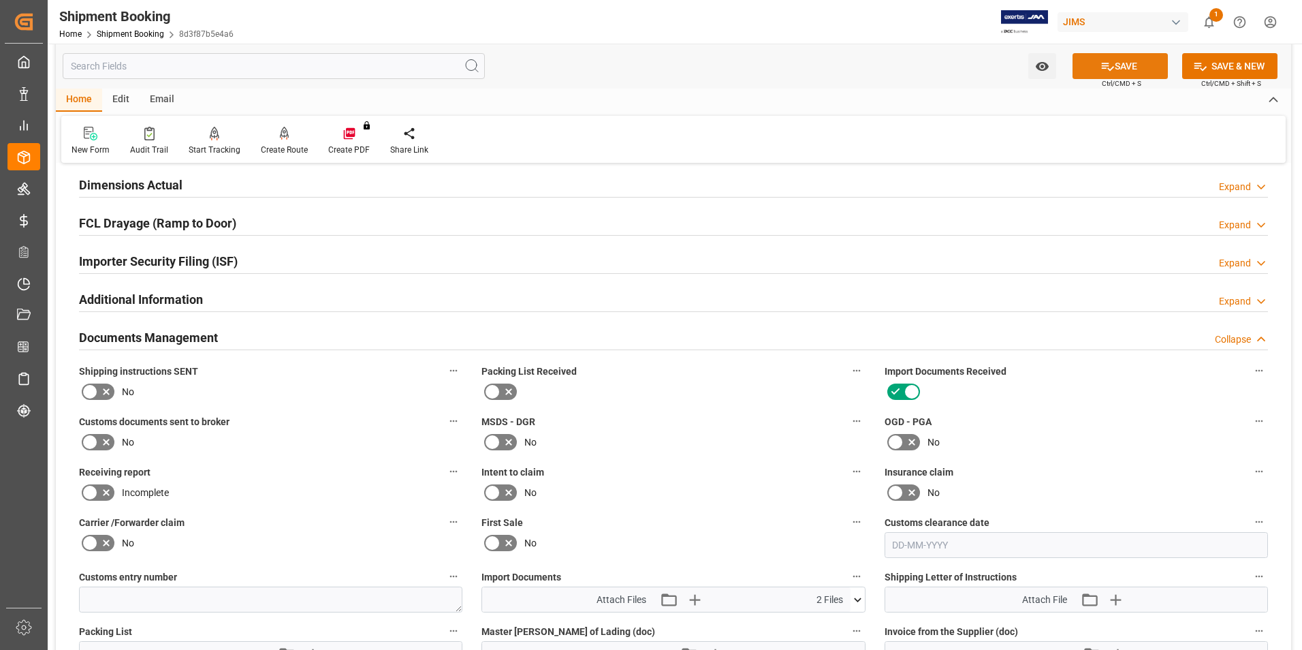
click at [1125, 69] on button "SAVE" at bounding box center [1119, 66] width 95 height 26
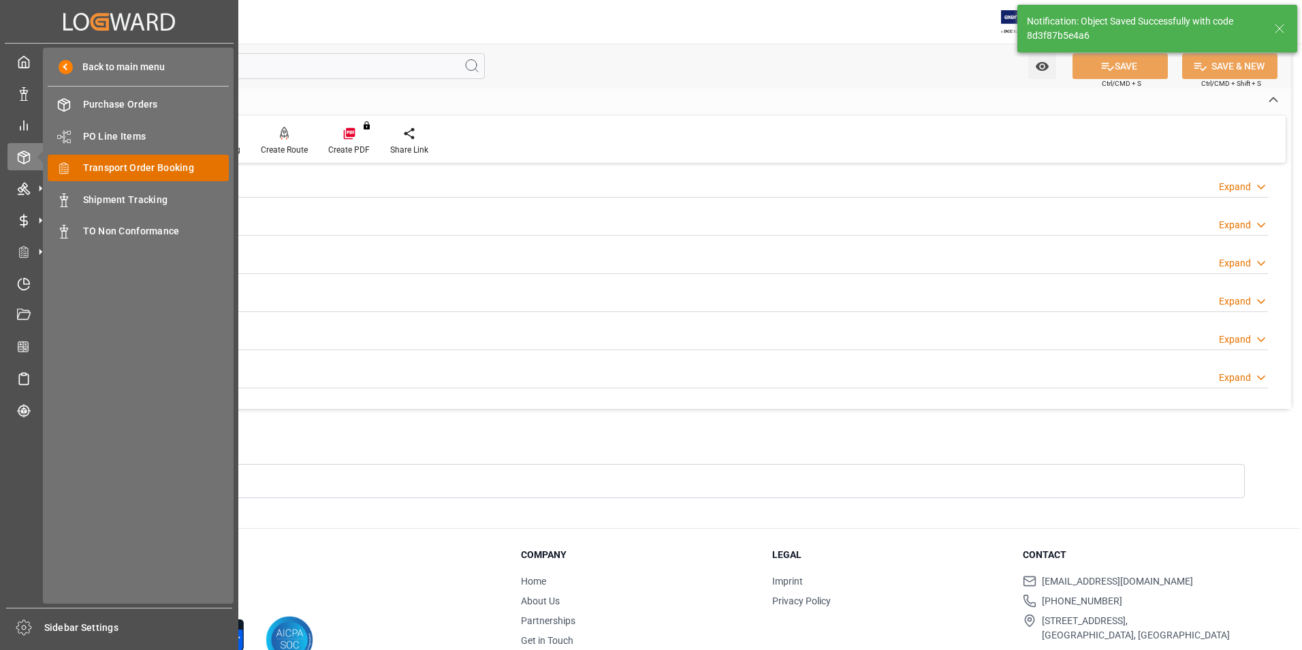
click at [166, 171] on span "Transport Order Booking" at bounding box center [156, 168] width 146 height 14
